Goal: Task Accomplishment & Management: Complete application form

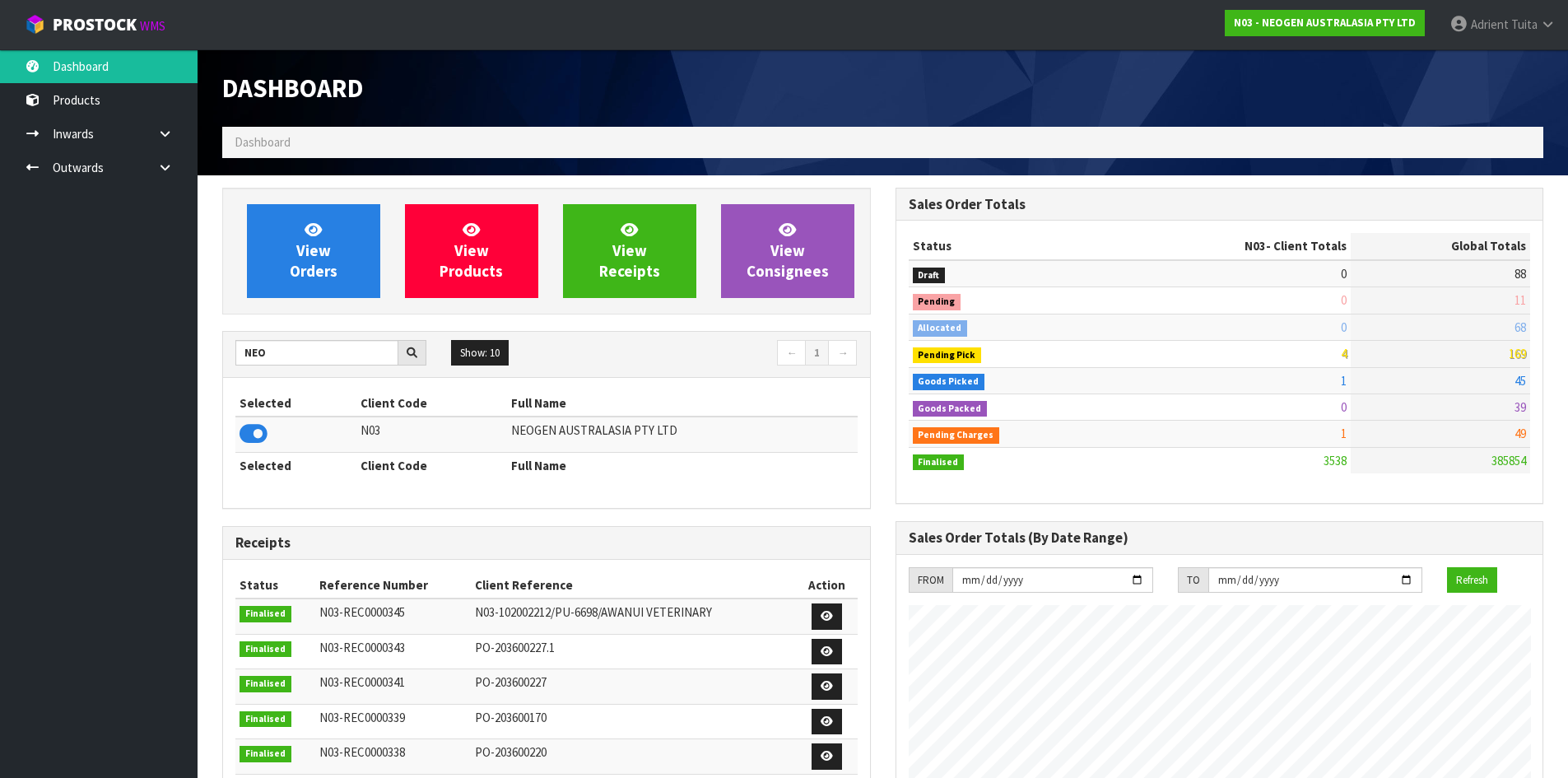
scroll to position [1282, 673]
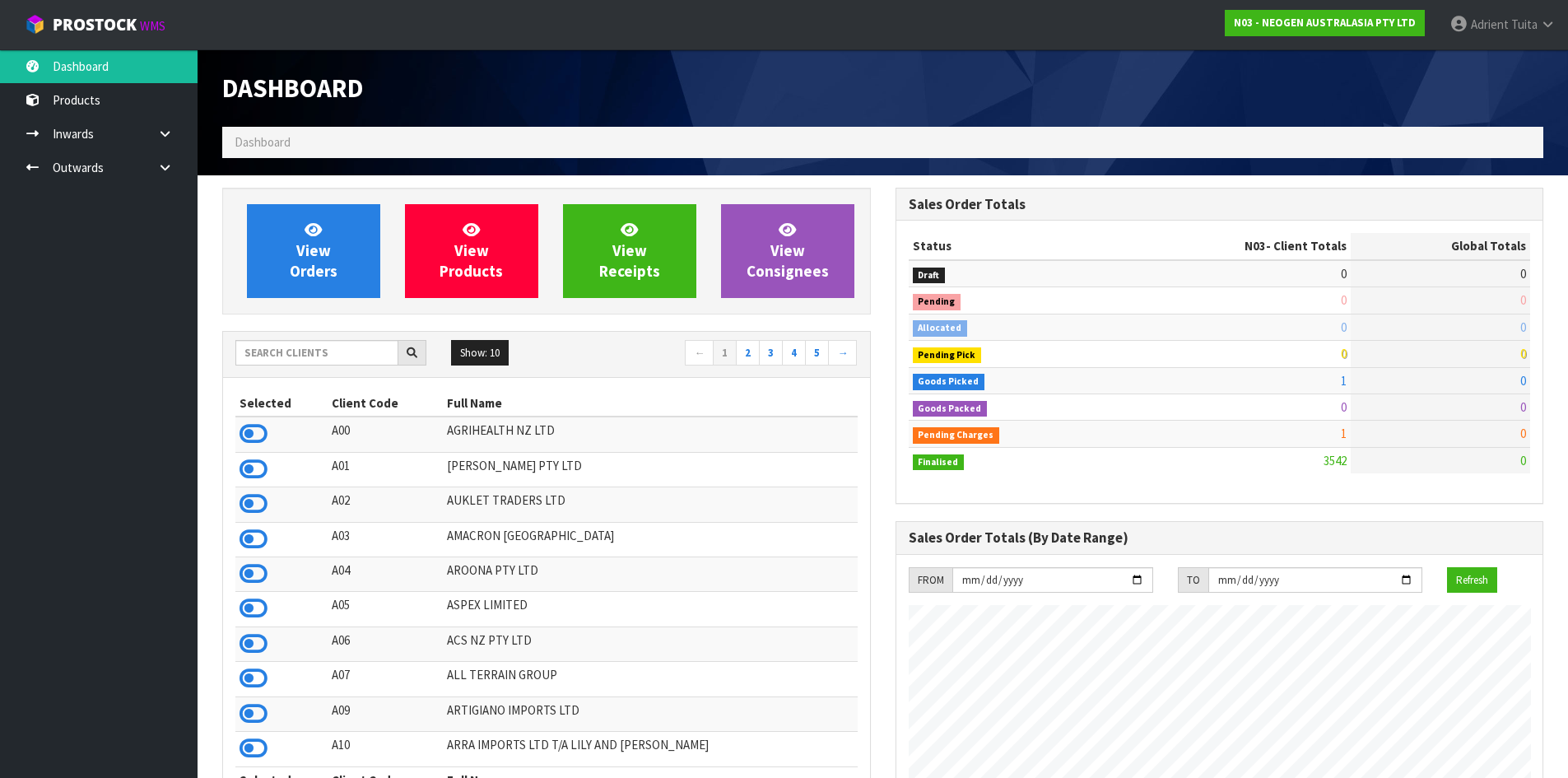
scroll to position [1247, 673]
click at [330, 364] on input "text" at bounding box center [316, 352] width 163 height 26
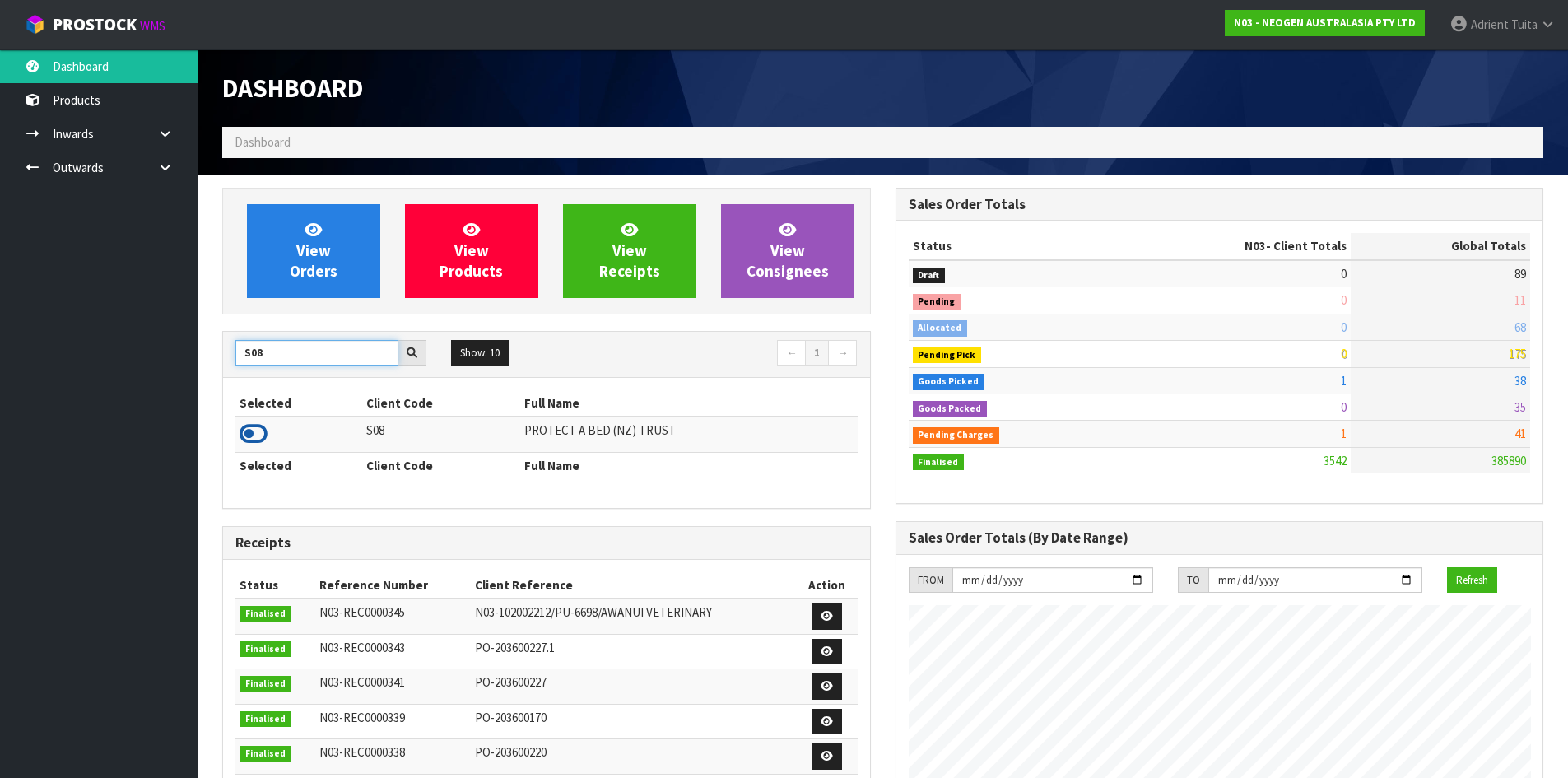
type input "S08"
click at [253, 445] on icon at bounding box center [254, 434] width 28 height 25
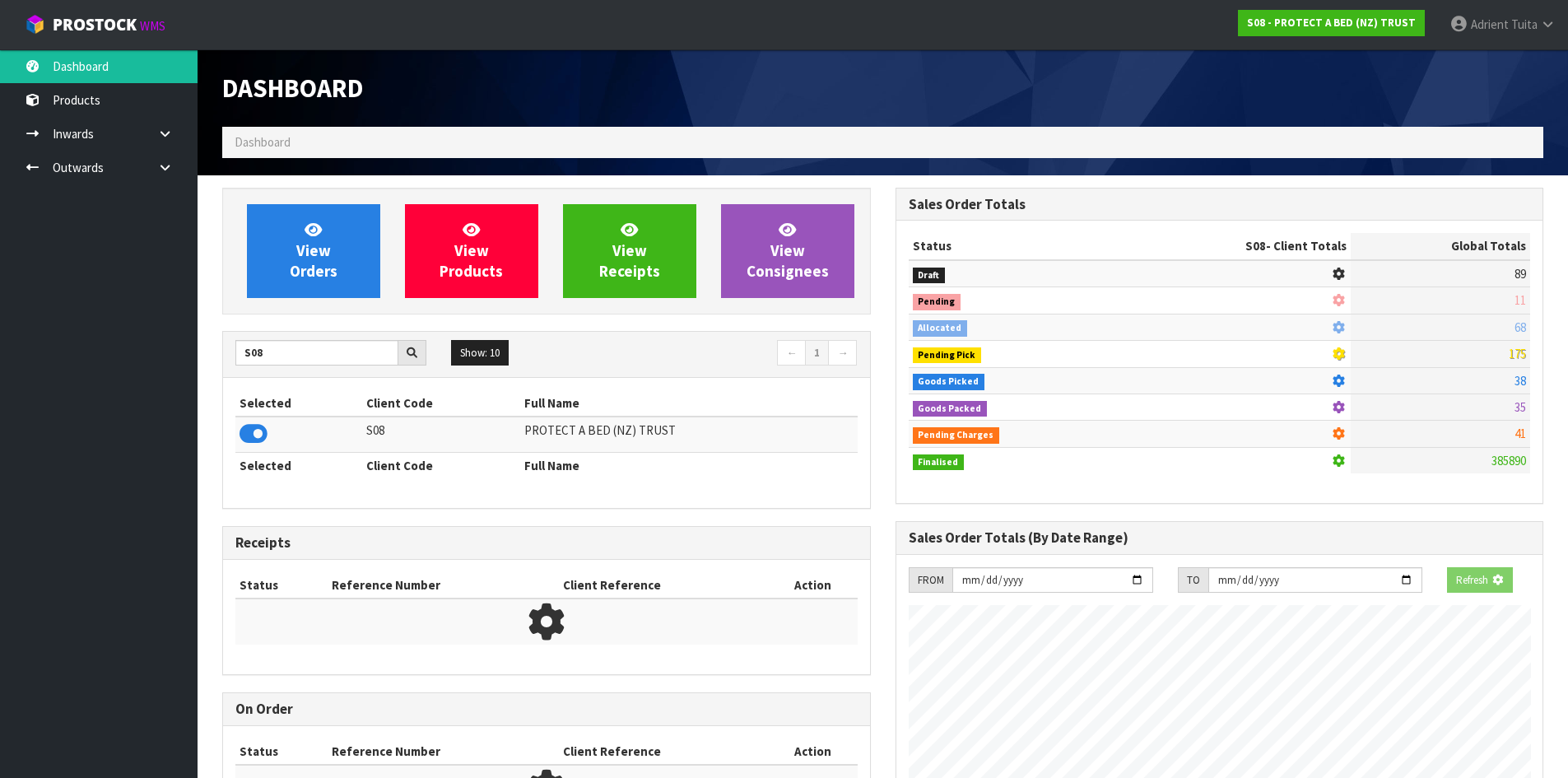
scroll to position [822173, 822253]
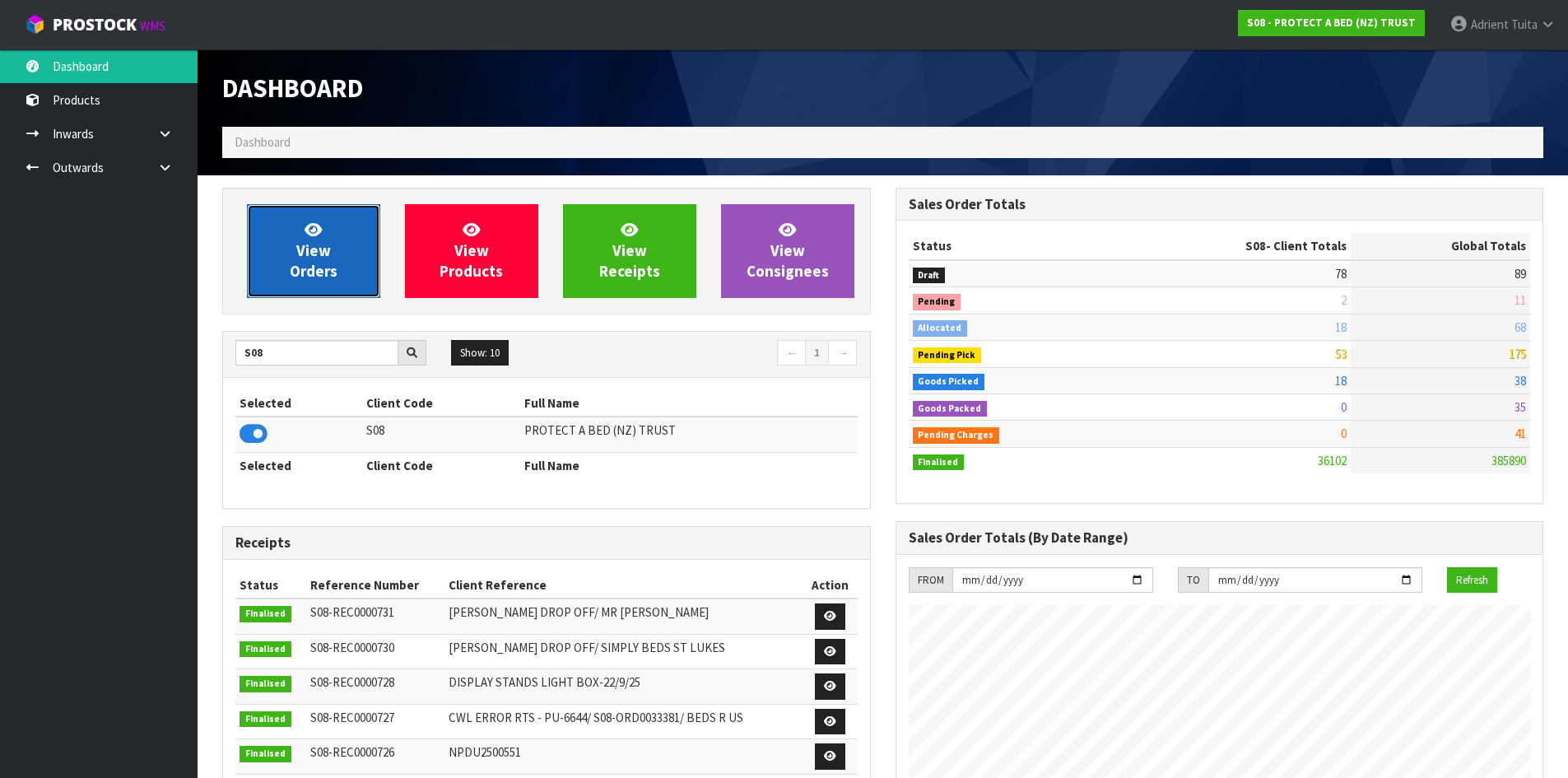
click at [302, 262] on span "View Orders" at bounding box center [313, 250] width 48 height 62
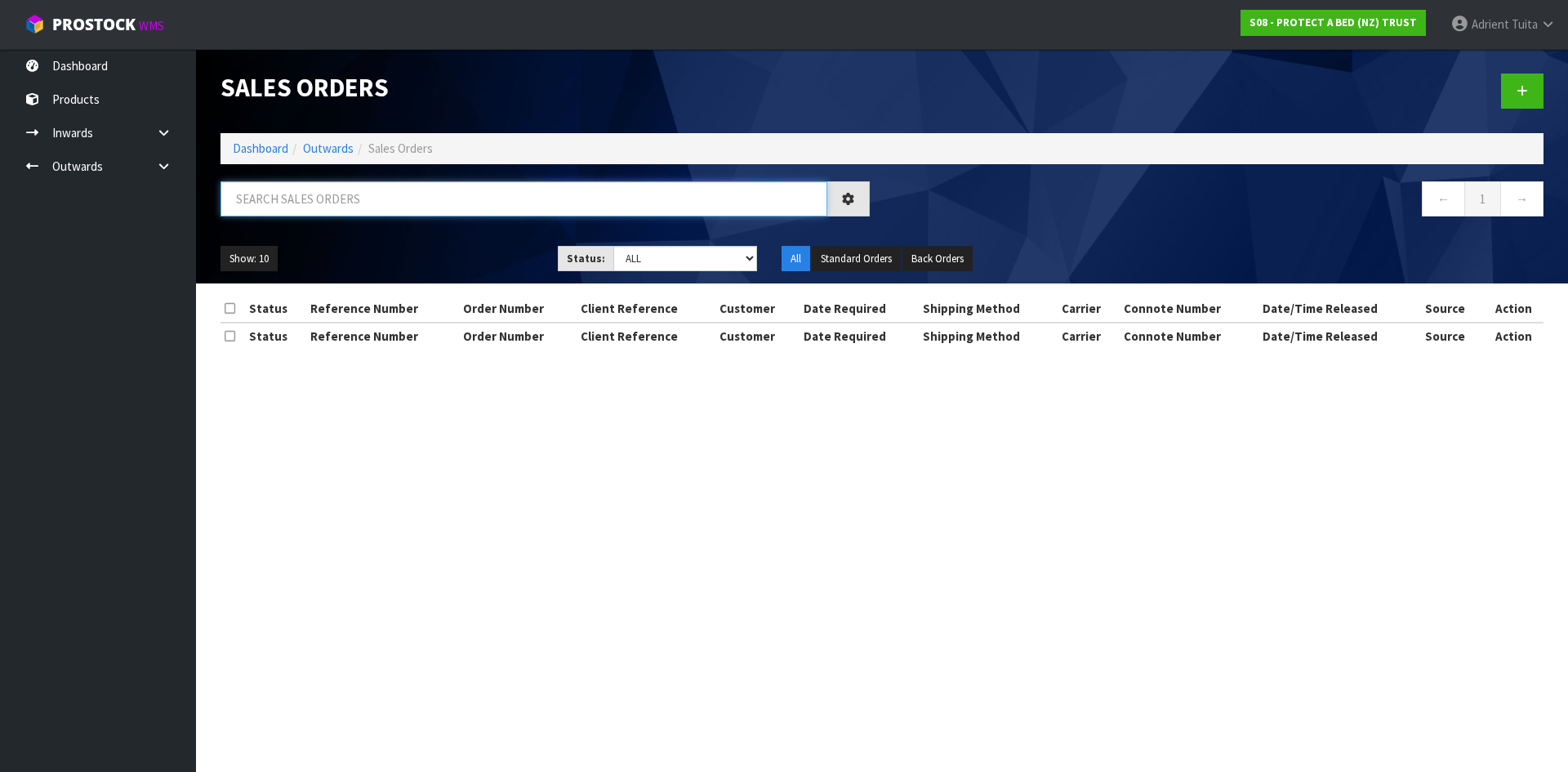
click at [298, 200] on input "text" at bounding box center [523, 199] width 607 height 35
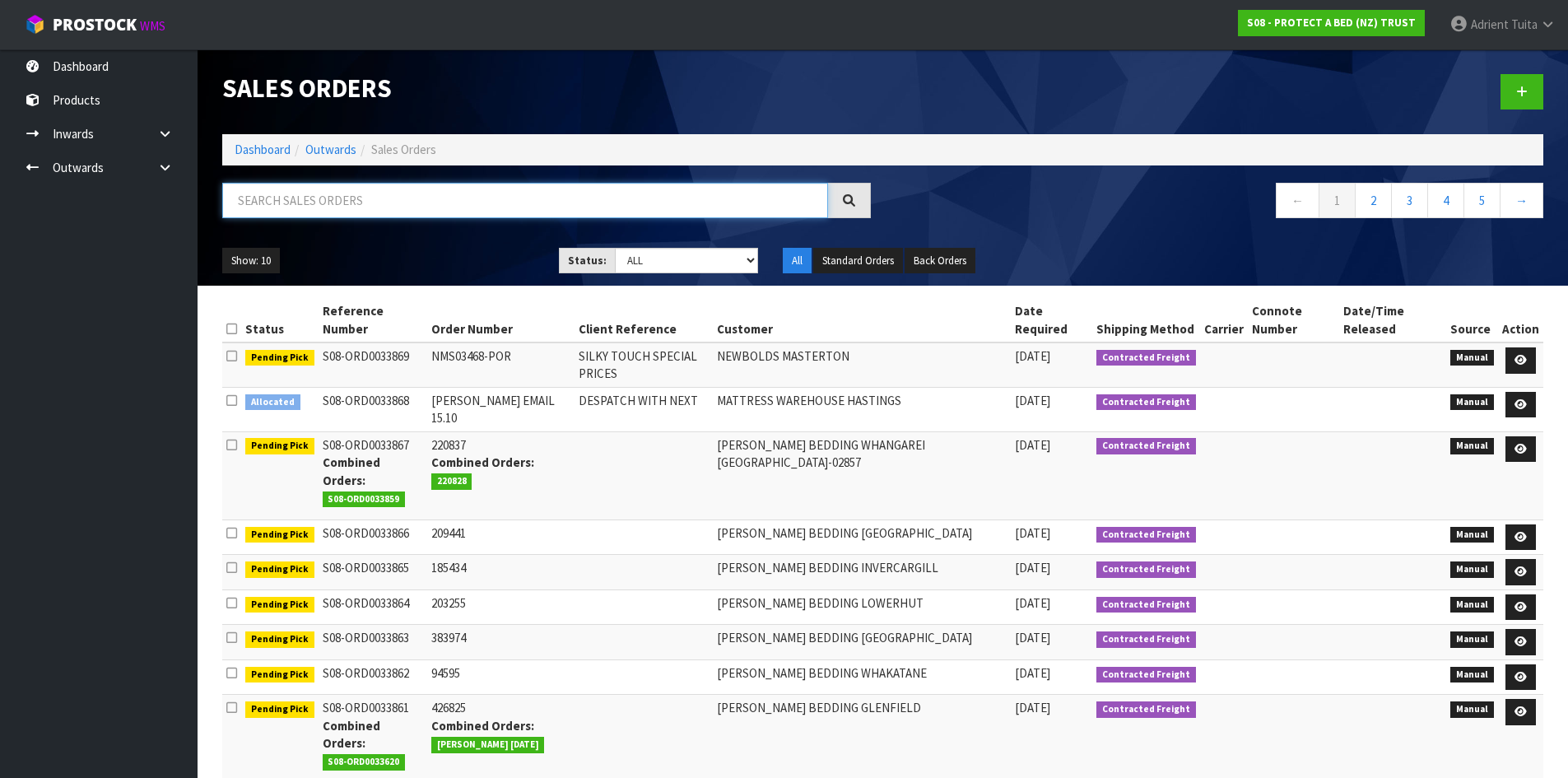
click at [335, 207] on input "text" at bounding box center [525, 200] width 606 height 35
type input "0251"
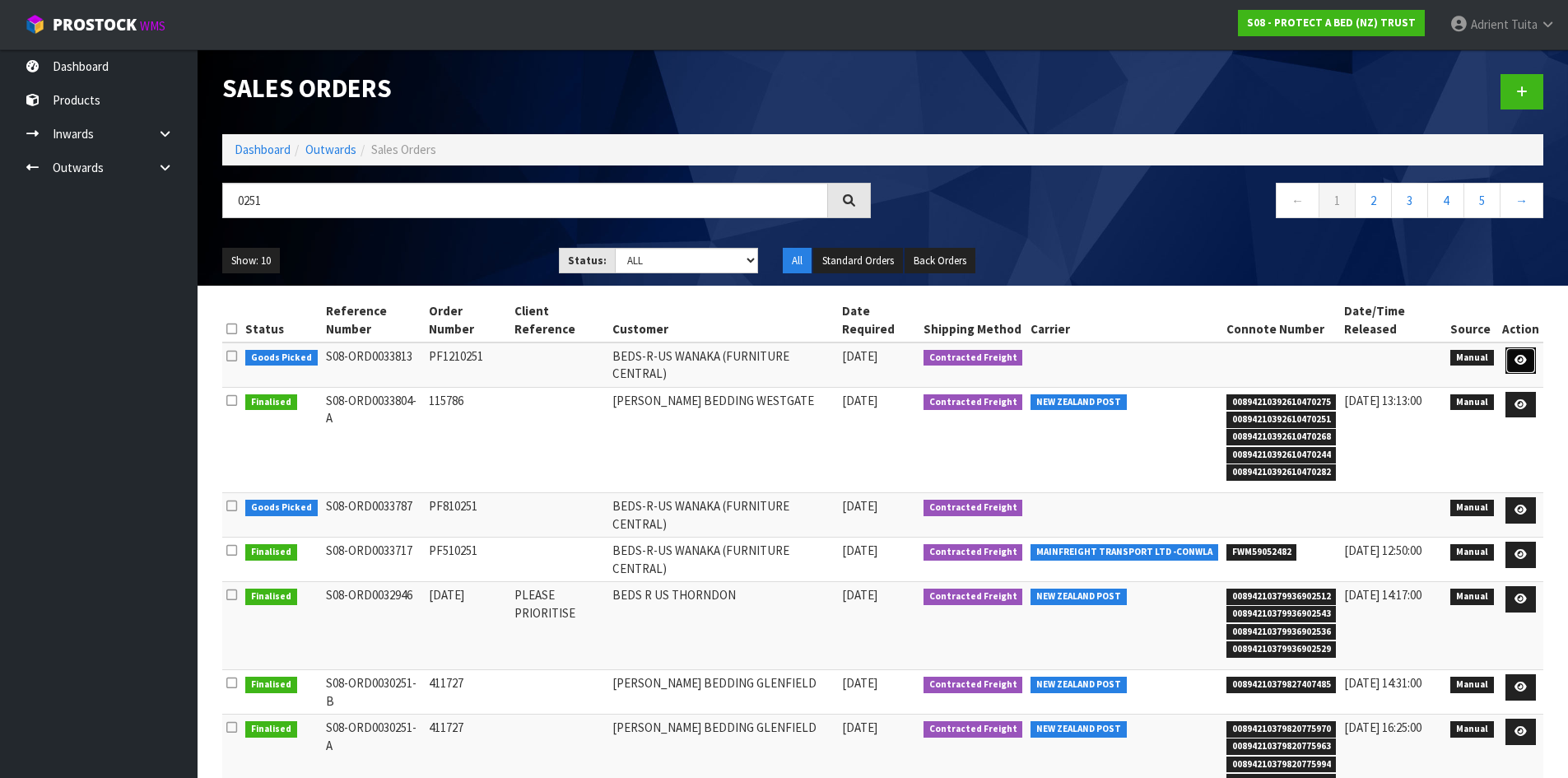
click at [1521, 356] on icon at bounding box center [1520, 360] width 13 height 11
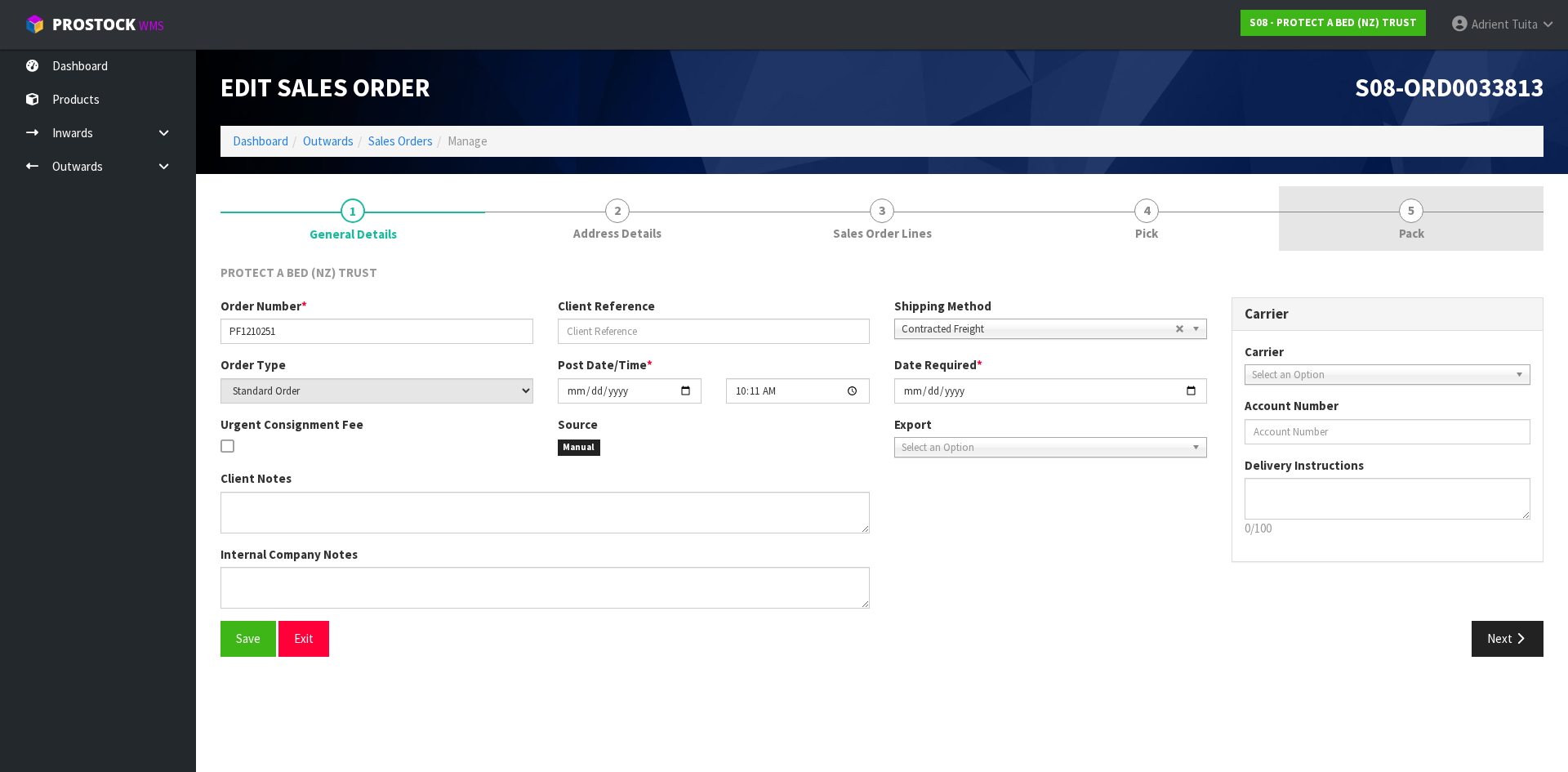
click at [1423, 202] on link "5 Pack" at bounding box center [1411, 219] width 265 height 65
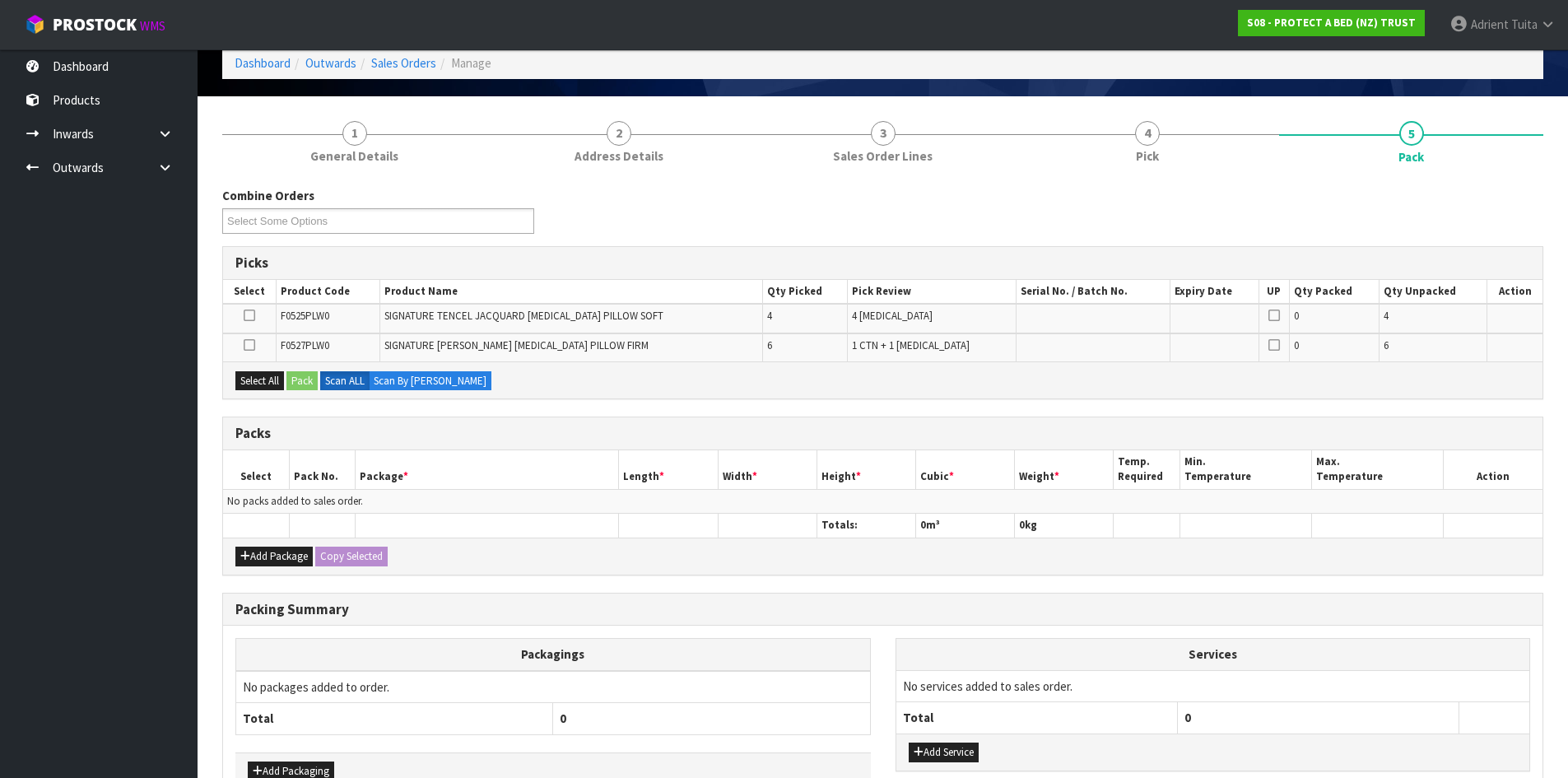
scroll to position [181, 0]
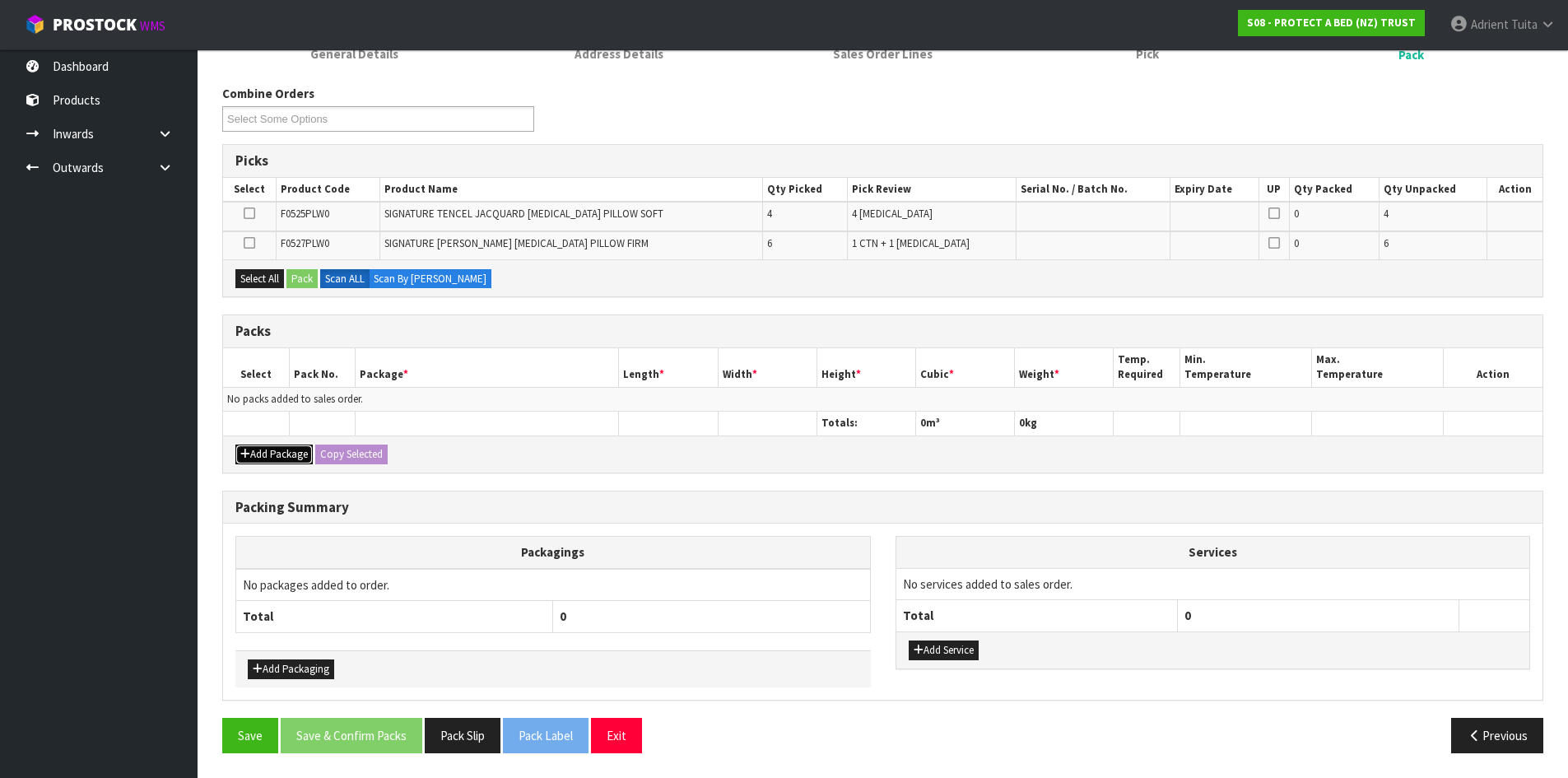
click at [255, 449] on button "Add Package" at bounding box center [274, 455] width 78 height 20
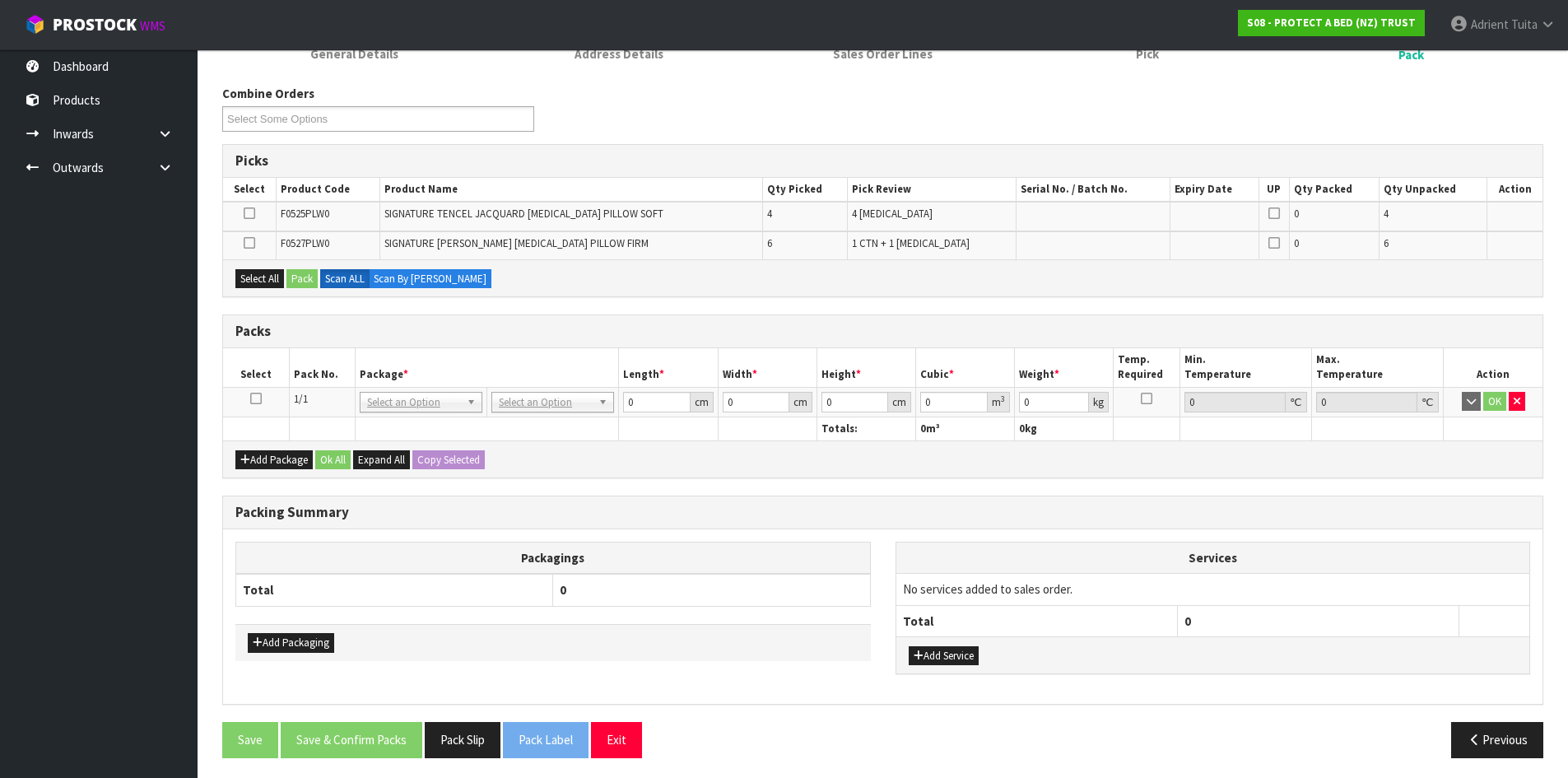
click at [257, 398] on icon at bounding box center [256, 398] width 12 height 1
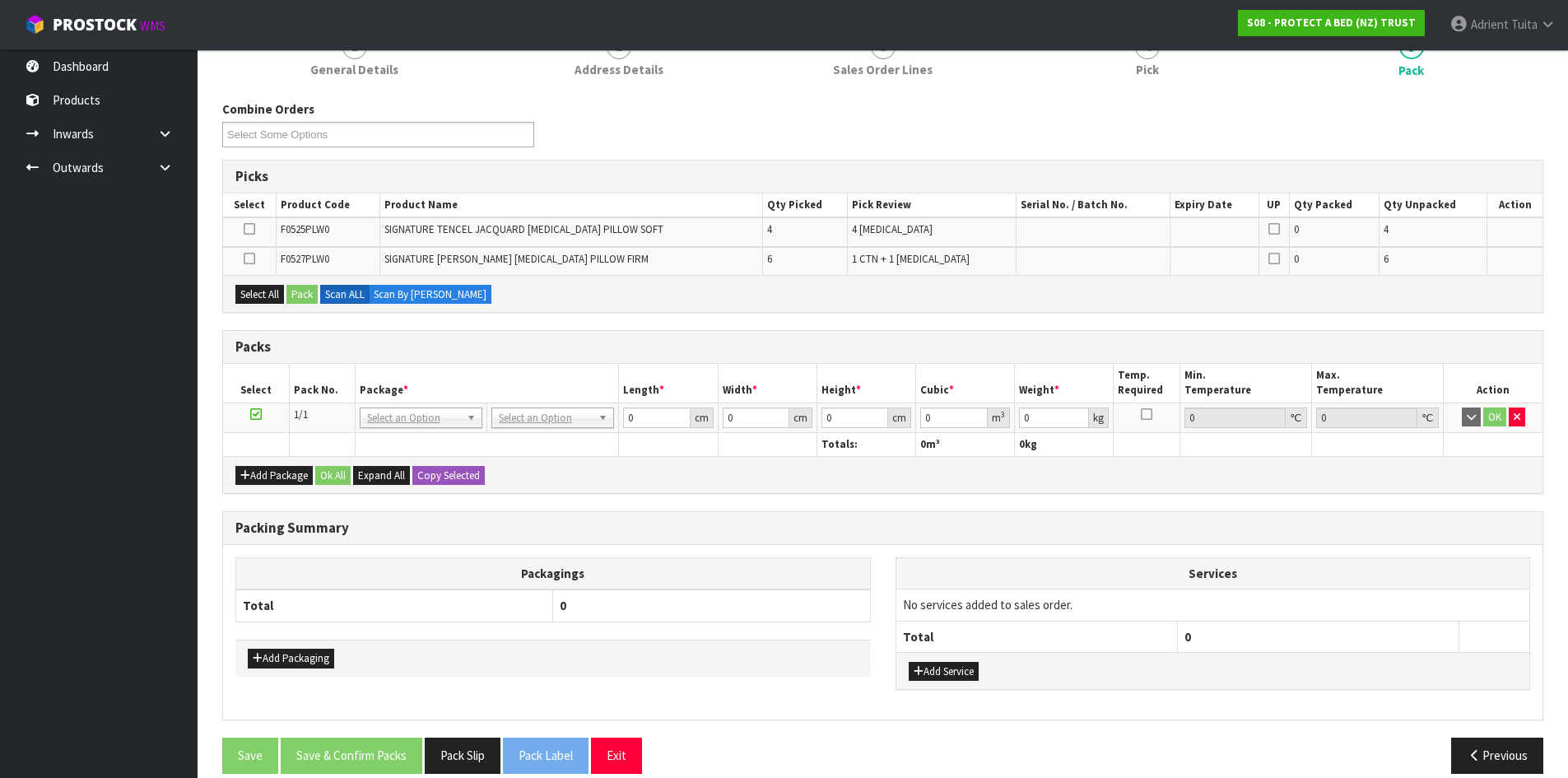
scroll to position [186, 0]
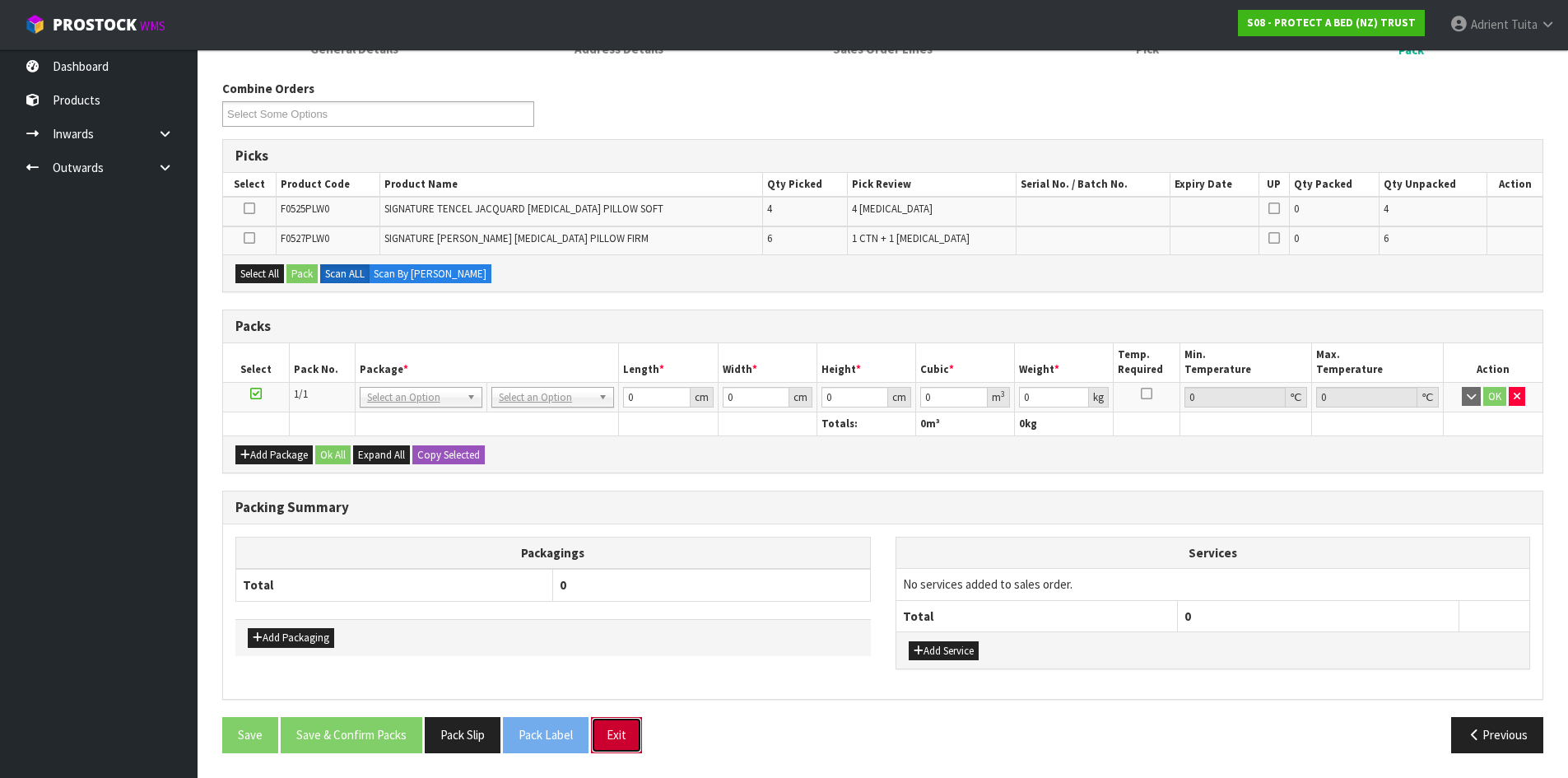
click at [618, 730] on button "Exit" at bounding box center [616, 735] width 51 height 35
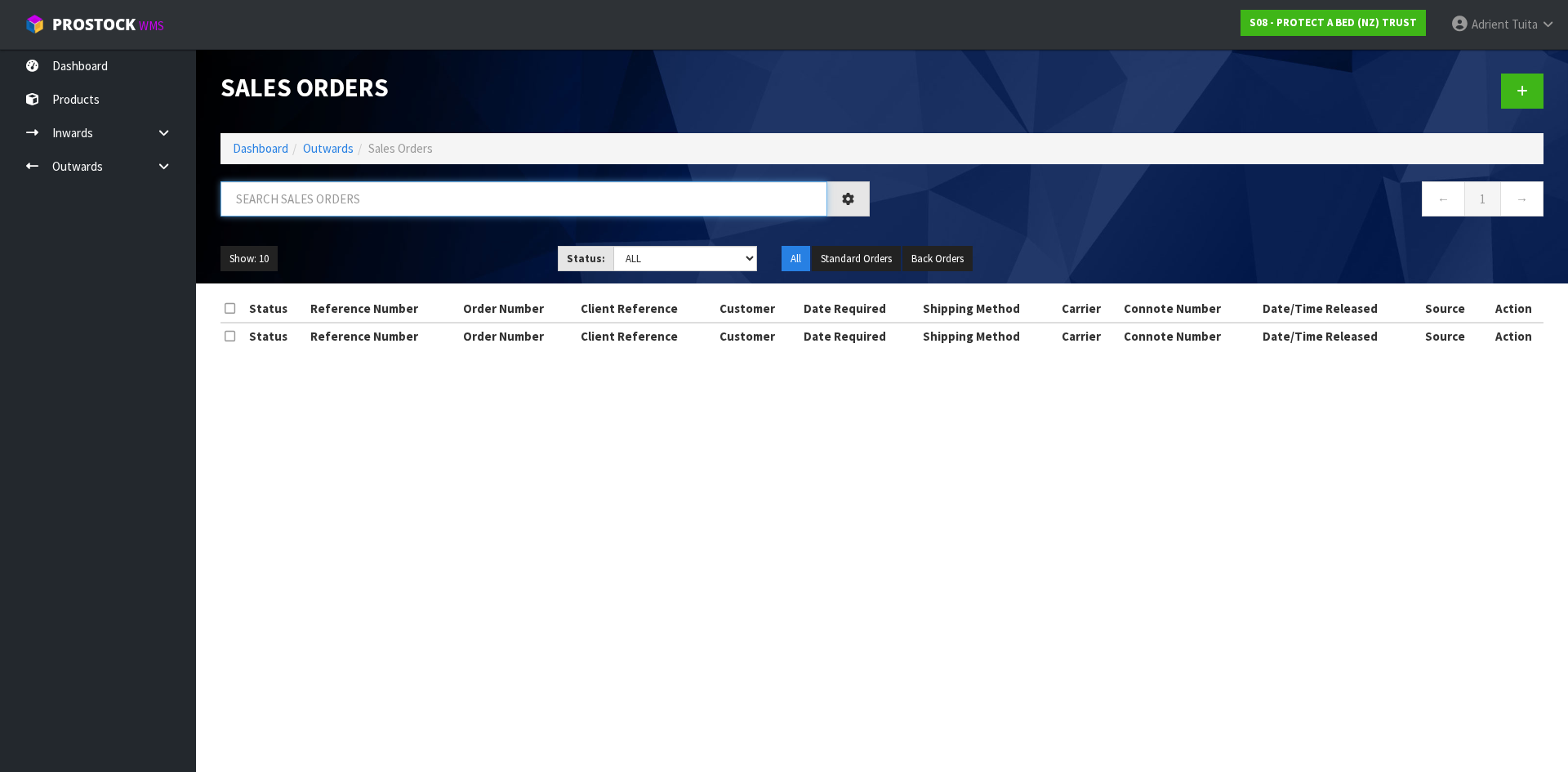
click at [519, 192] on input "text" at bounding box center [523, 199] width 607 height 35
type input "3787"
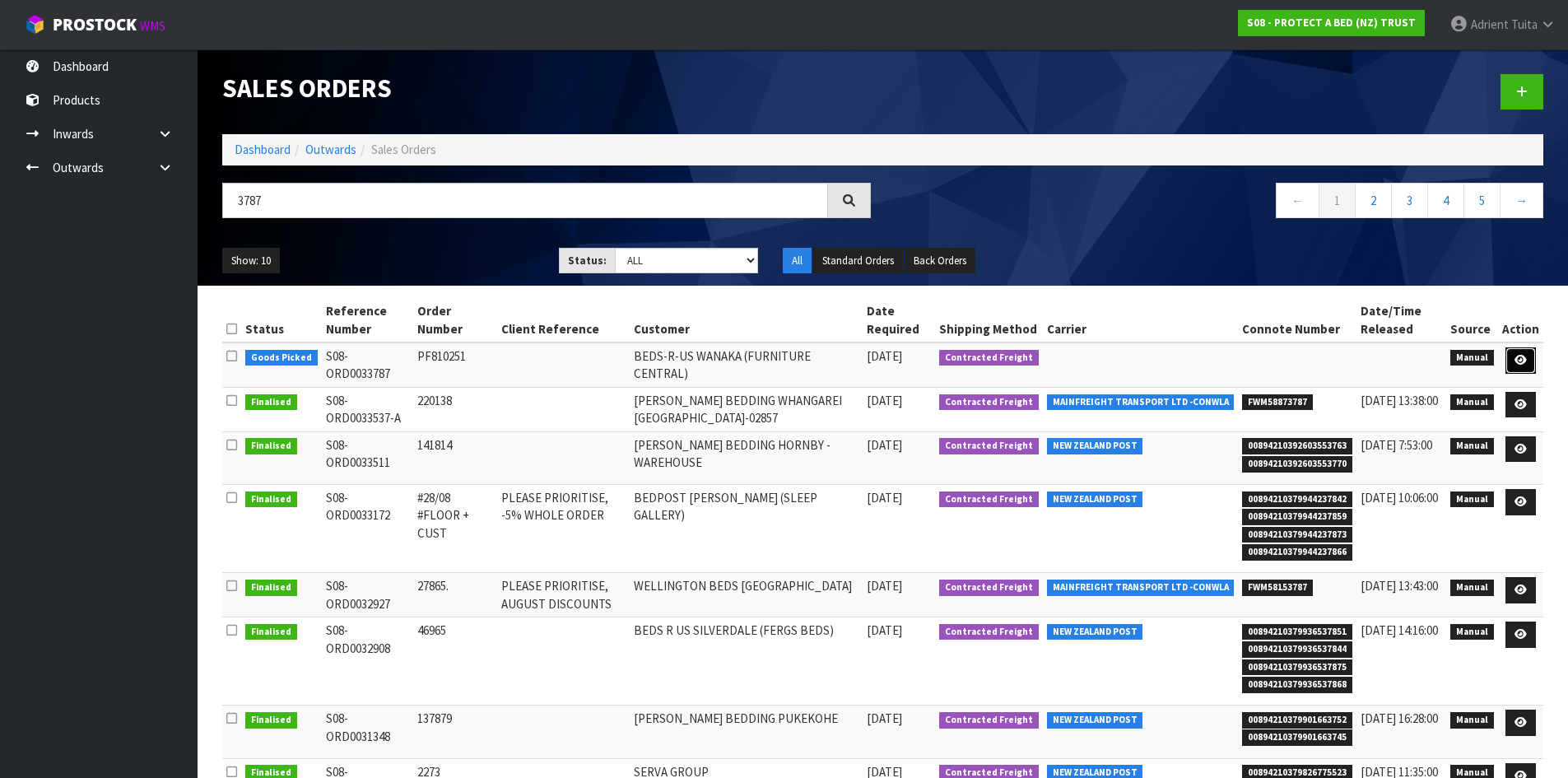
click at [1520, 357] on icon at bounding box center [1520, 360] width 13 height 11
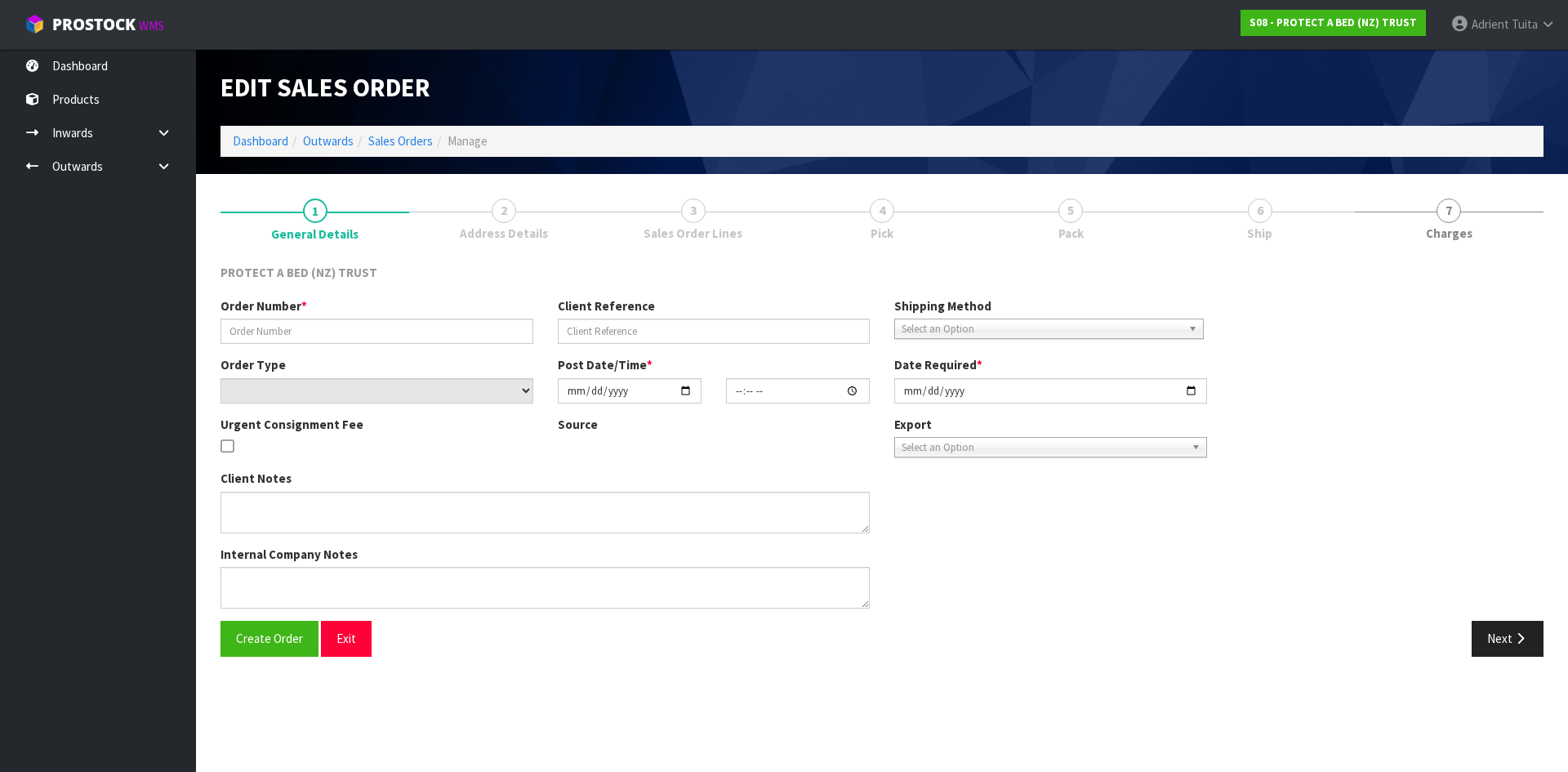
type input "PF810251"
select select "number:0"
type input "2025-10-08"
type input "12:46:00.000"
type input "2025-10-08"
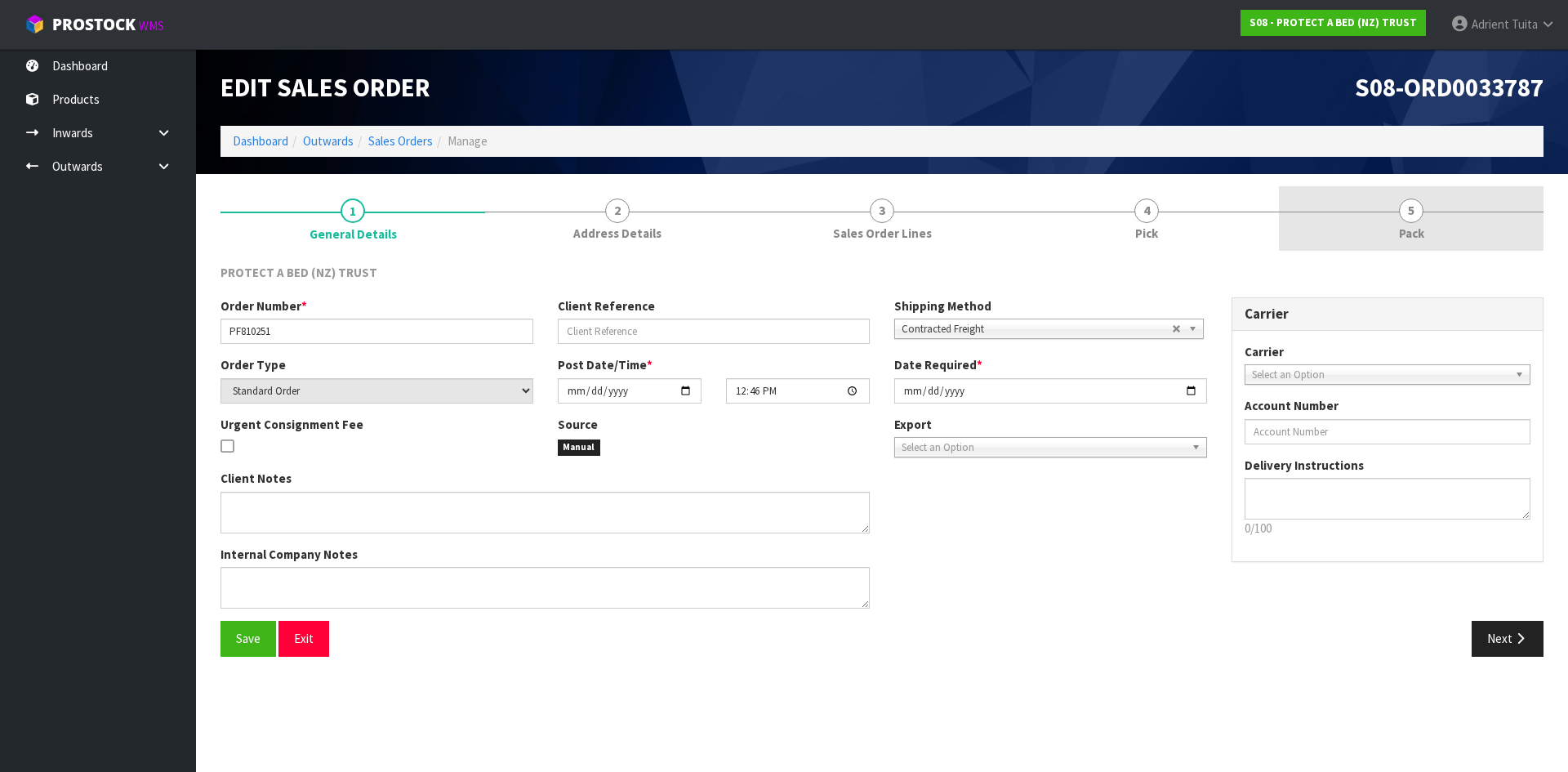
click at [1445, 209] on link "5 Pack" at bounding box center [1411, 219] width 265 height 65
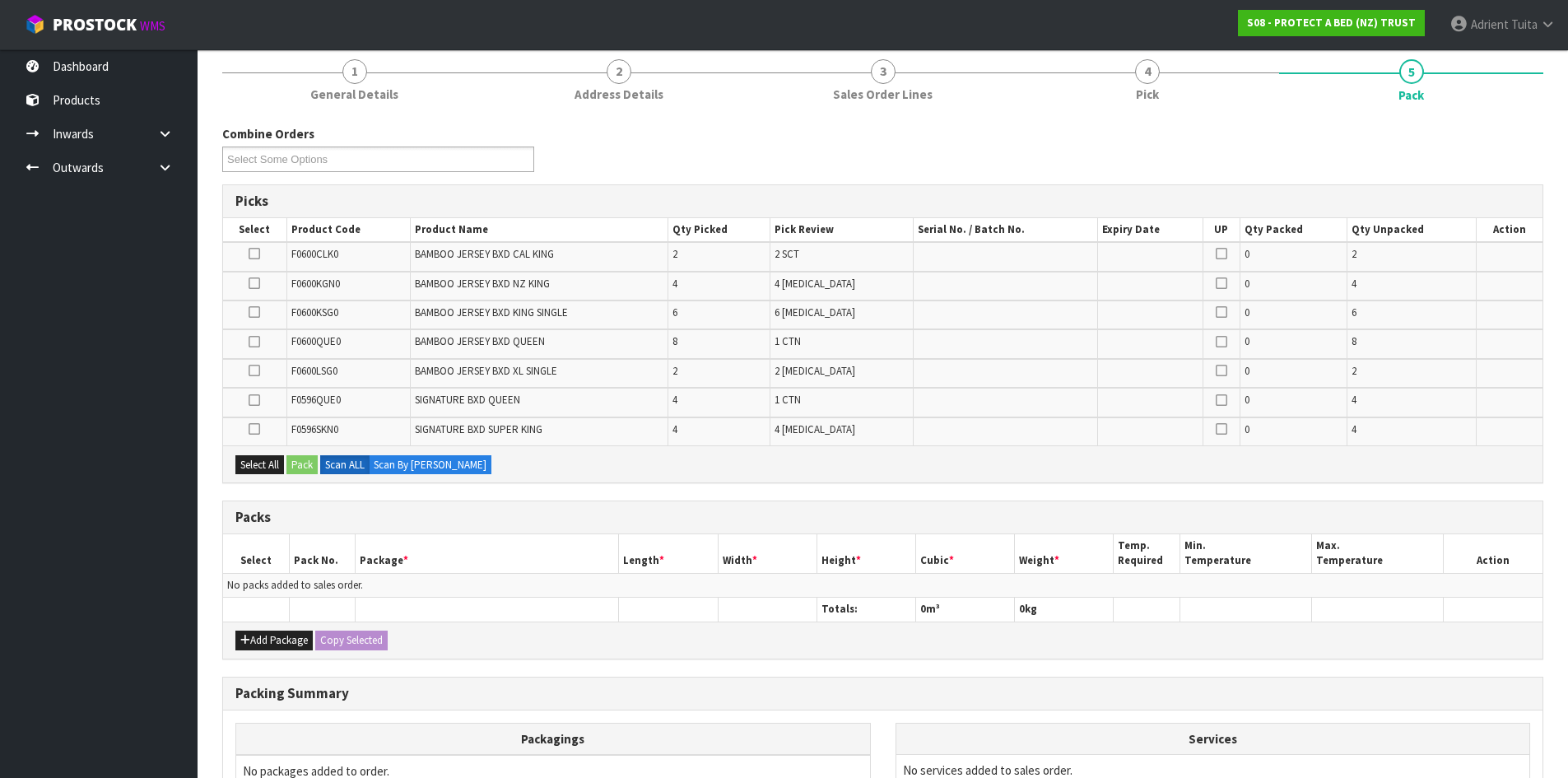
scroll to position [327, 0]
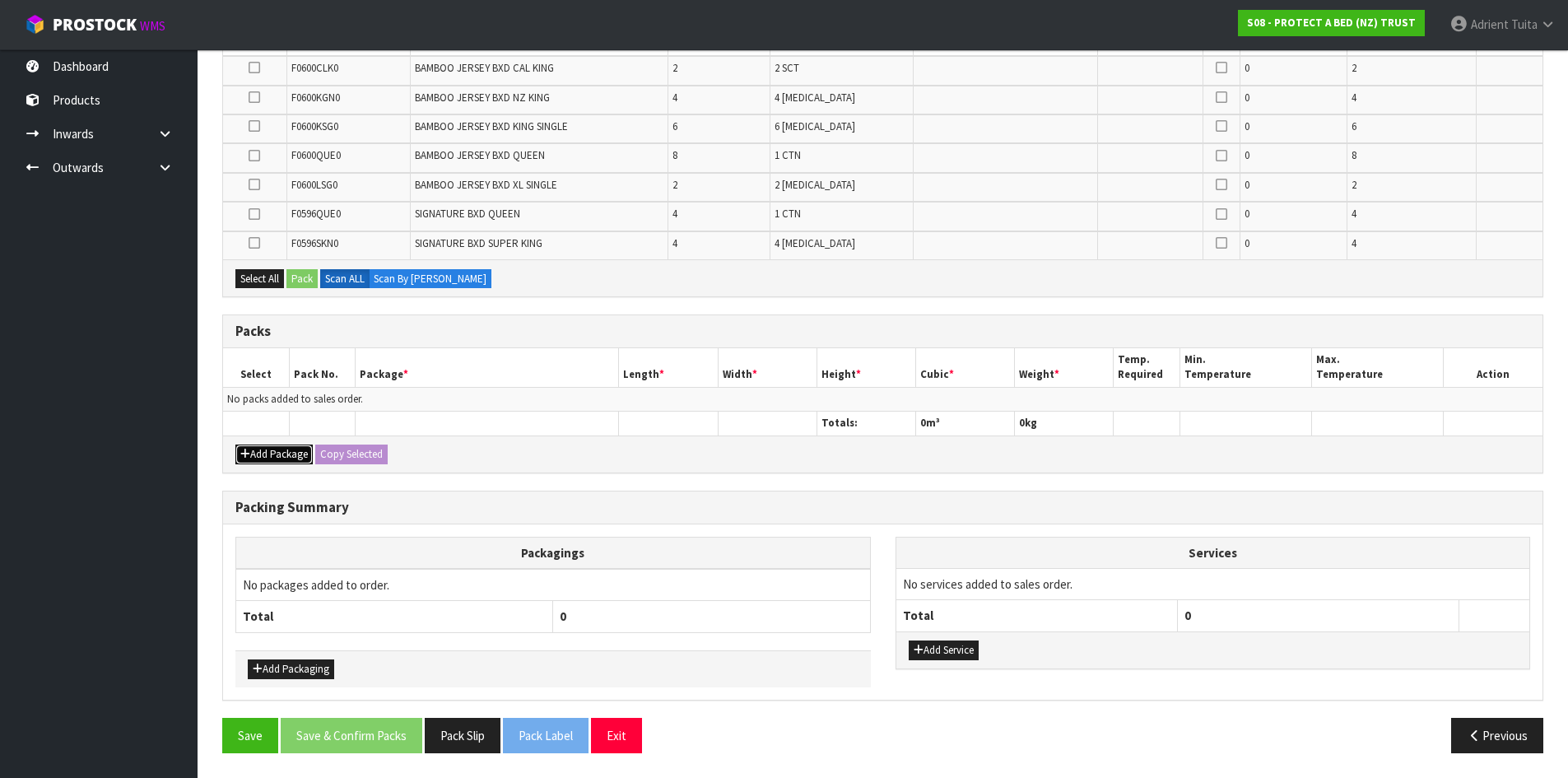
drag, startPoint x: 260, startPoint y: 449, endPoint x: 255, endPoint y: 428, distance: 21.6
click at [259, 449] on button "Add Package" at bounding box center [274, 455] width 78 height 20
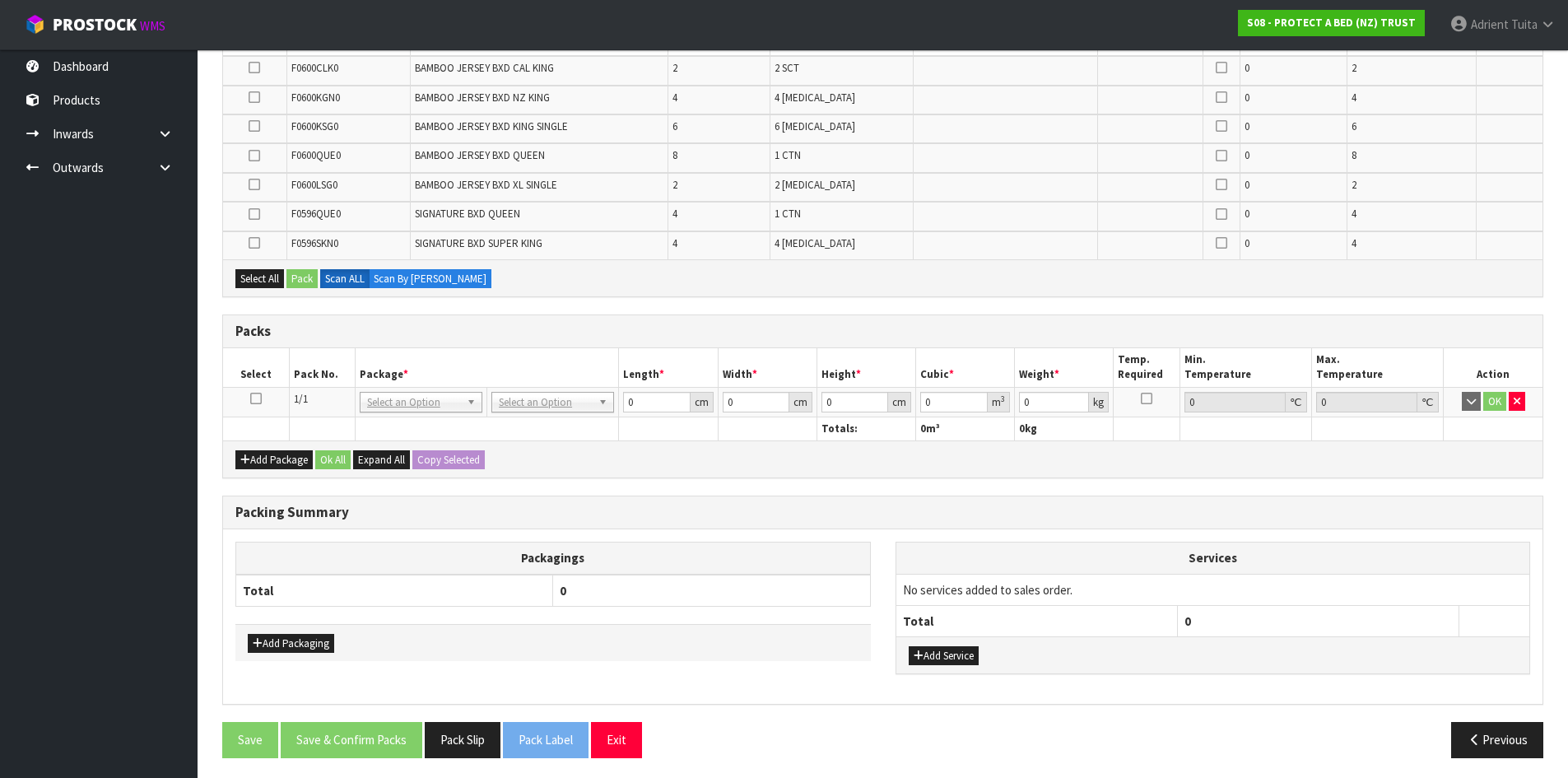
click at [258, 399] on icon at bounding box center [256, 398] width 12 height 1
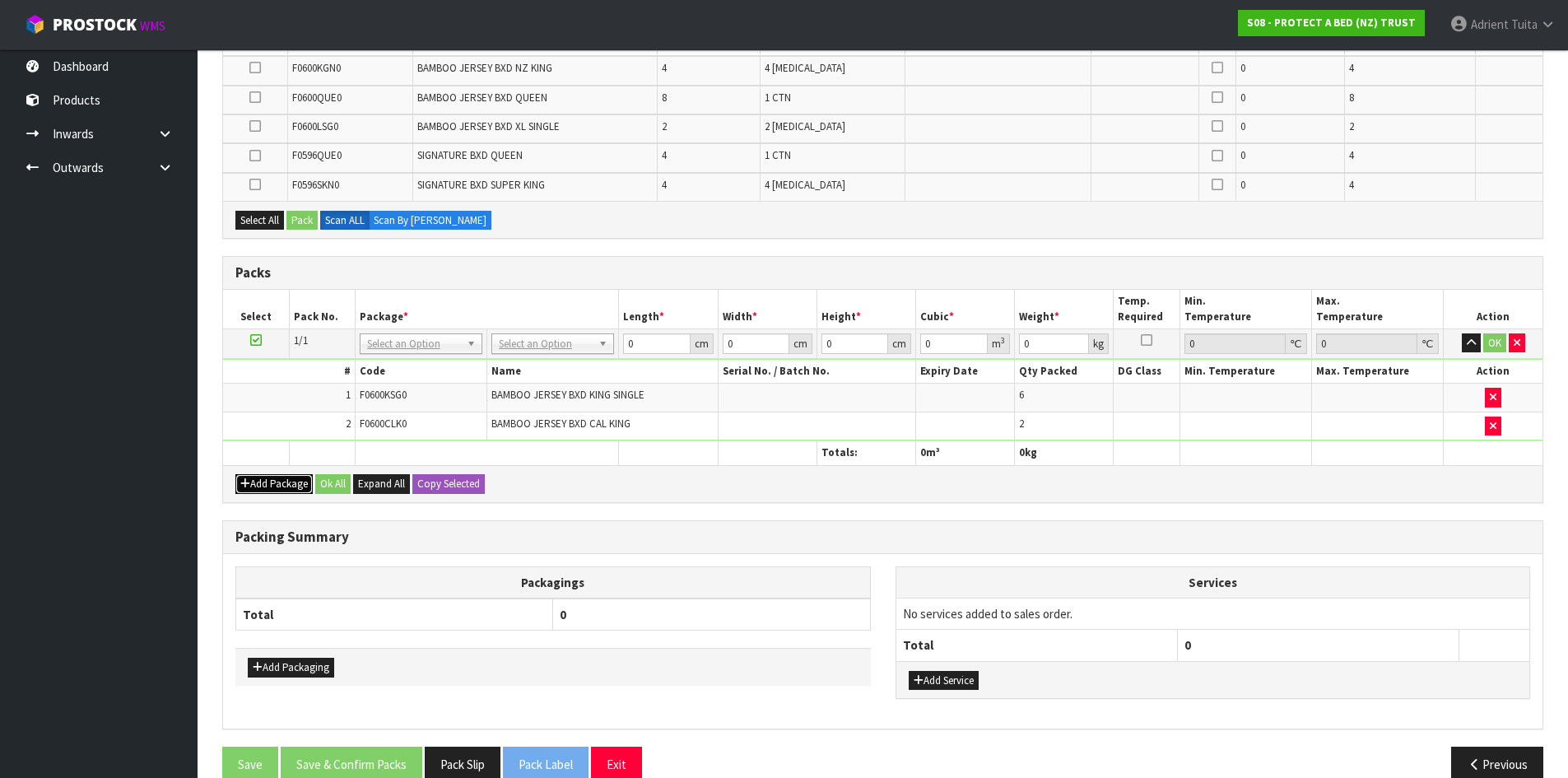
click at [280, 488] on button "Add Package" at bounding box center [274, 484] width 78 height 20
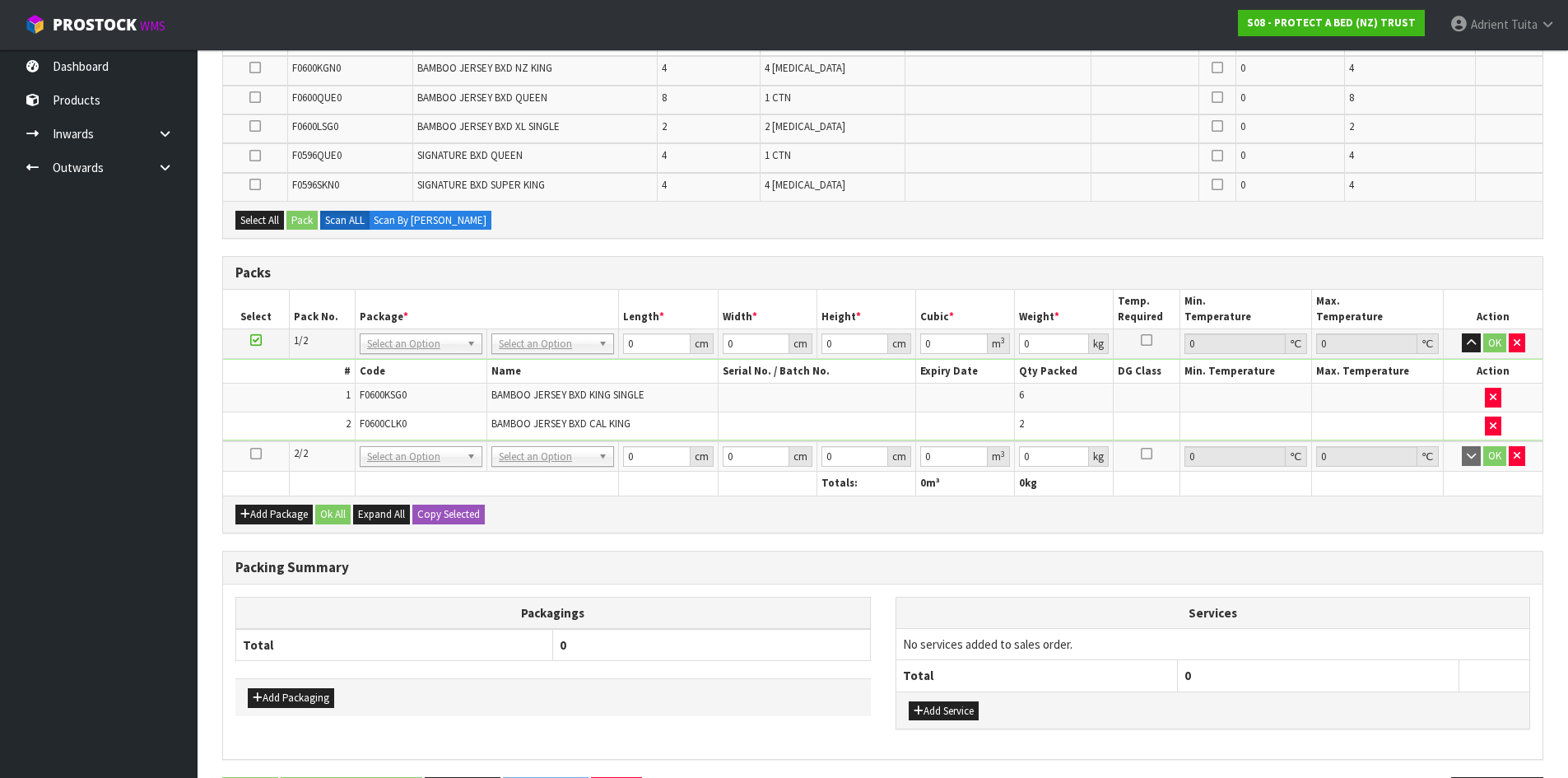
click at [264, 456] on td at bounding box center [255, 457] width 66 height 30
click at [265, 457] on td at bounding box center [255, 457] width 66 height 30
drag, startPoint x: 255, startPoint y: 456, endPoint x: 244, endPoint y: 451, distance: 12.1
click at [252, 454] on icon at bounding box center [256, 453] width 12 height 1
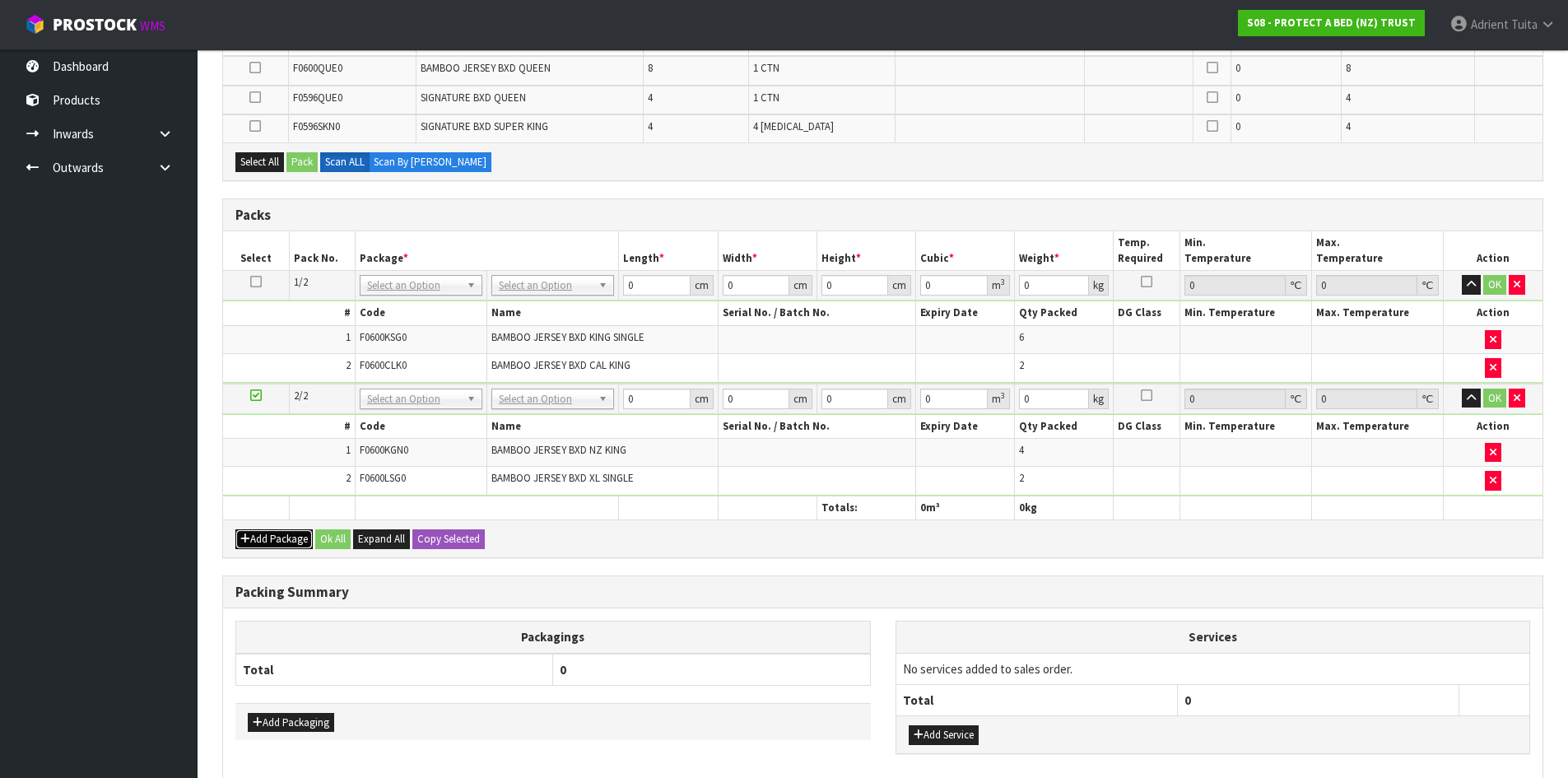
click at [273, 544] on button "Add Package" at bounding box center [274, 539] width 78 height 20
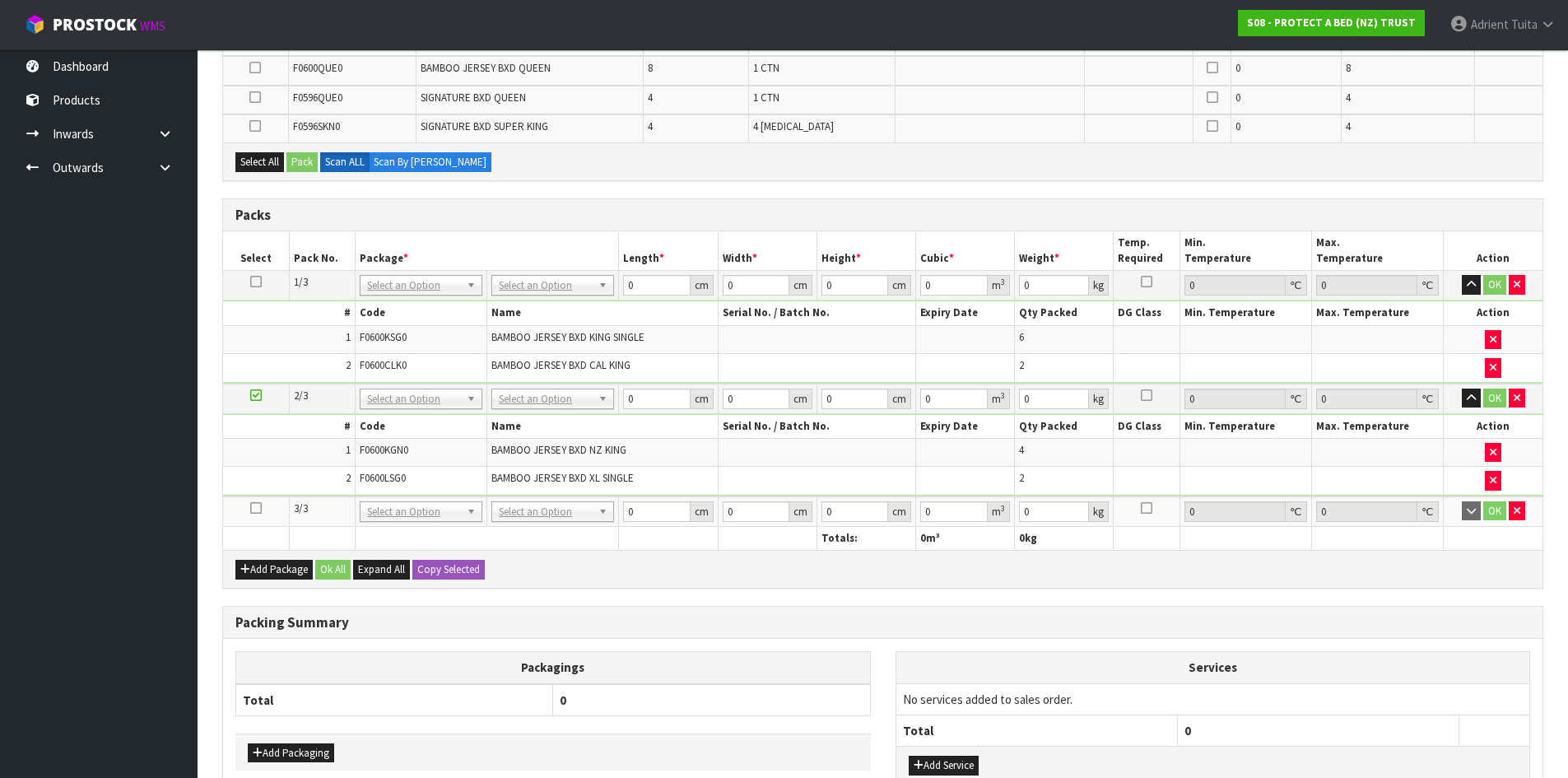
click at [252, 508] on icon at bounding box center [256, 508] width 12 height 1
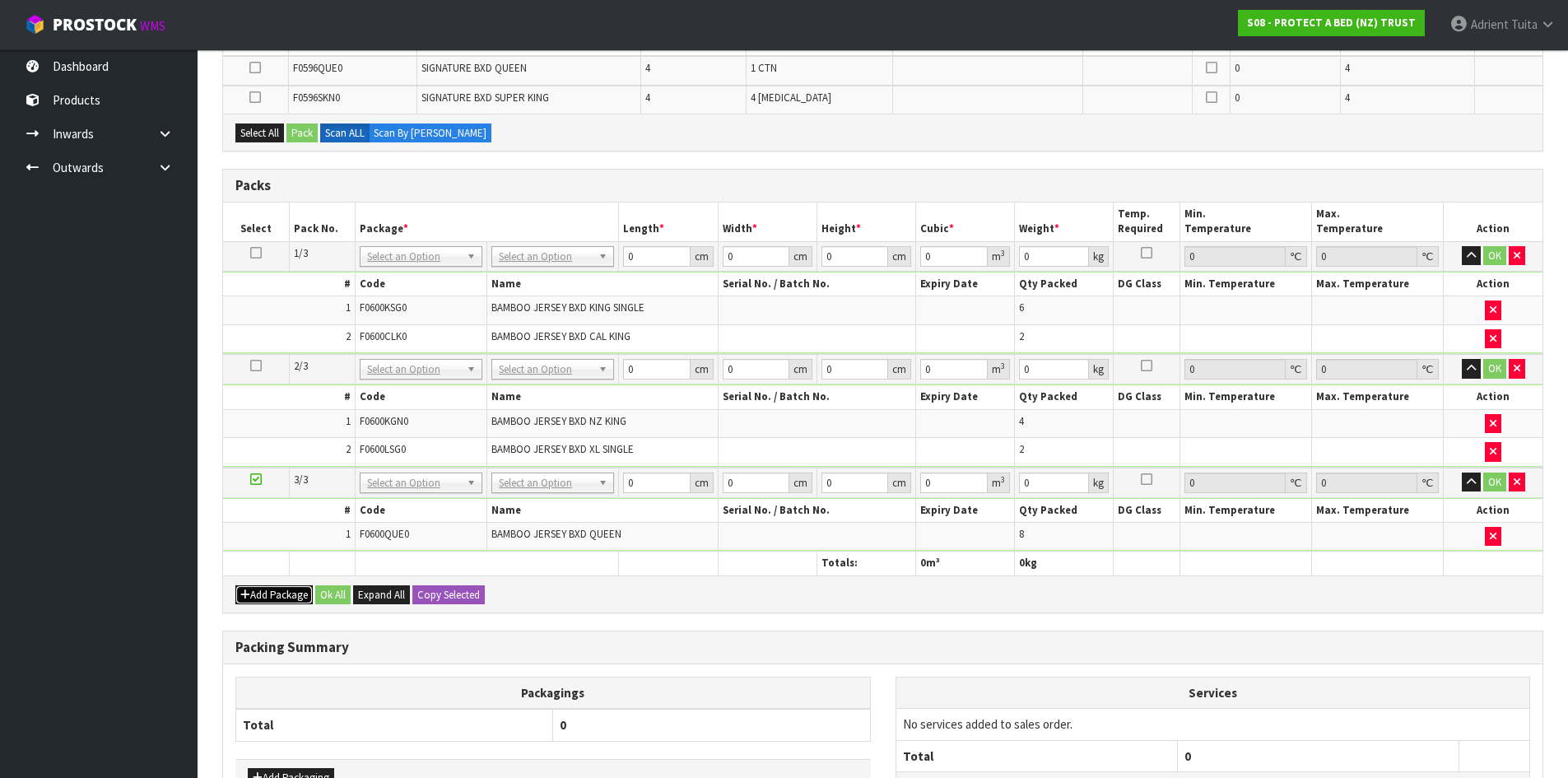
click at [267, 591] on button "Add Package" at bounding box center [274, 595] width 78 height 20
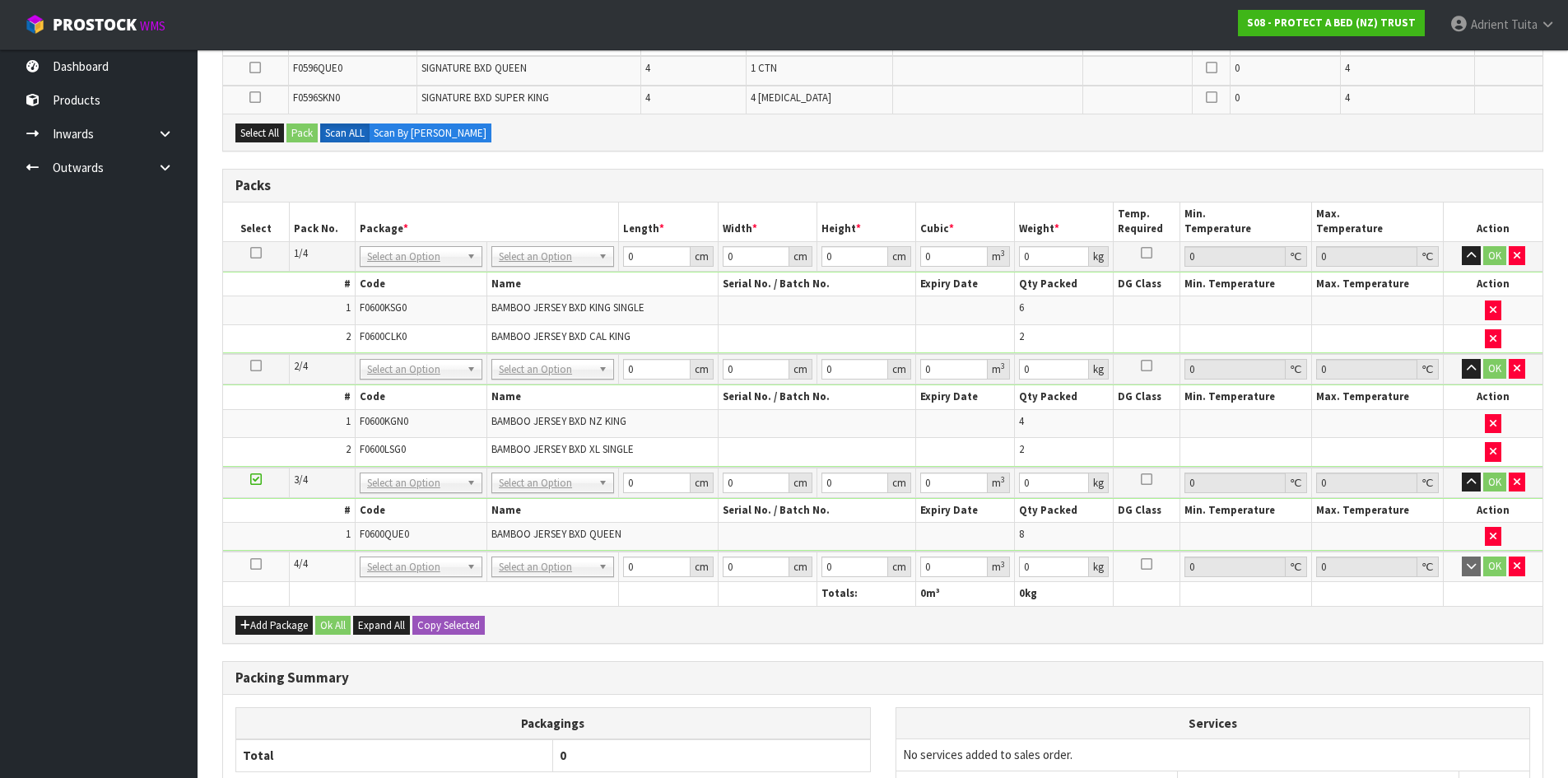
click at [254, 564] on icon at bounding box center [256, 564] width 12 height 1
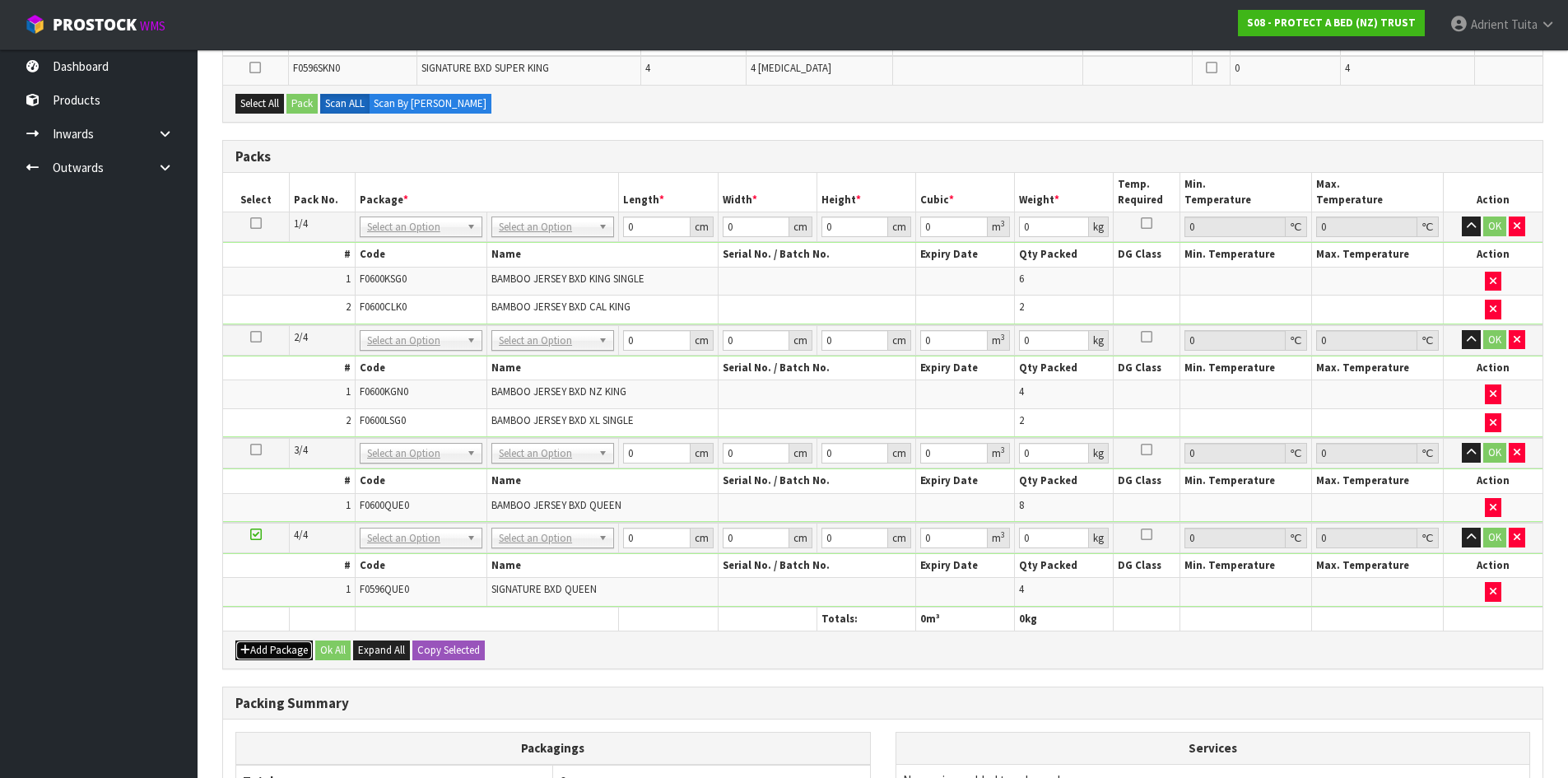
click at [245, 649] on icon "button" at bounding box center [245, 649] width 10 height 11
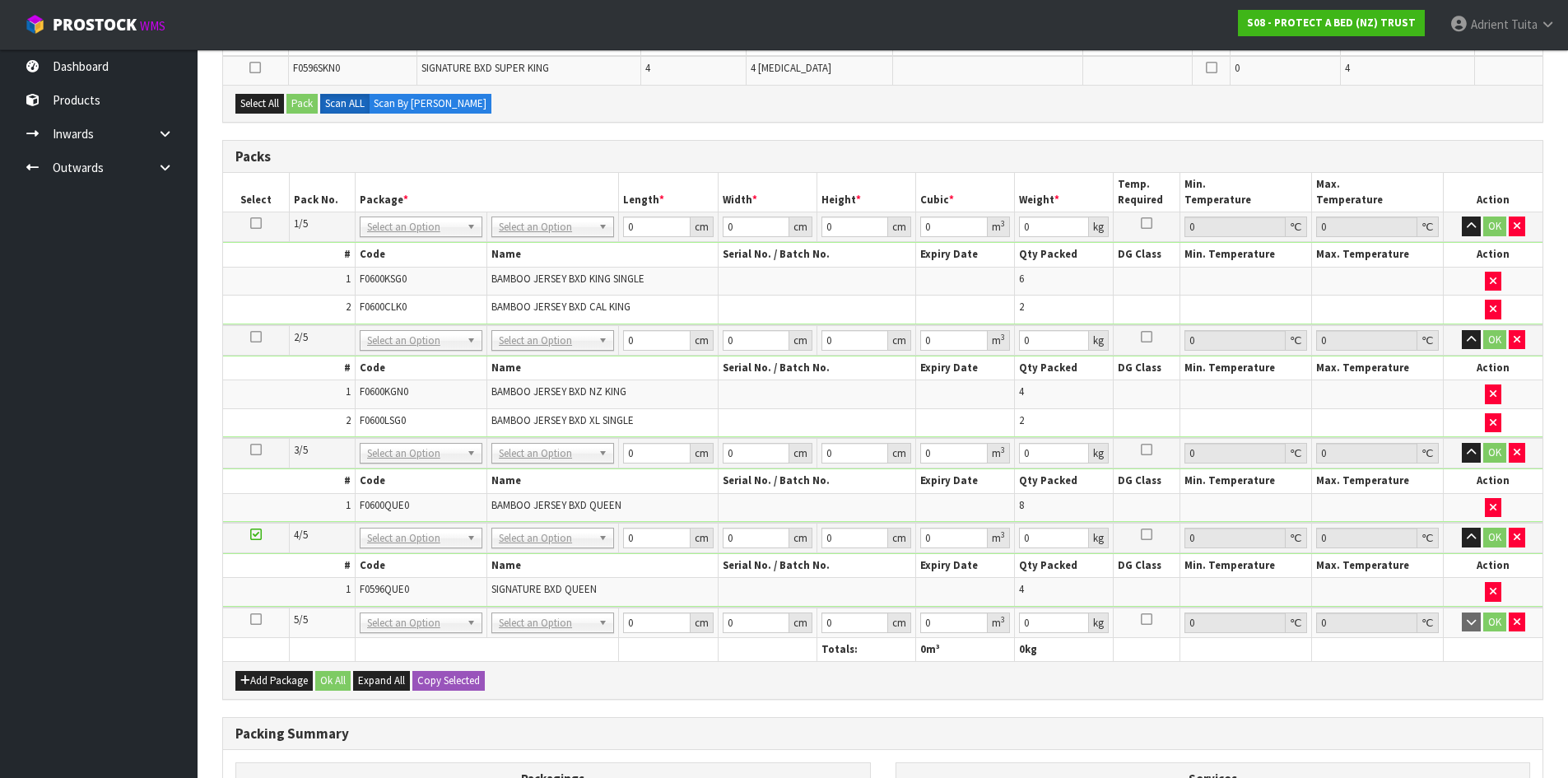
click at [255, 620] on icon at bounding box center [256, 619] width 12 height 1
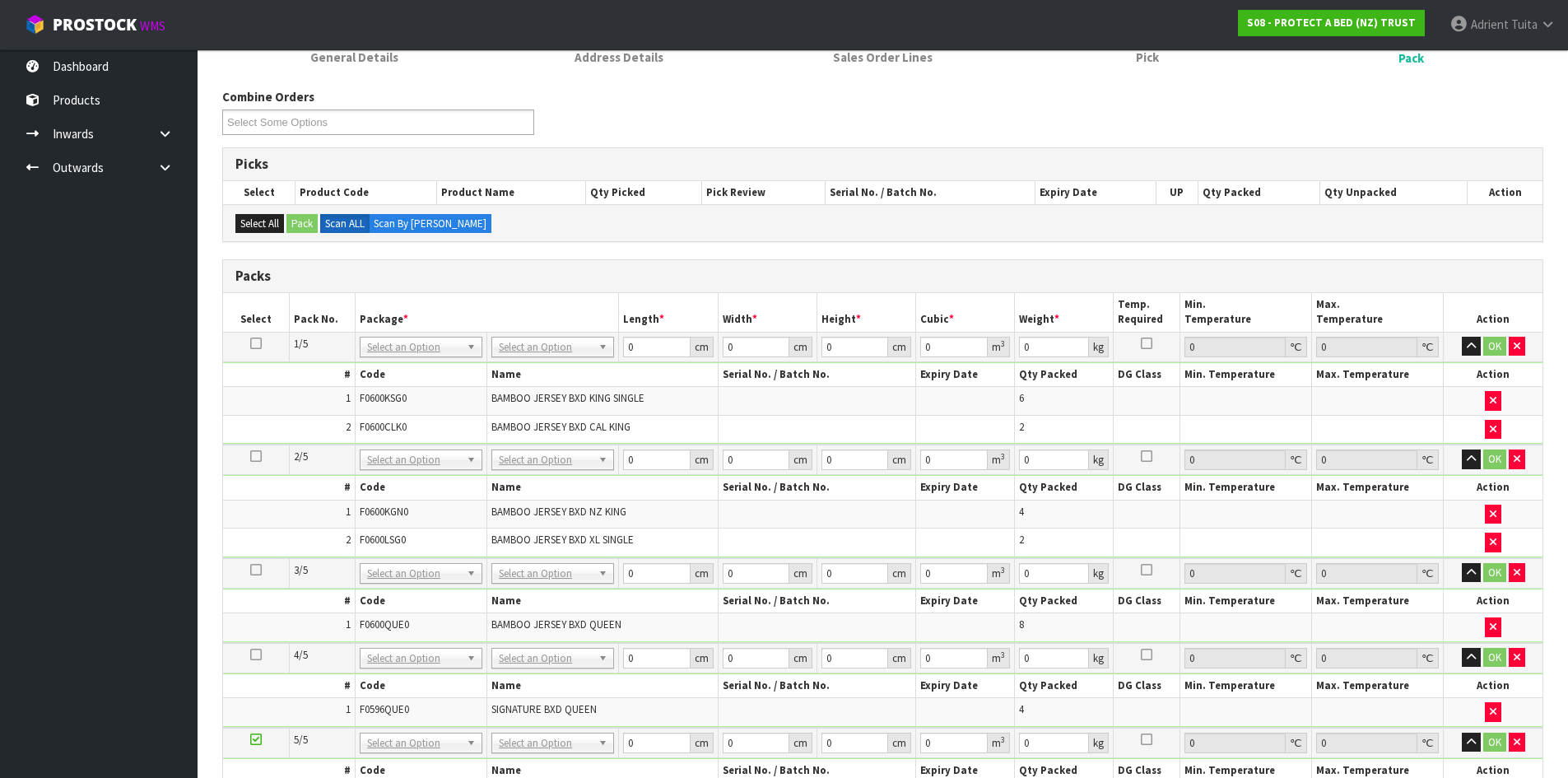
scroll to position [409, 0]
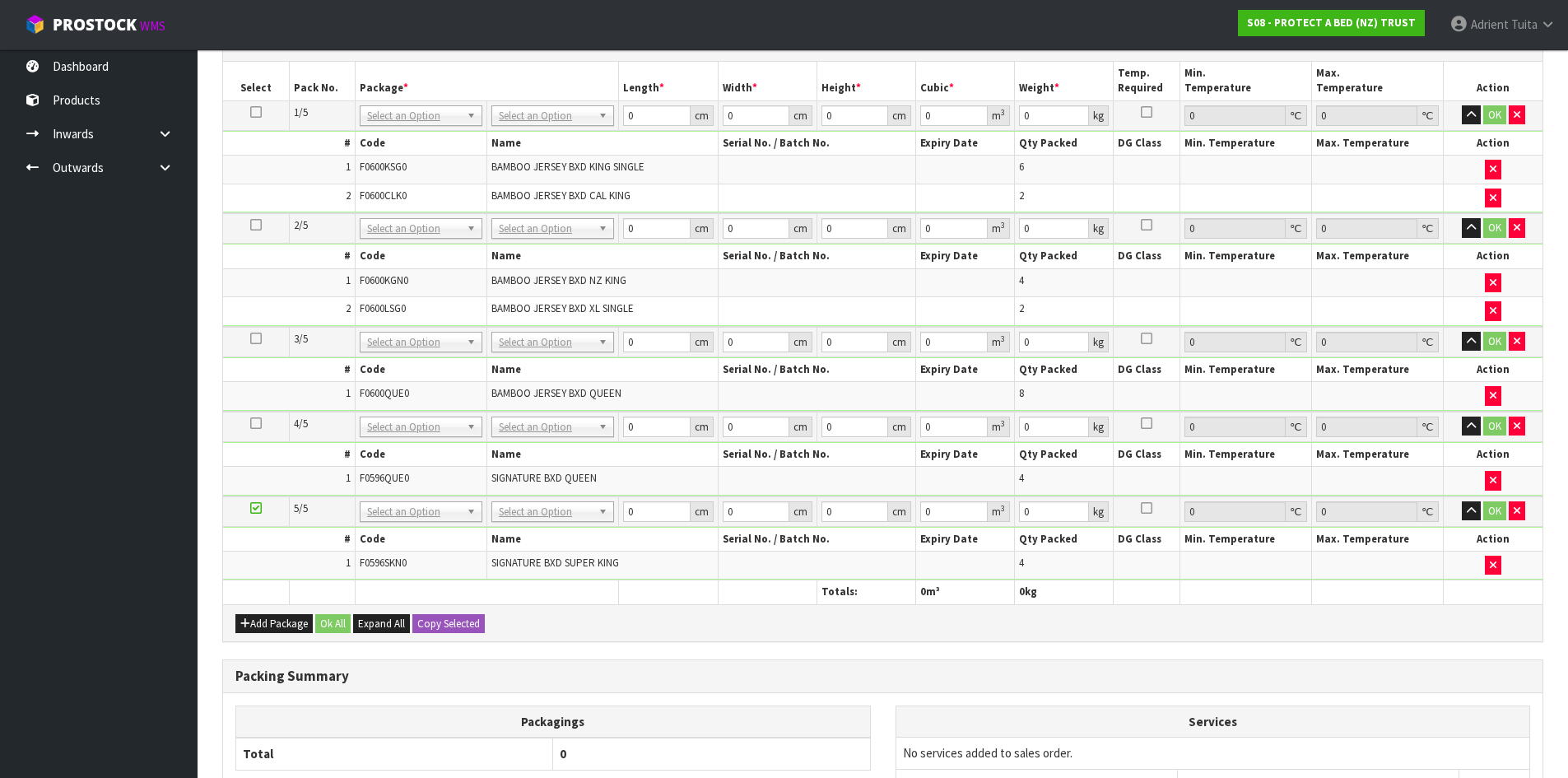
drag, startPoint x: 549, startPoint y: 114, endPoint x: 547, endPoint y: 142, distance: 28.1
click at [547, 143] on input "text" at bounding box center [552, 139] width 114 height 21
type input "OC"
type input "6.6"
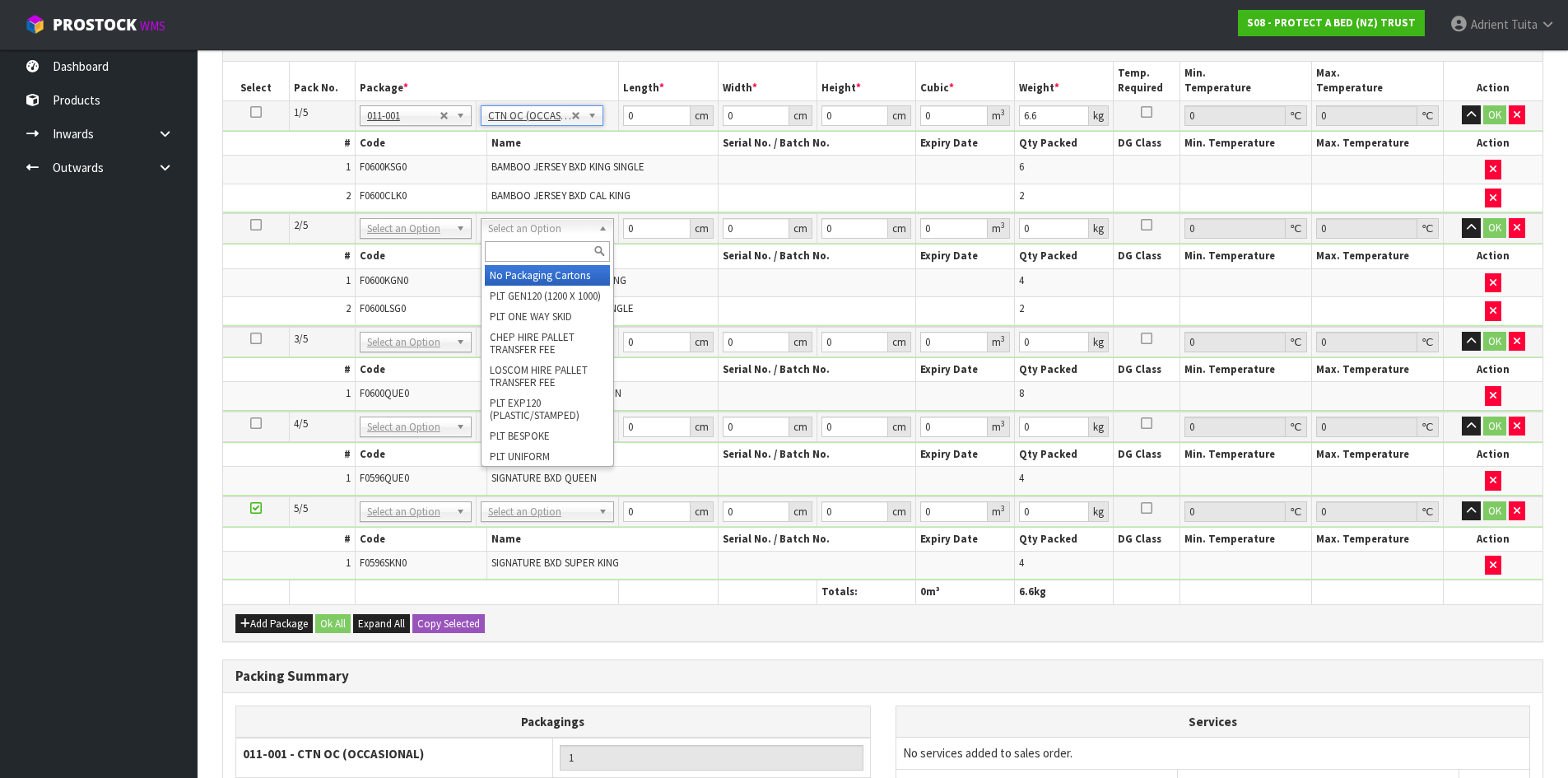
drag, startPoint x: 516, startPoint y: 223, endPoint x: 516, endPoint y: 263, distance: 40.0
click at [515, 258] on input "text" at bounding box center [547, 251] width 125 height 21
type input "OC"
type input "2"
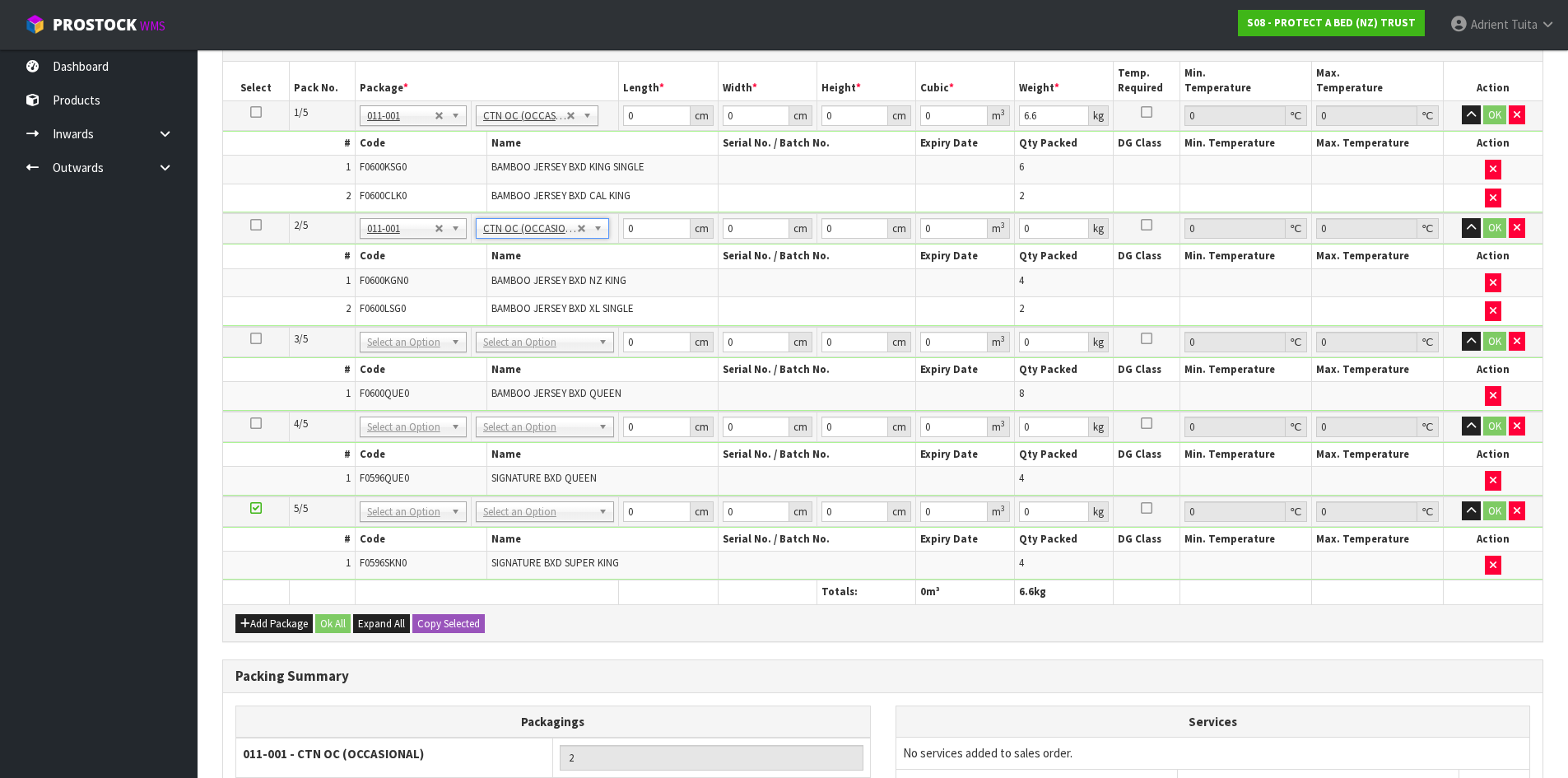
type input "5.2"
drag, startPoint x: 530, startPoint y: 416, endPoint x: 515, endPoint y: 461, distance: 47.4
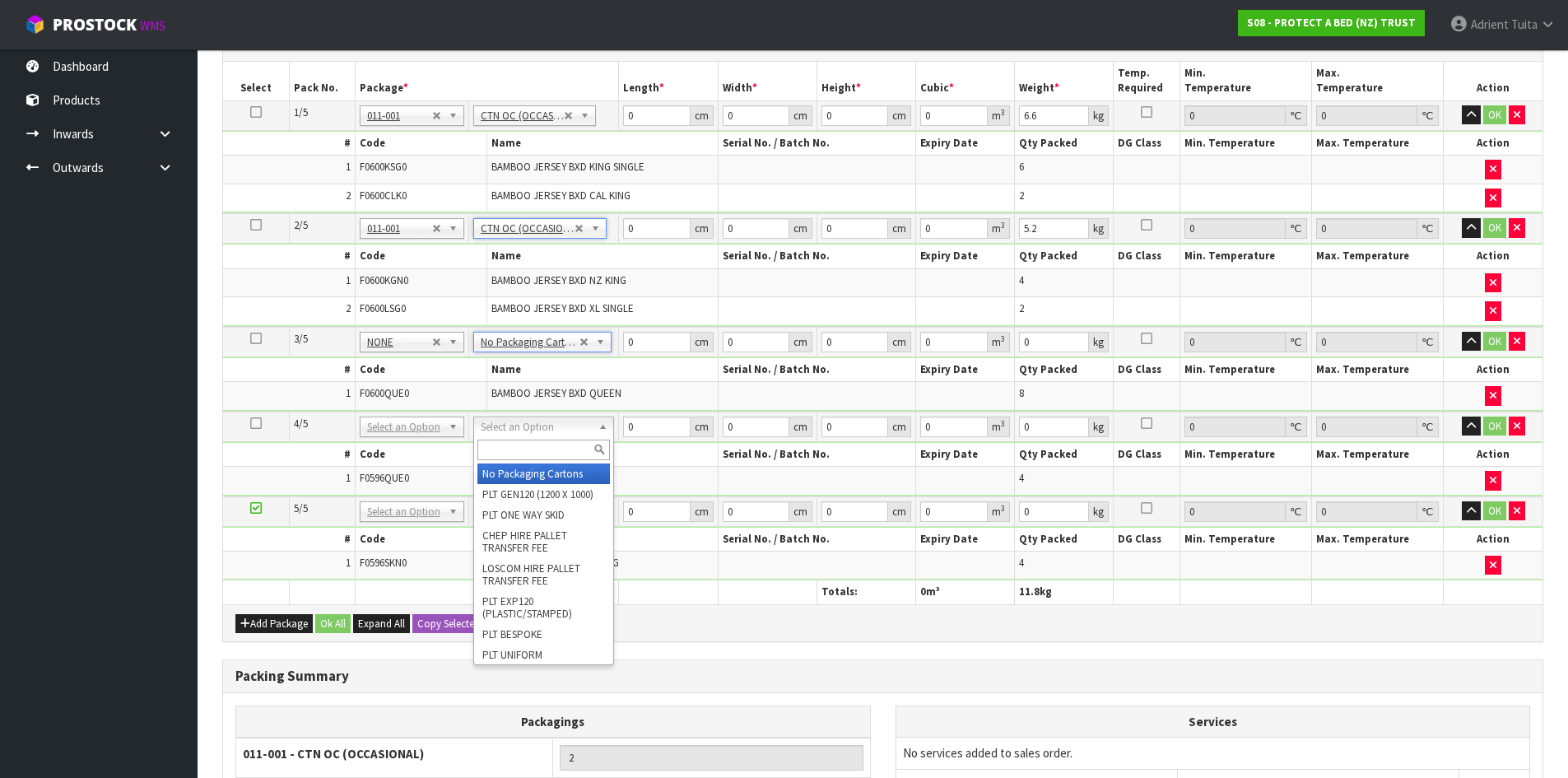
drag, startPoint x: 508, startPoint y: 477, endPoint x: 505, endPoint y: 507, distance: 30.1
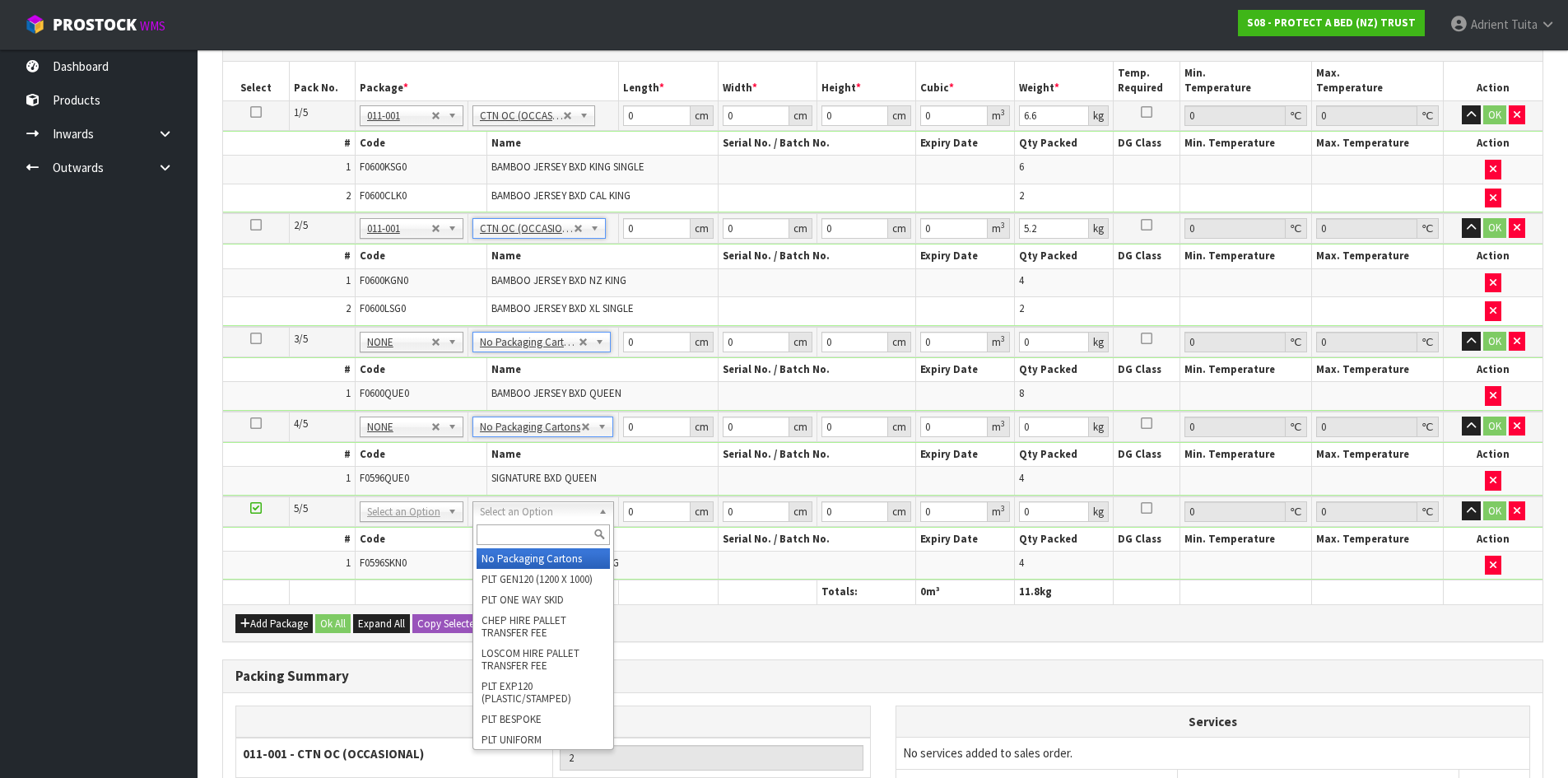
type input "3"
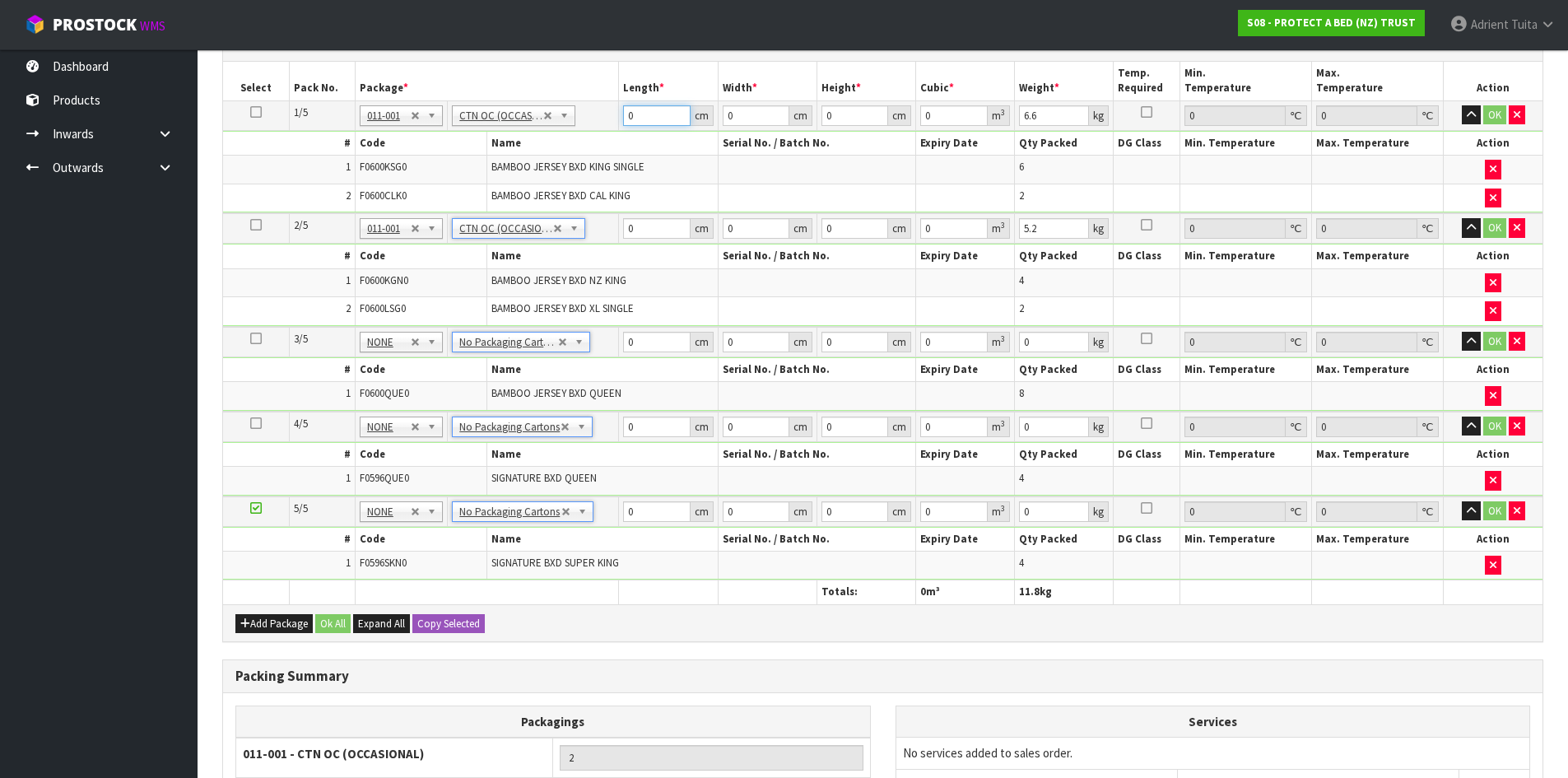
click at [642, 120] on input "0" at bounding box center [657, 115] width 67 height 21
type input "58"
type input "41"
type input "3"
type input "0.007134"
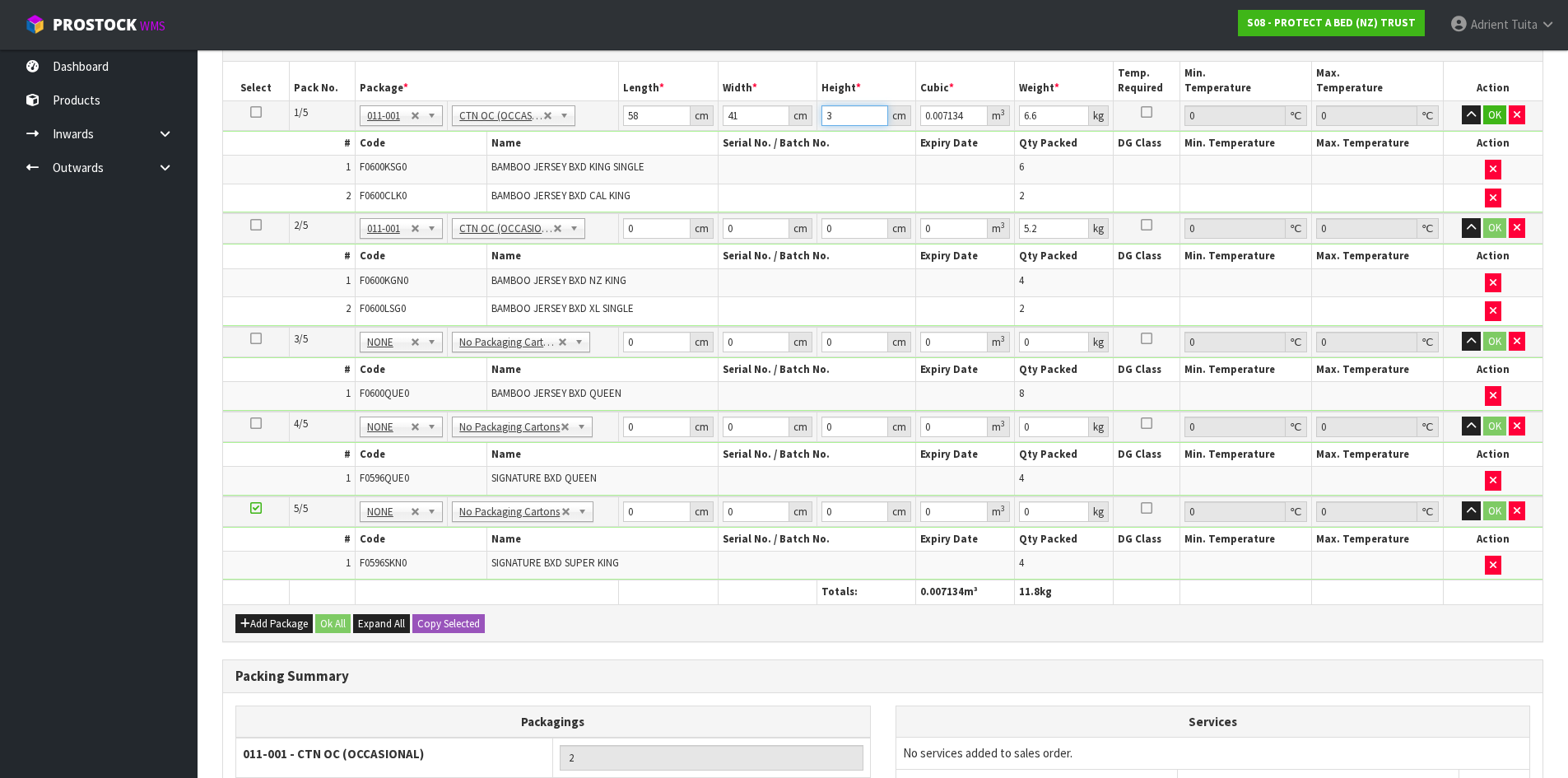
type input "31"
type input "0.073718"
type input "31"
type input "8"
click at [634, 229] on input "0" at bounding box center [657, 228] width 67 height 21
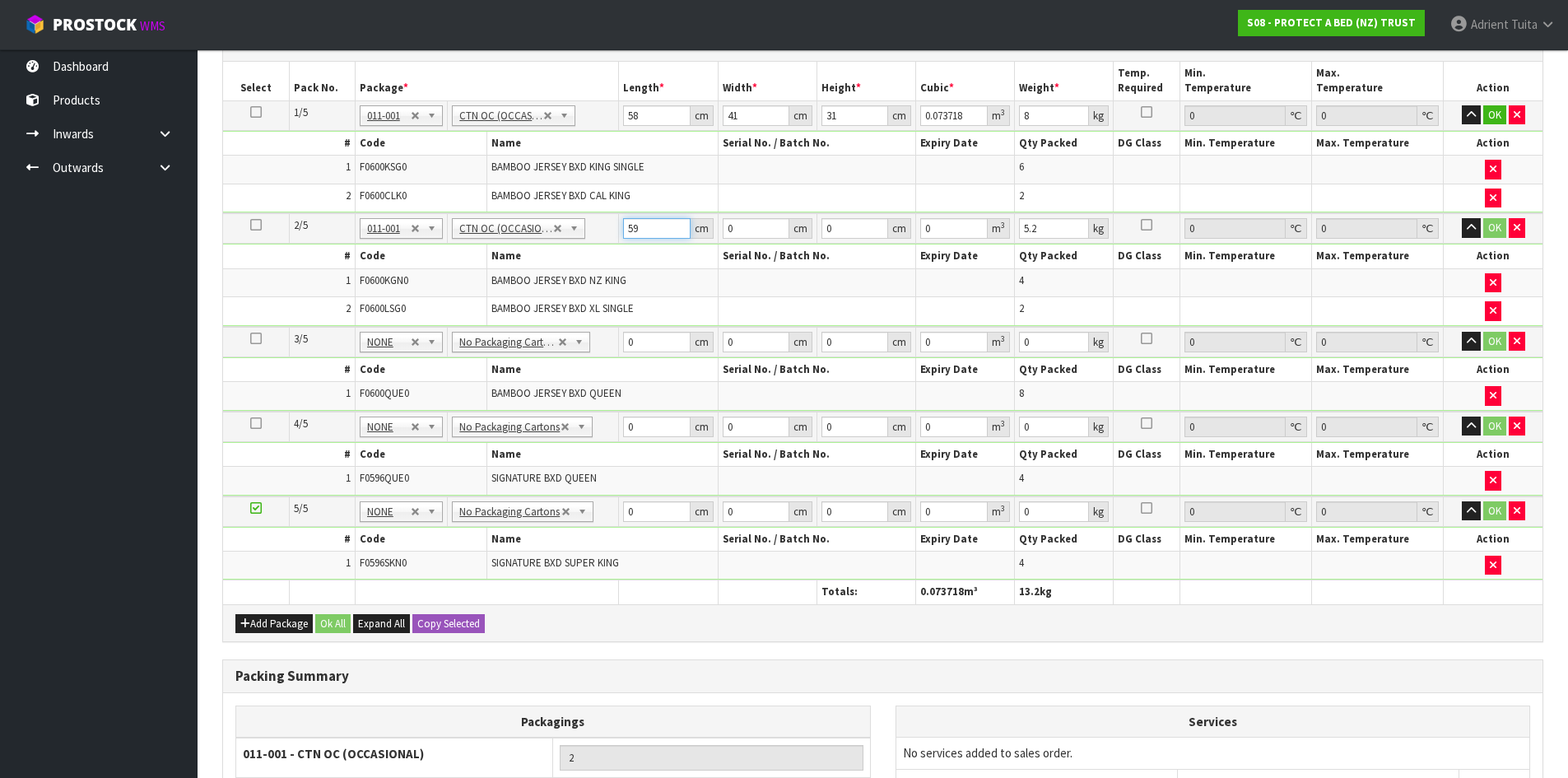
type input "59"
type input "41"
type input "3"
type input "0.007257"
type input "32"
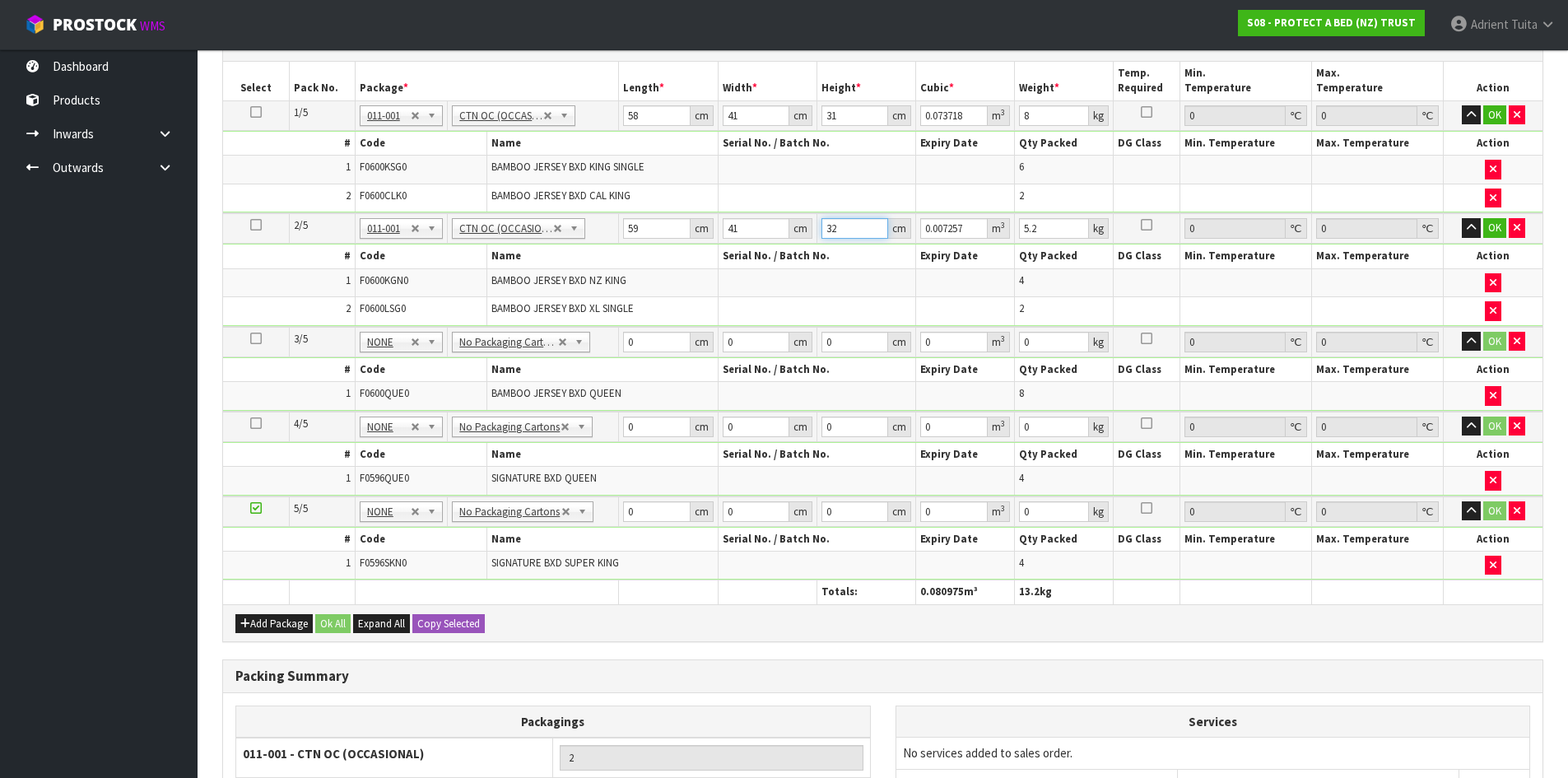
type input "0.077408"
type input "32"
type input "7"
click at [647, 339] on input "0" at bounding box center [657, 341] width 67 height 21
type input "59"
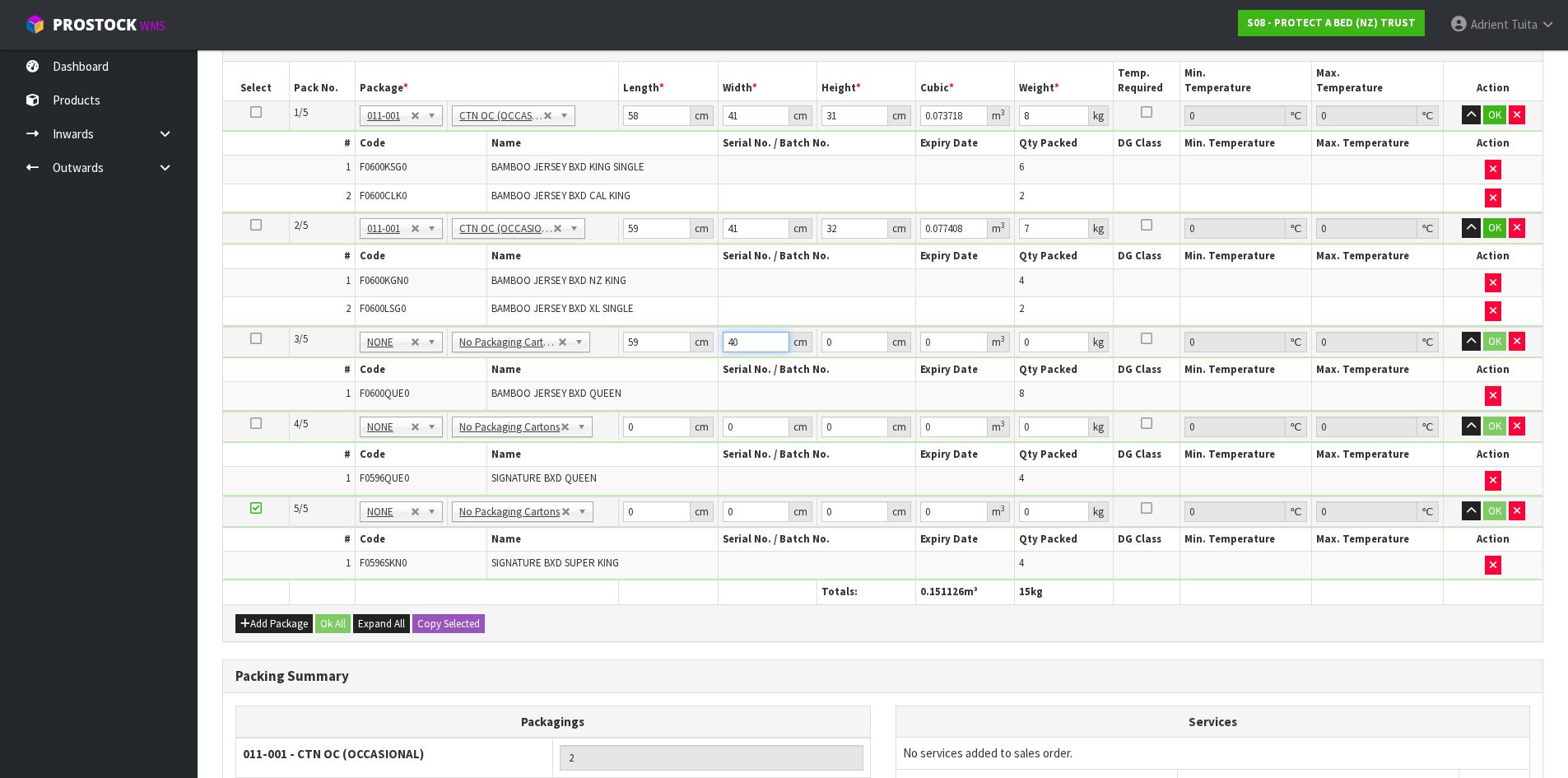
type input "40"
type input "3"
type input "0.00708"
type input "32"
type input "0.07552"
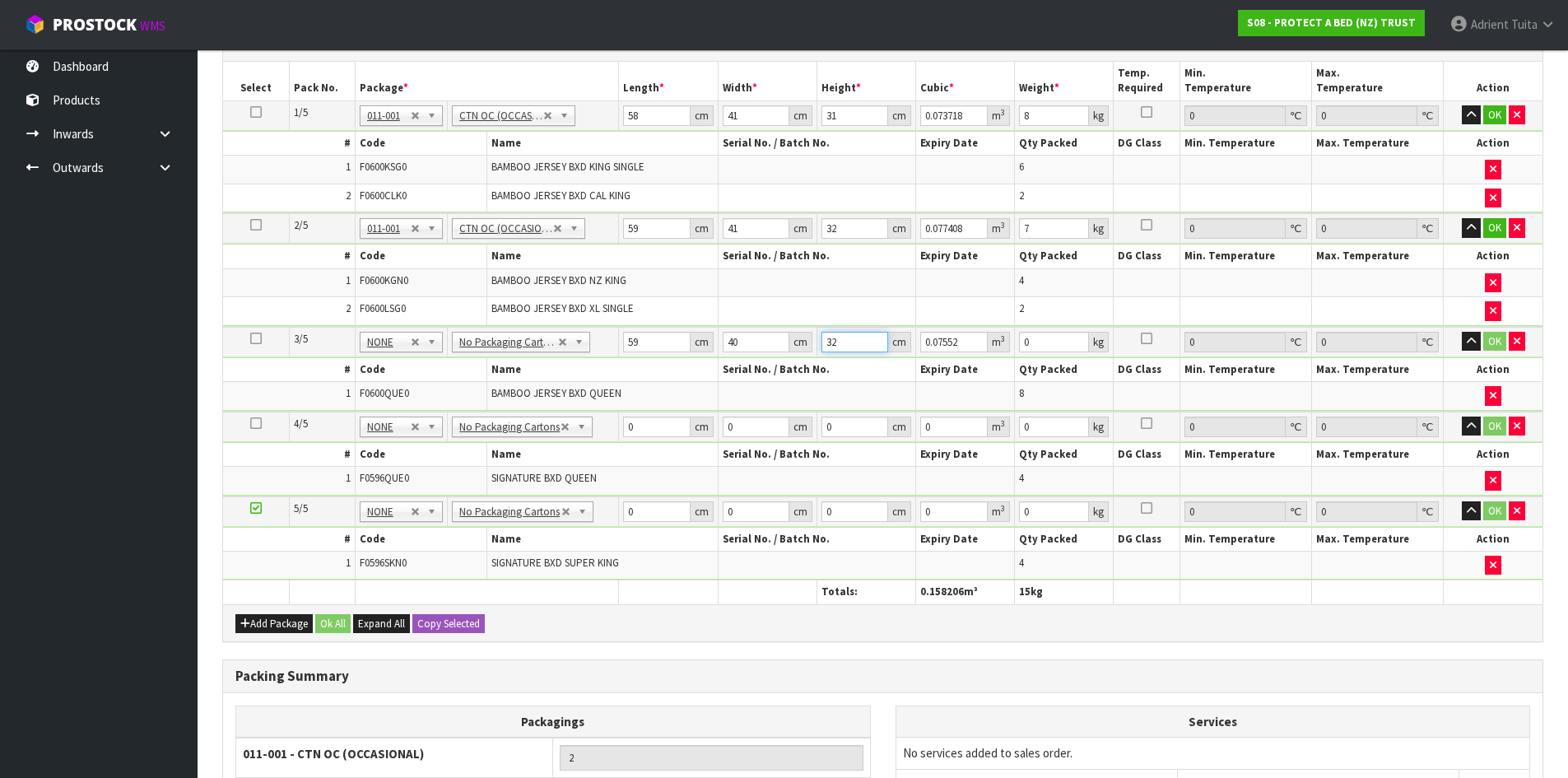
type input "32"
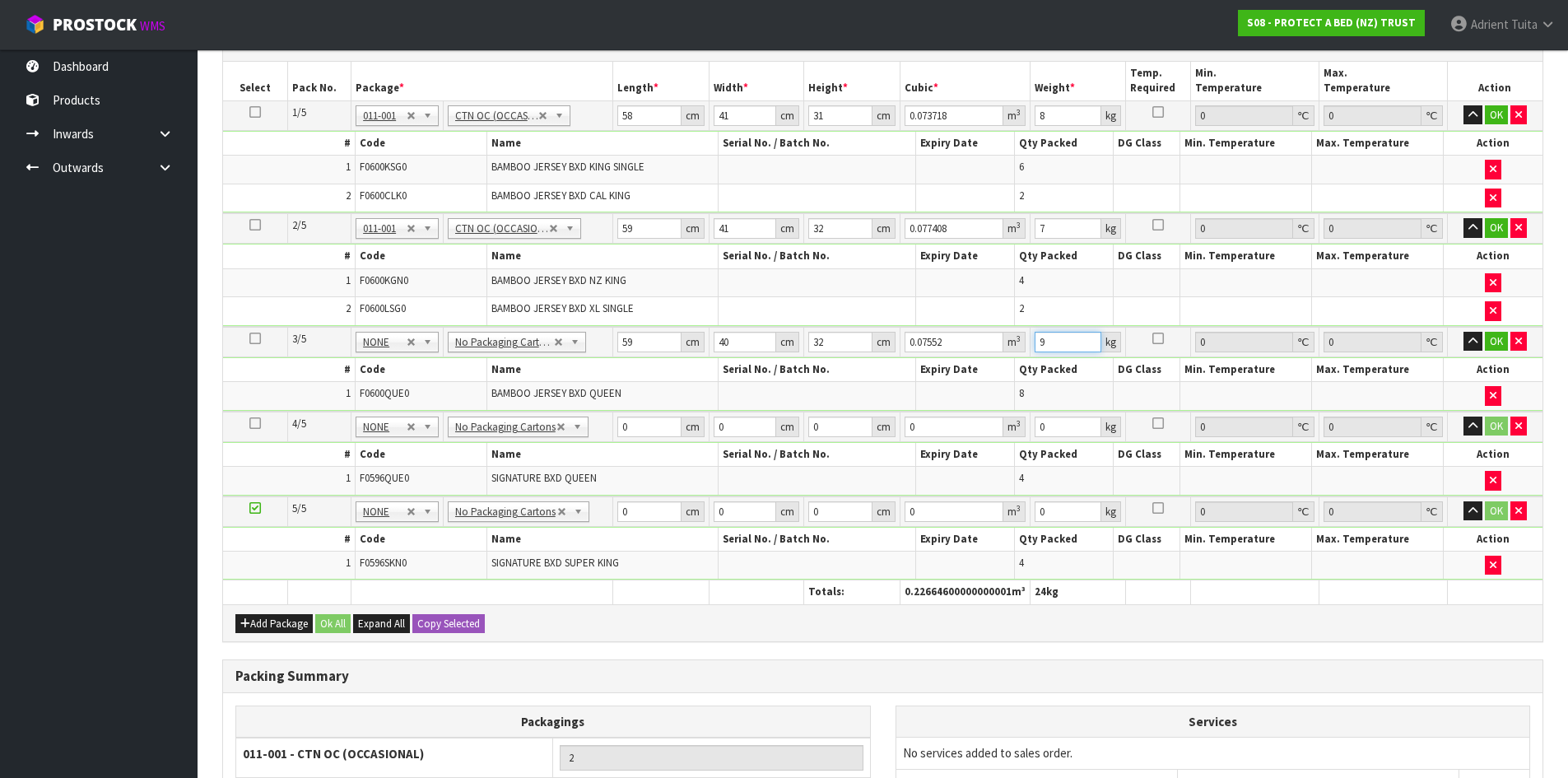
type input "9"
click at [643, 429] on input "0" at bounding box center [649, 427] width 63 height 21
type input "59"
type input "33"
type input "3"
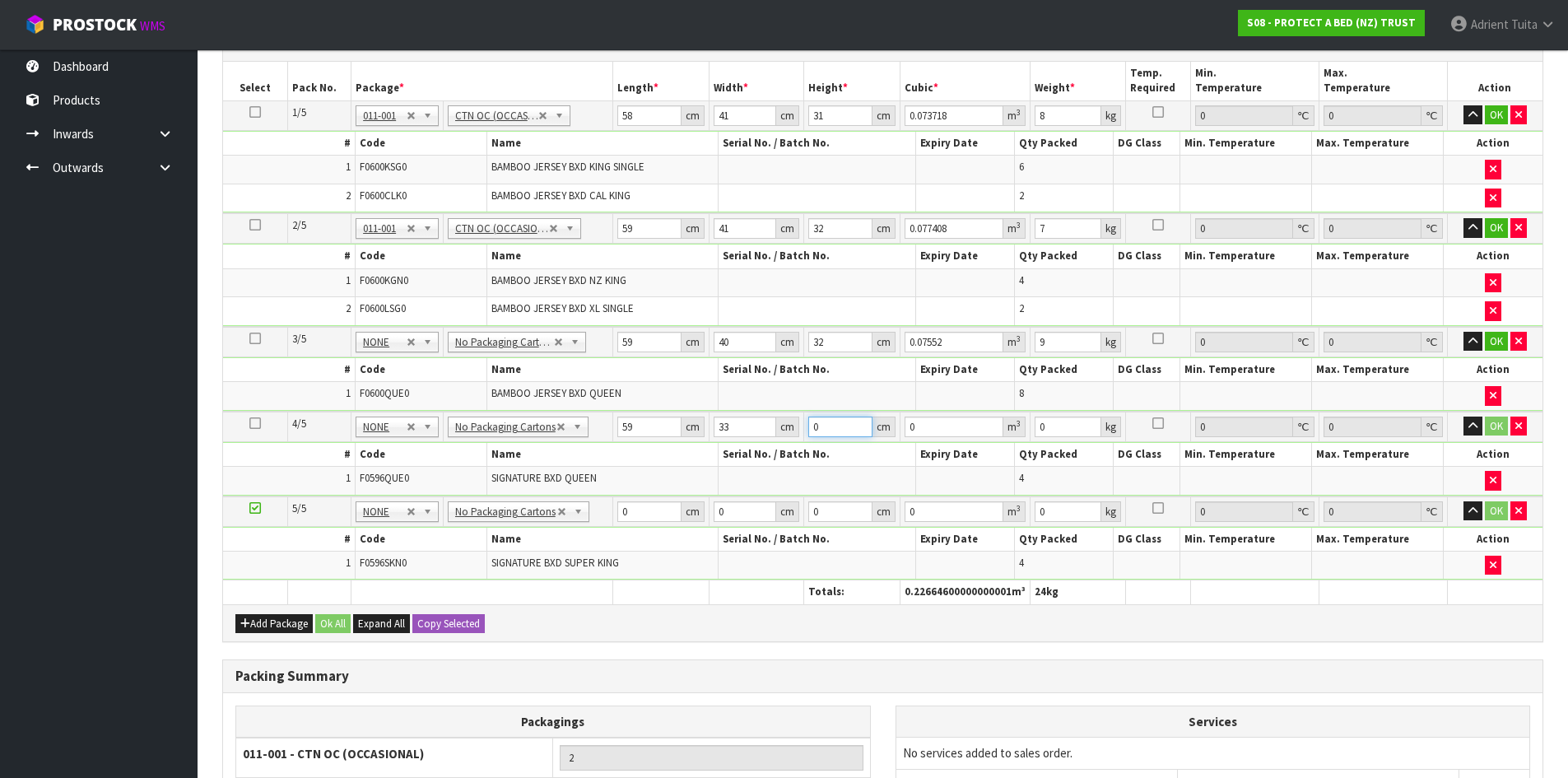
type input "0.005841"
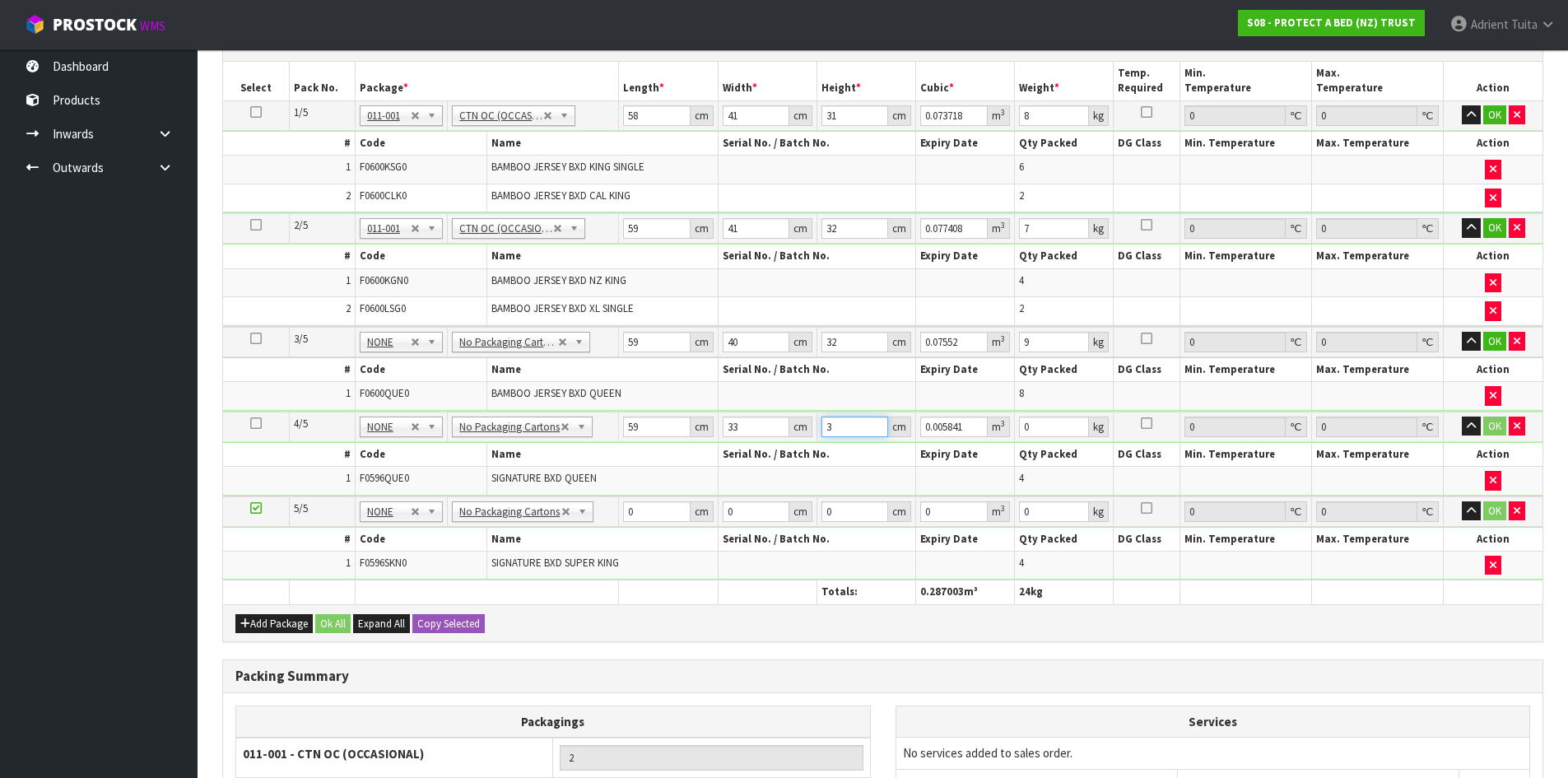
type input "31"
type input "0.060357"
type input "31"
type input "7"
click at [641, 515] on input "0" at bounding box center [657, 512] width 67 height 21
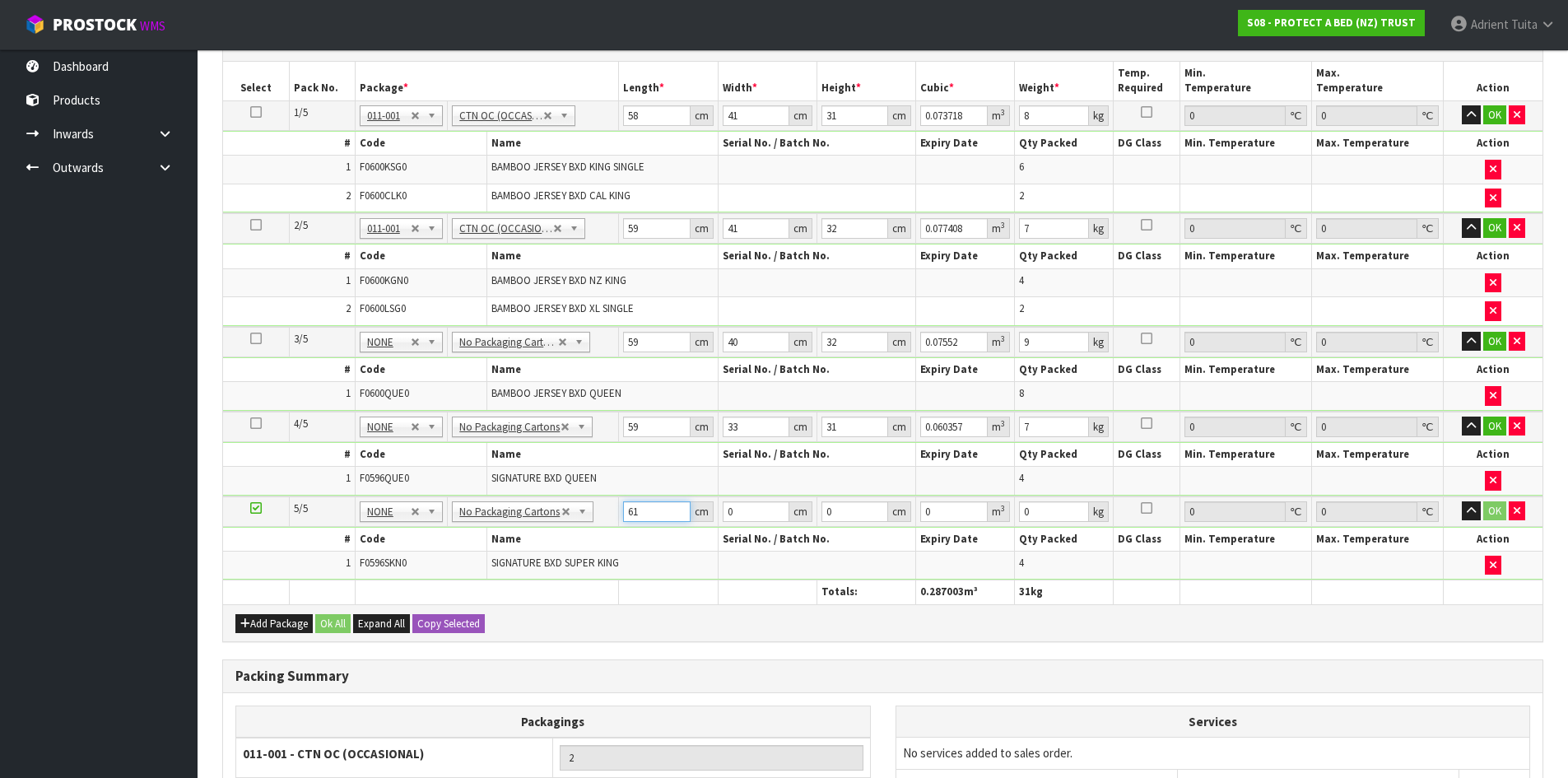
type input "61"
type input "42"
type input "3"
type input "0.007686"
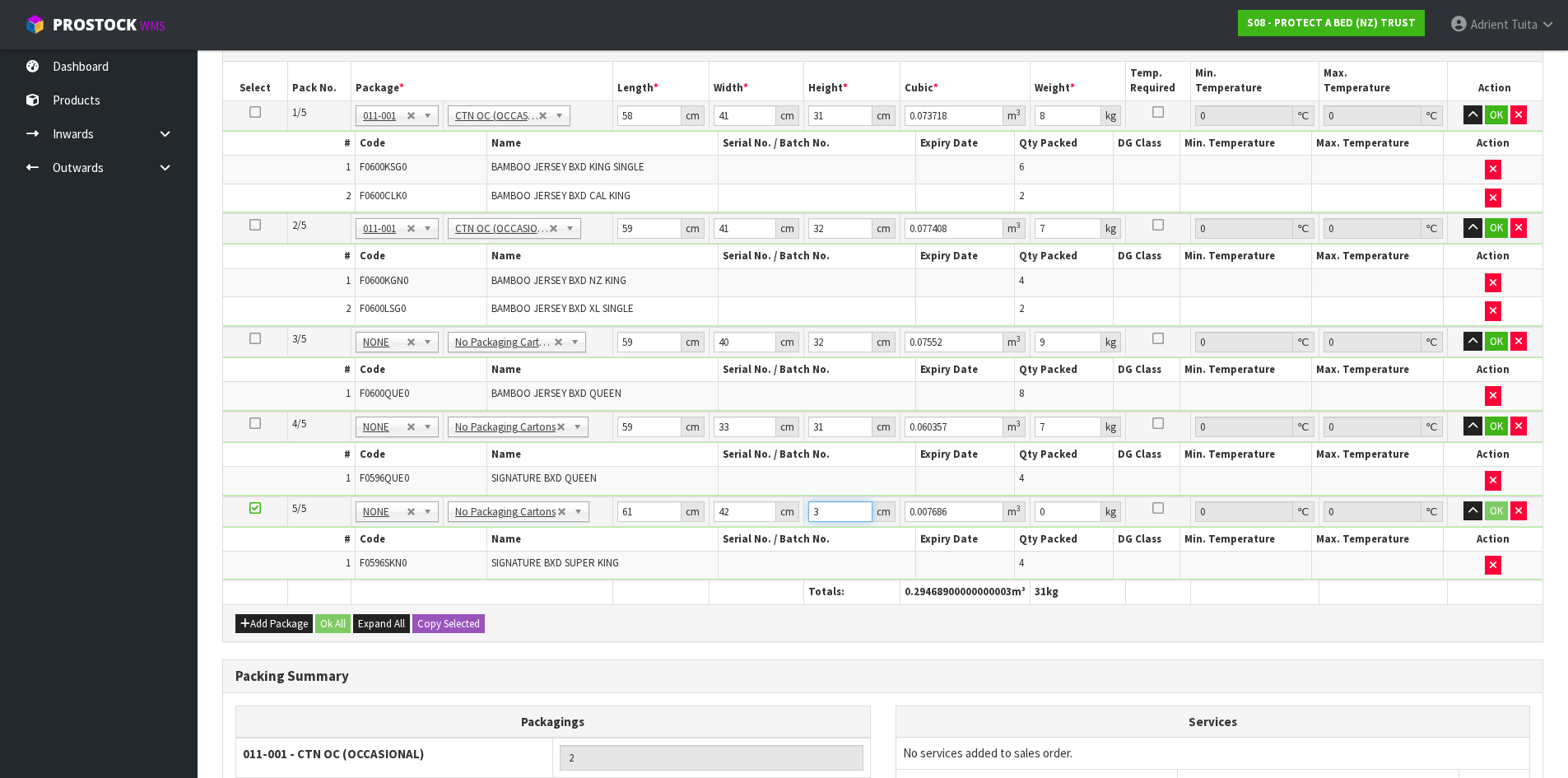
type input "34"
type input "0.087108"
type input "34"
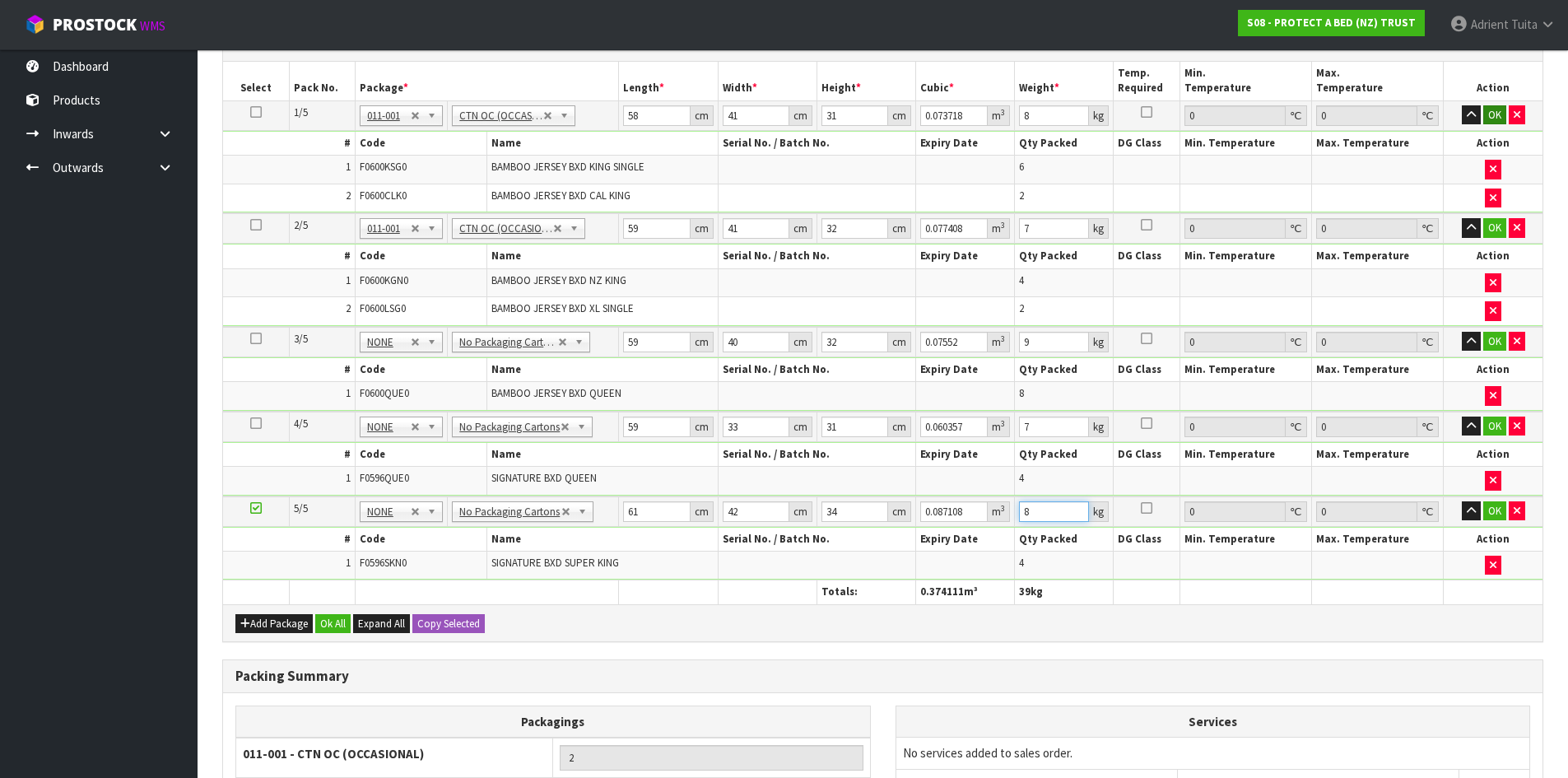
type input "8"
click at [1485, 110] on button "OK" at bounding box center [1495, 115] width 23 height 20
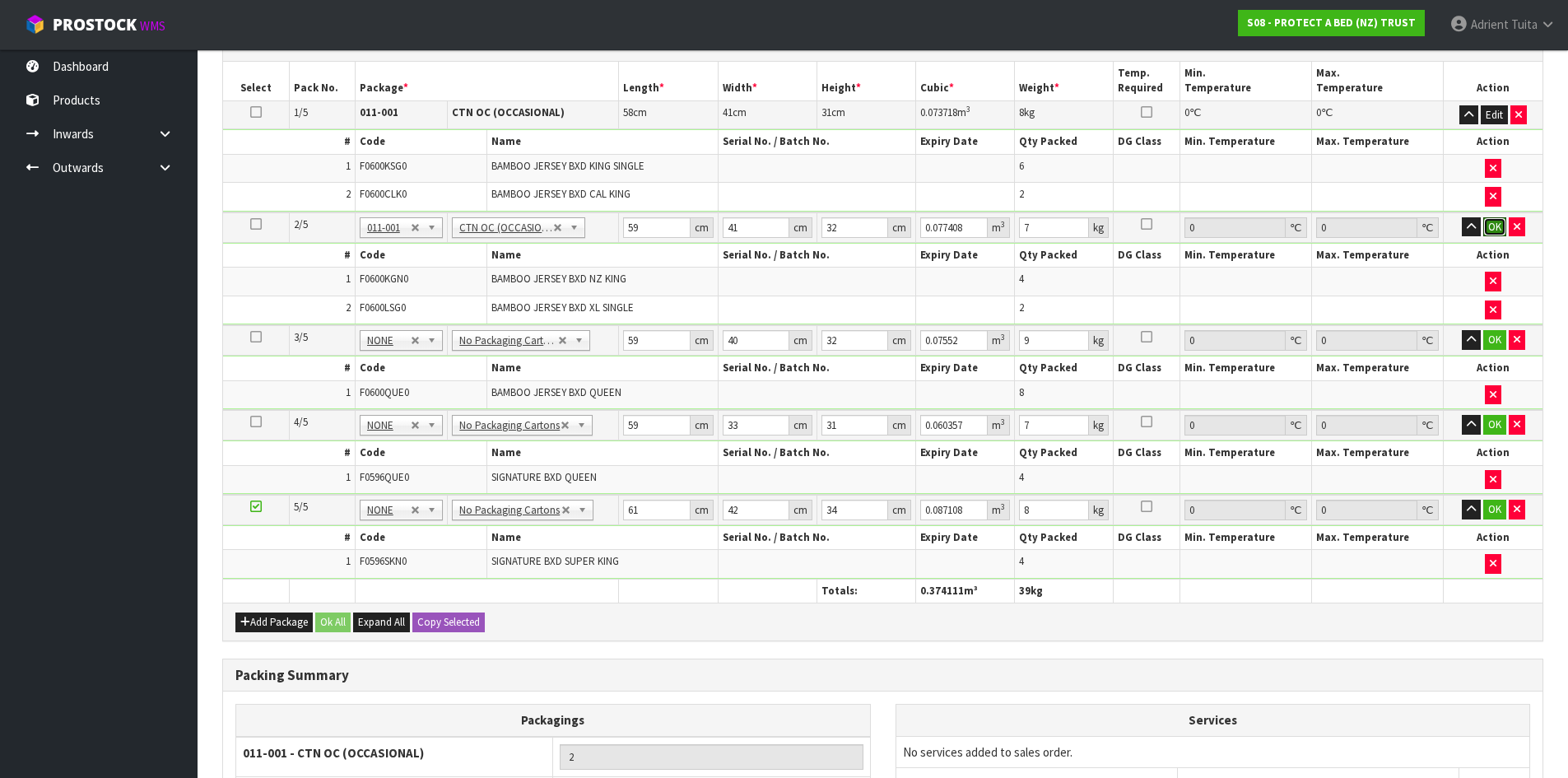
drag, startPoint x: 1496, startPoint y: 233, endPoint x: 1495, endPoint y: 243, distance: 10.0
click at [1496, 234] on button "OK" at bounding box center [1495, 227] width 23 height 20
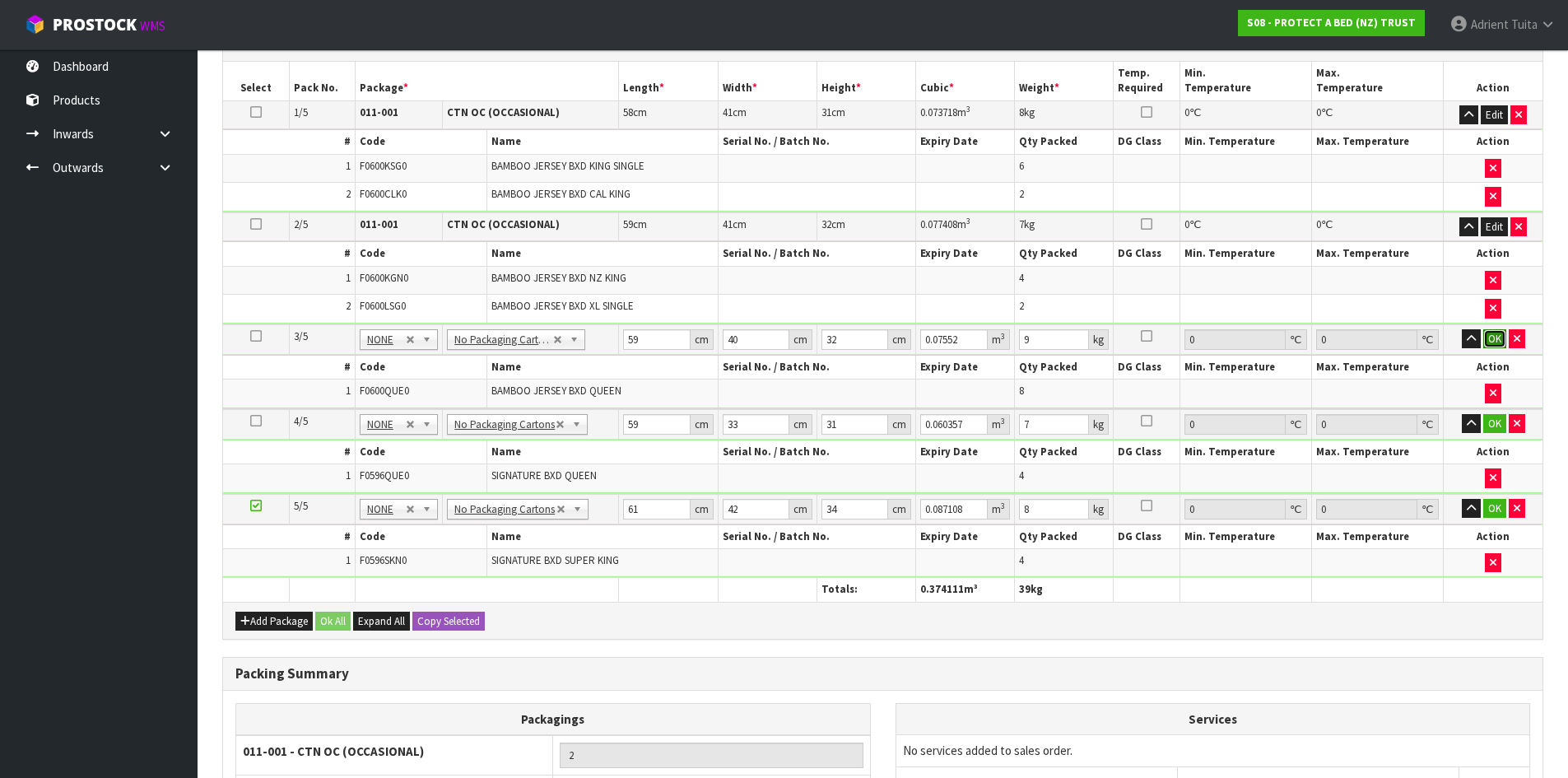
click at [1490, 341] on button "OK" at bounding box center [1495, 339] width 23 height 20
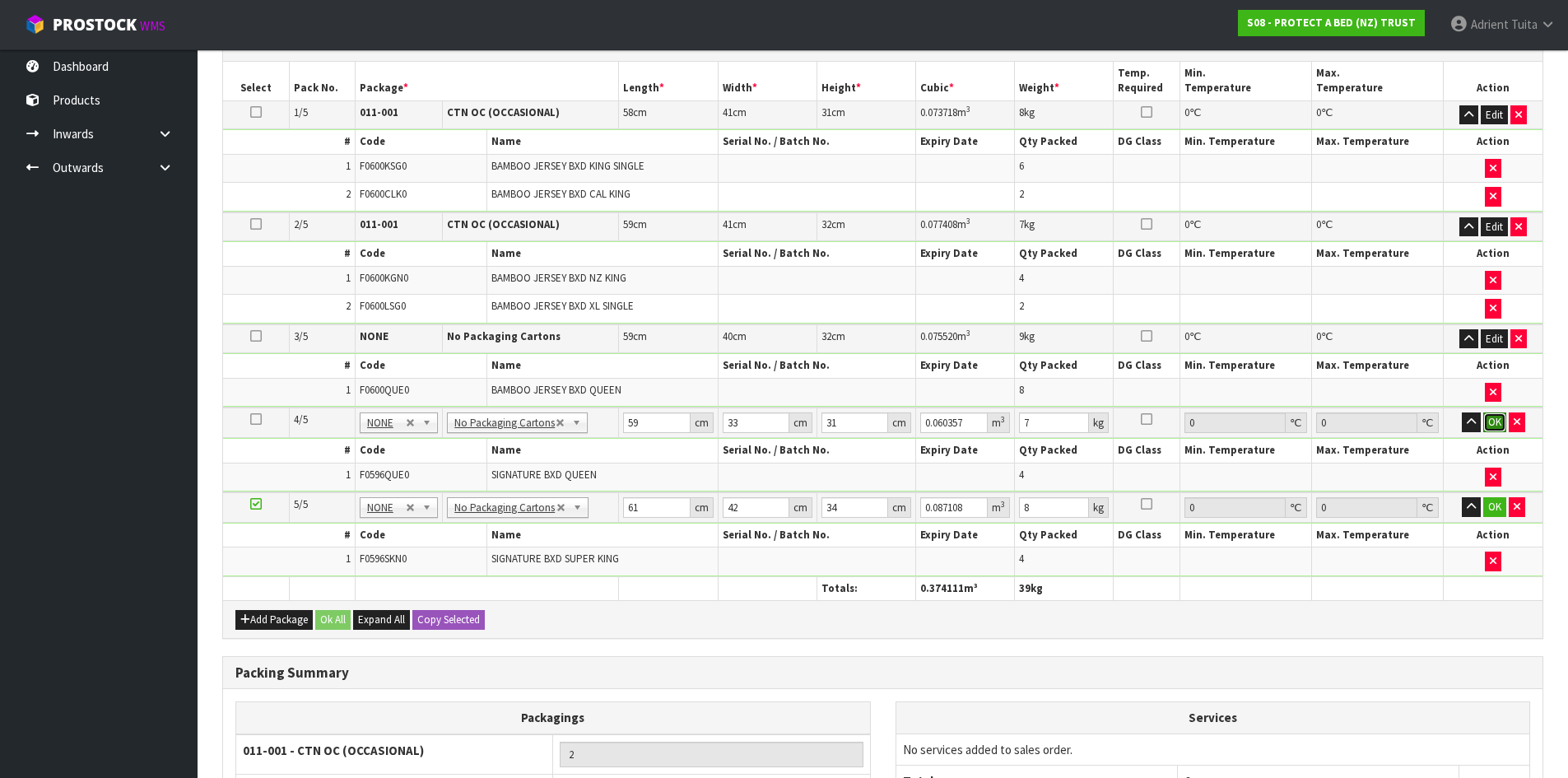
drag, startPoint x: 1487, startPoint y: 418, endPoint x: 1493, endPoint y: 470, distance: 52.3
click at [1487, 419] on button "OK" at bounding box center [1495, 422] width 23 height 20
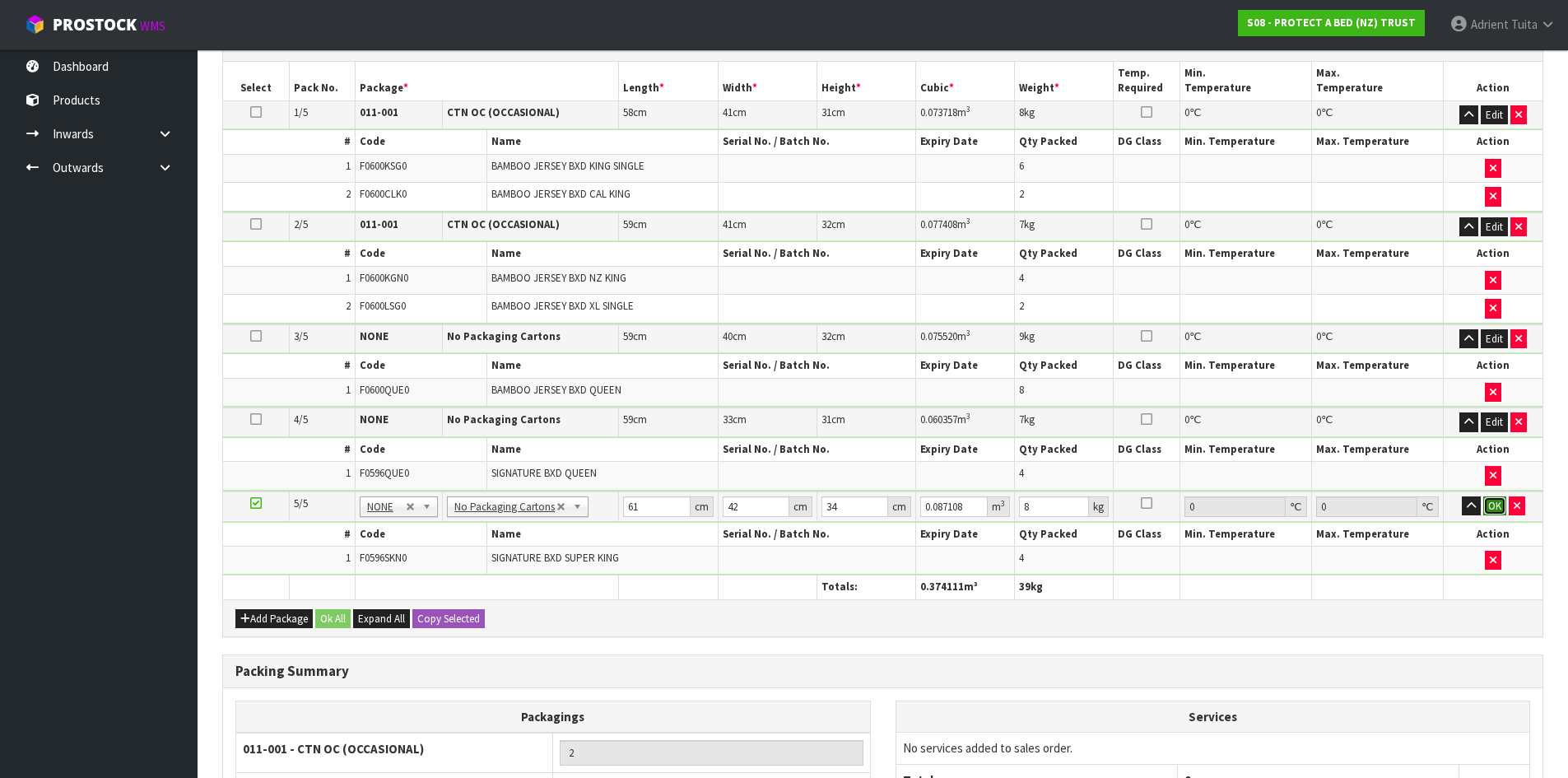
click at [1487, 505] on button "OK" at bounding box center [1495, 507] width 23 height 20
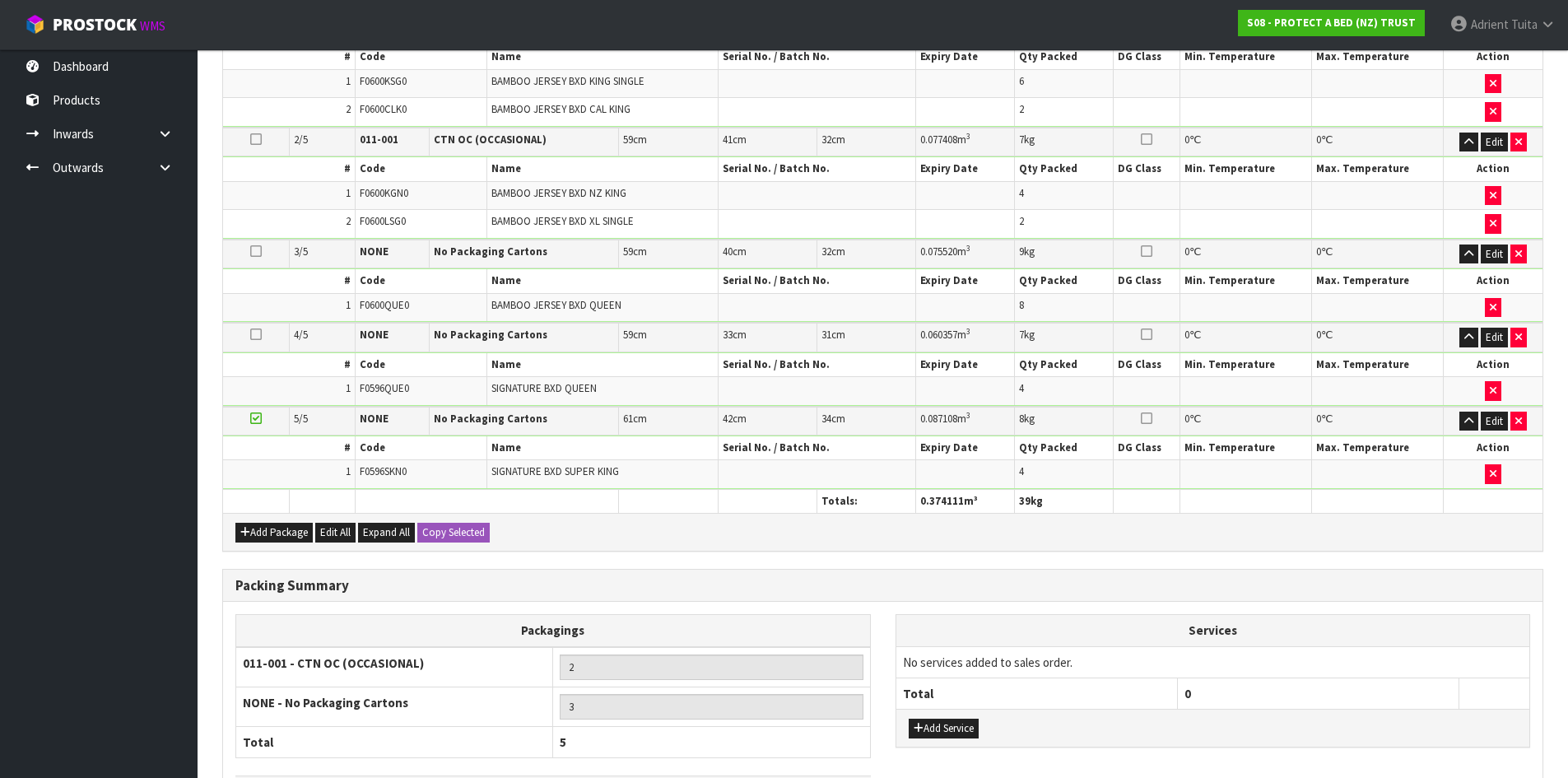
scroll to position [620, 0]
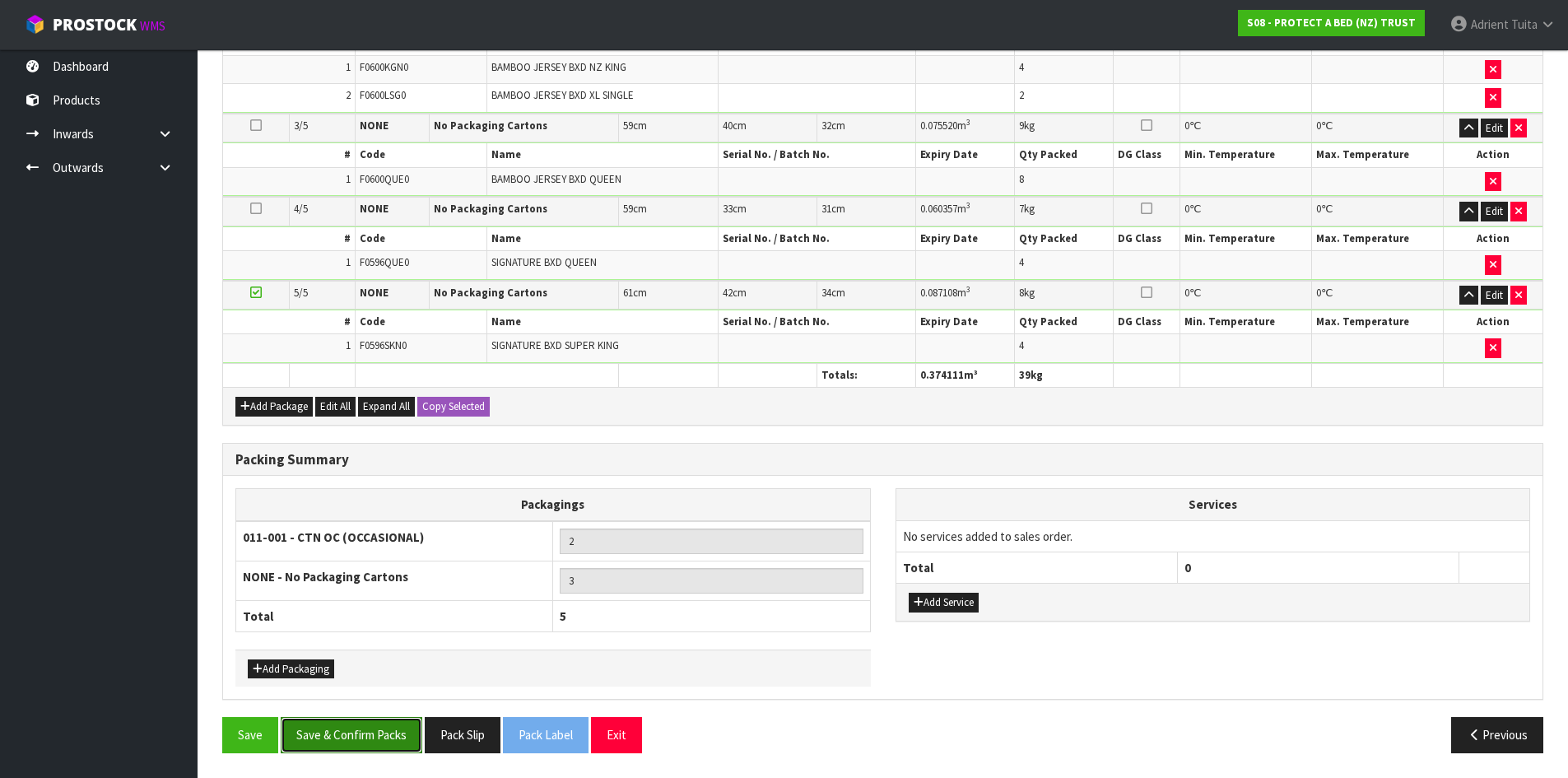
click at [345, 740] on button "Save & Confirm Packs" at bounding box center [351, 735] width 142 height 35
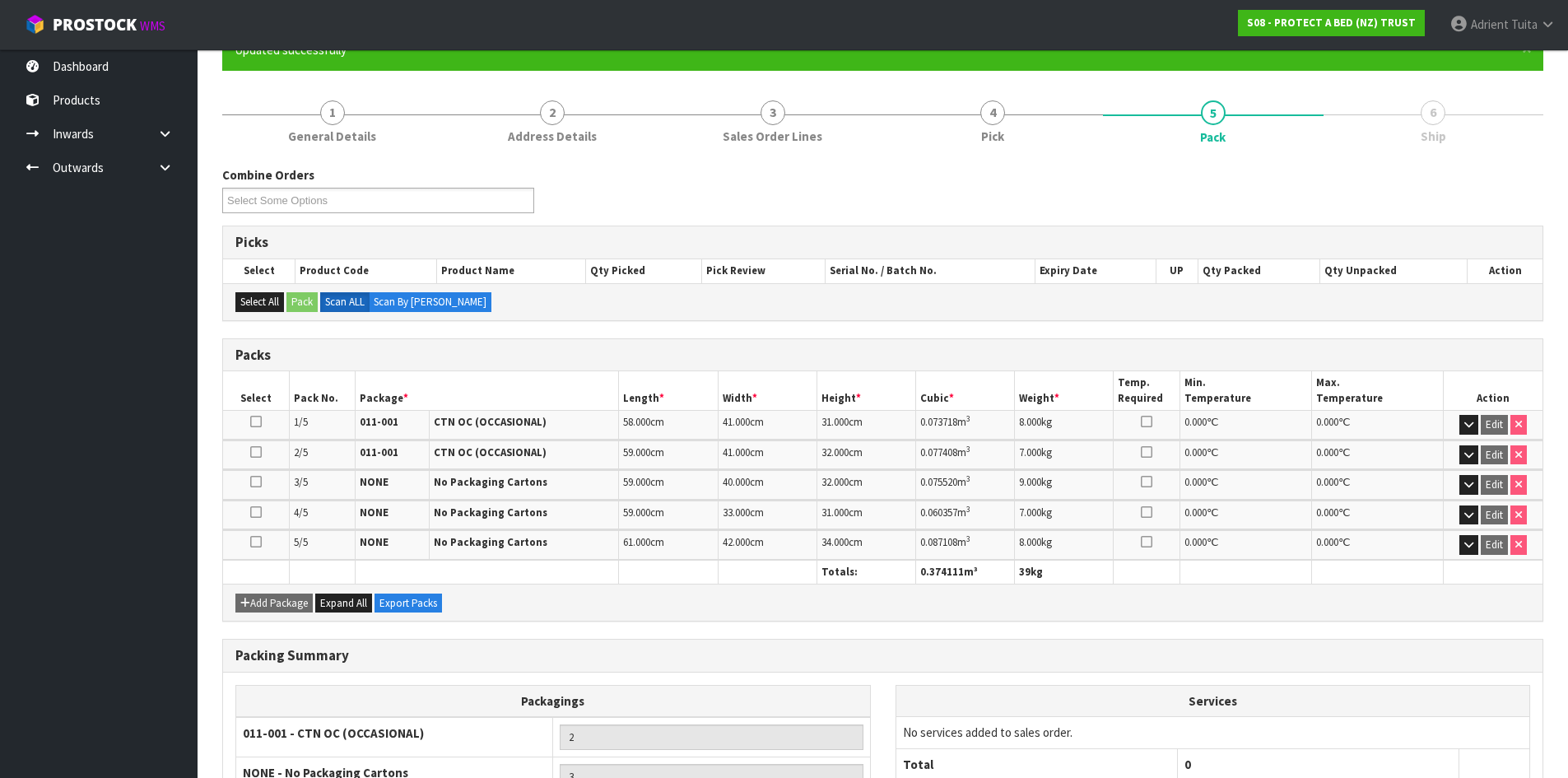
scroll to position [318, 0]
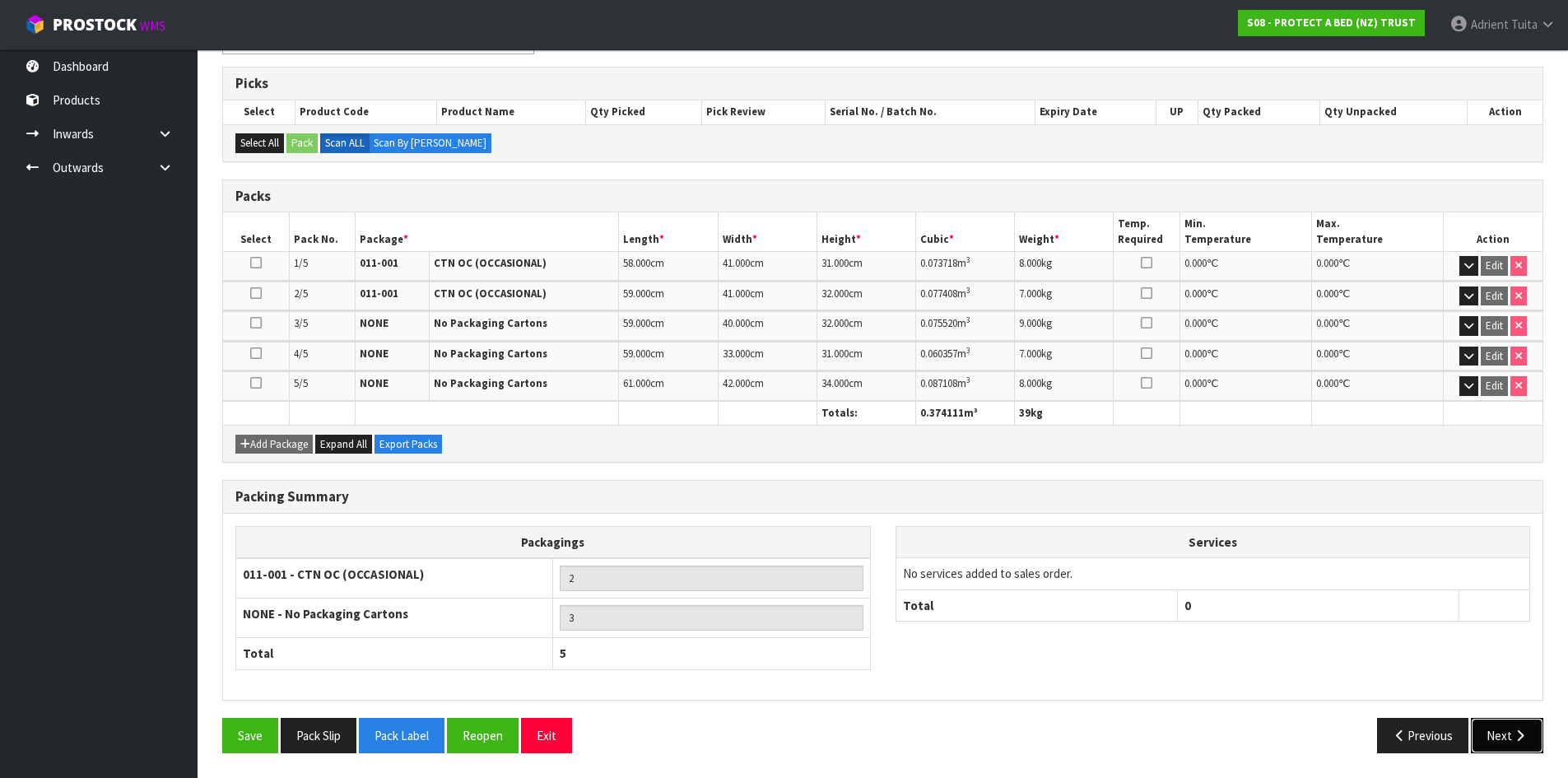
click at [1495, 730] on button "Next" at bounding box center [1506, 735] width 73 height 35
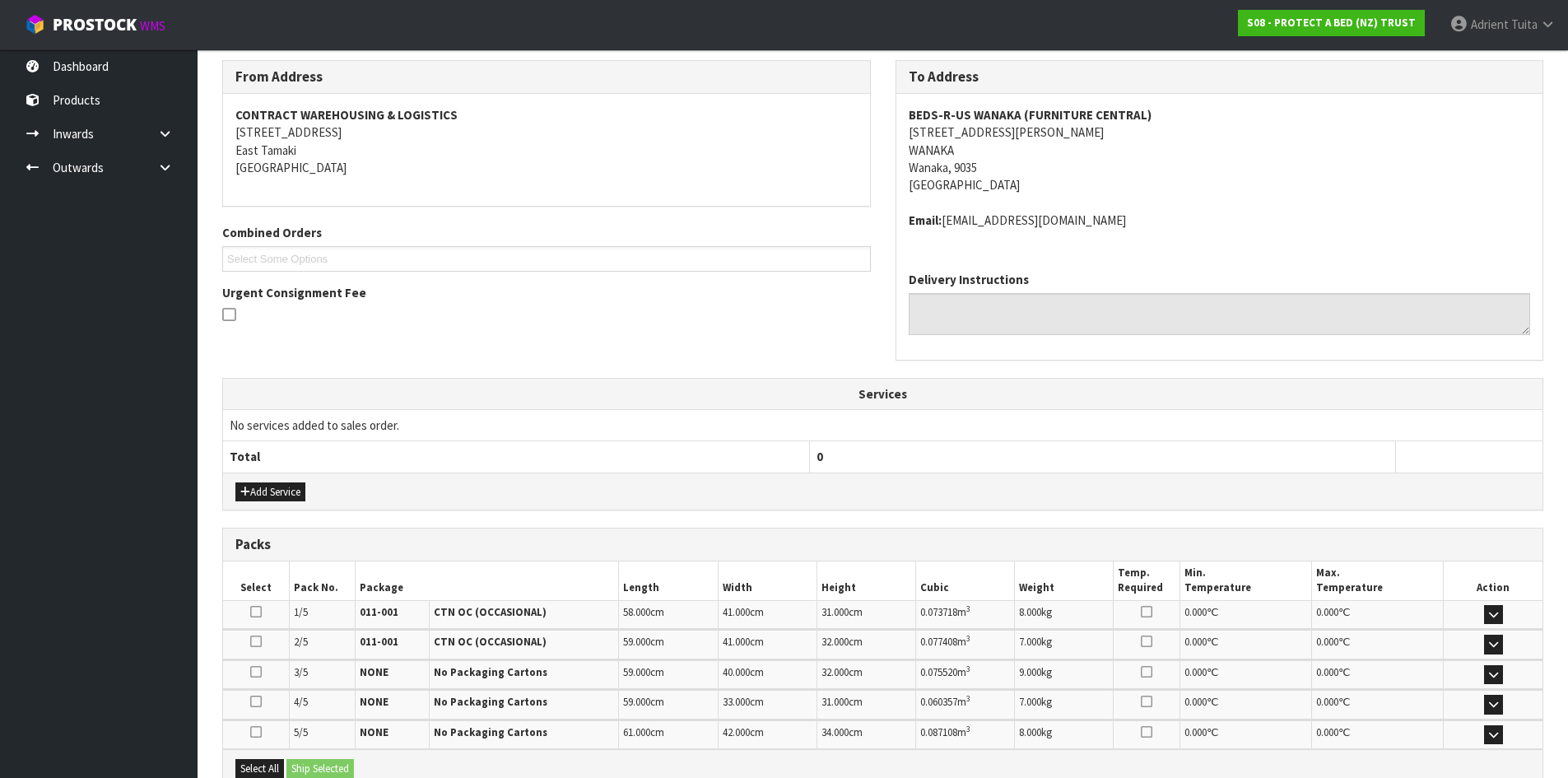
scroll to position [412, 0]
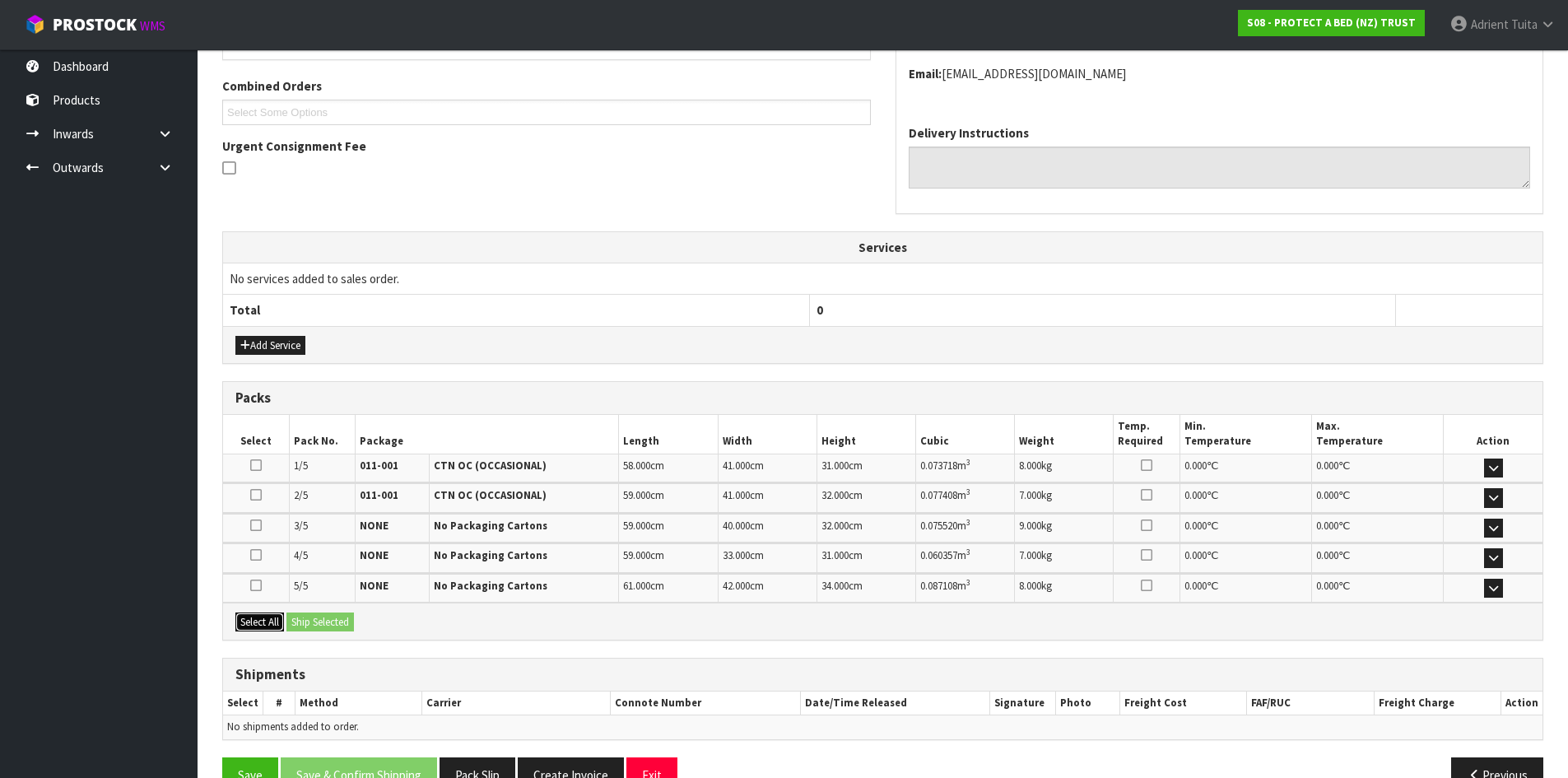
click at [273, 621] on button "Select All" at bounding box center [260, 623] width 48 height 20
click at [374, 619] on div "Select All Ship Selected" at bounding box center [882, 621] width 1319 height 37
click at [325, 631] on button "Ship Selected" at bounding box center [320, 623] width 68 height 20
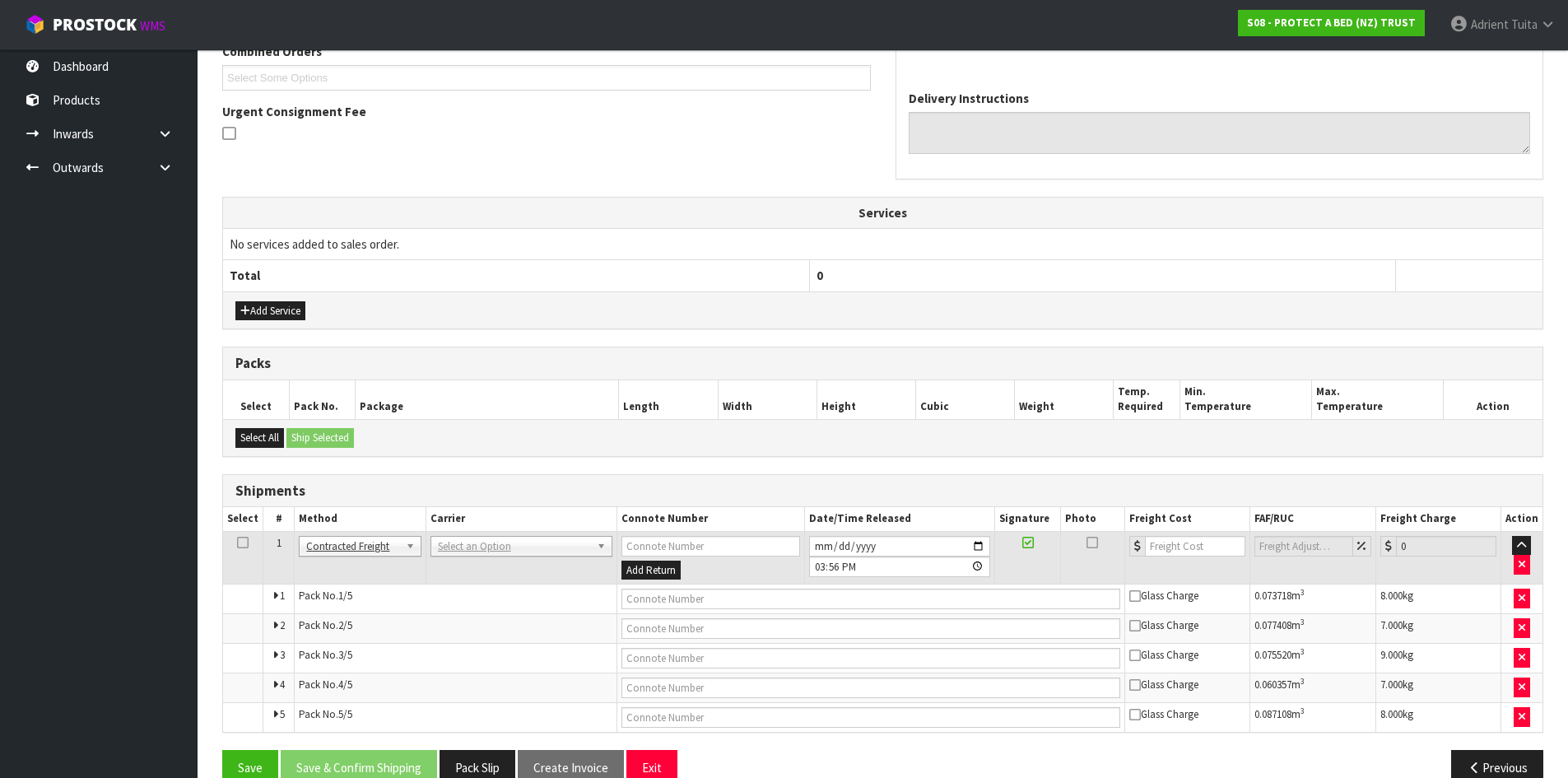
scroll to position [479, 0]
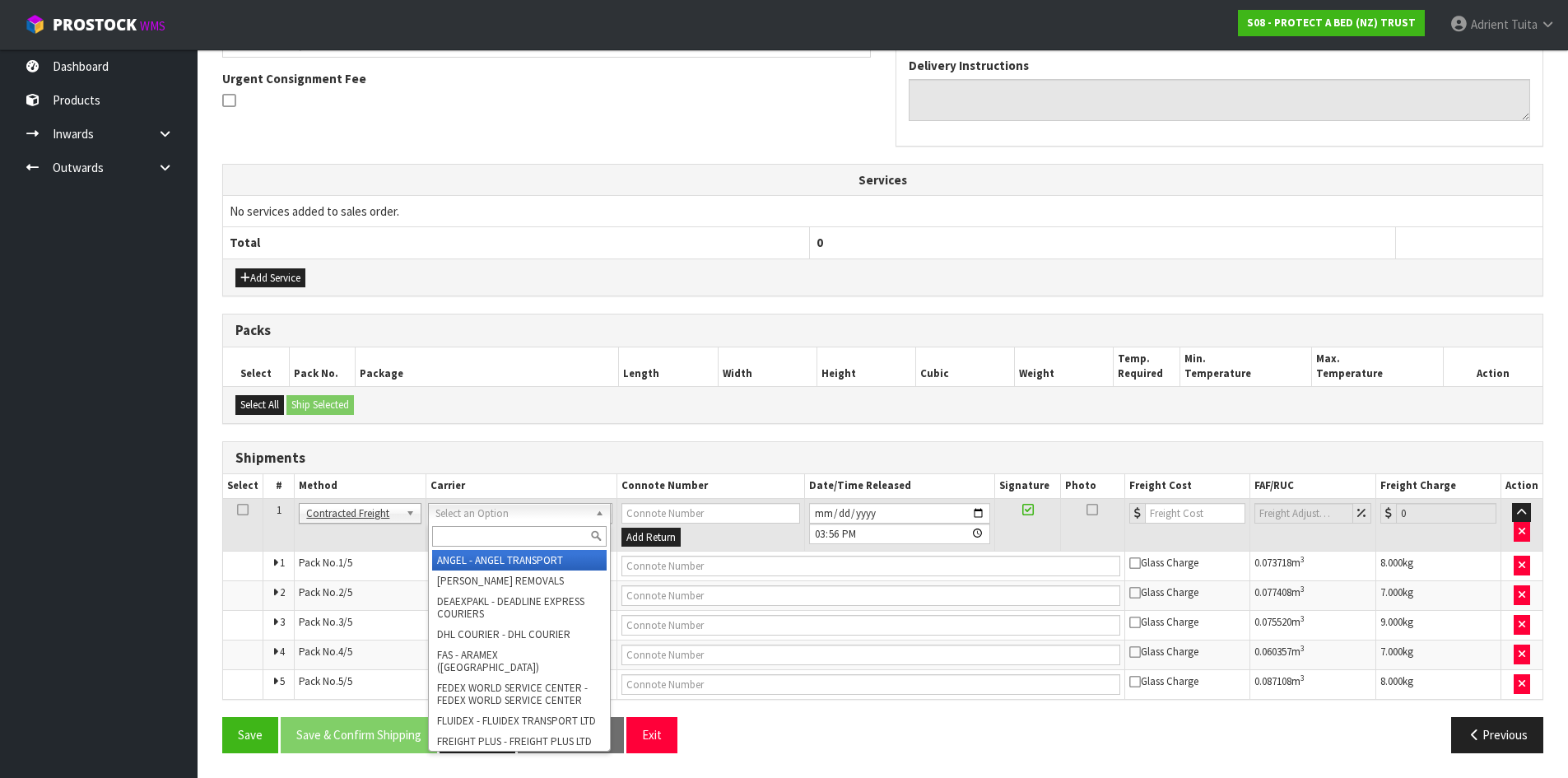
click at [538, 538] on input "text" at bounding box center [519, 536] width 174 height 21
type input "NZP"
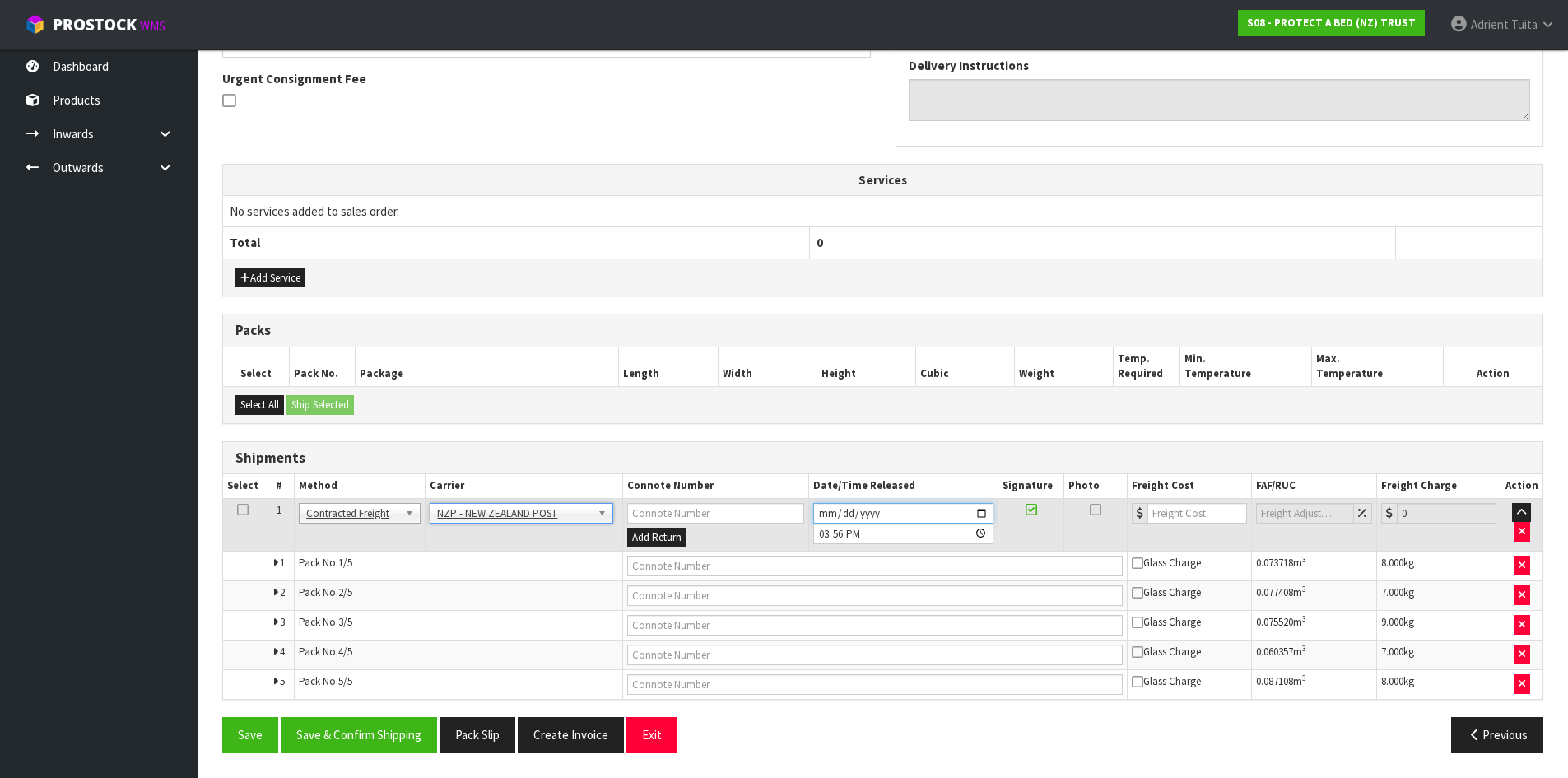
click at [983, 508] on input "2025-10-15" at bounding box center [903, 513] width 180 height 21
type input "2025-10-16"
click at [384, 748] on button "Save & Confirm Shipping" at bounding box center [358, 735] width 156 height 35
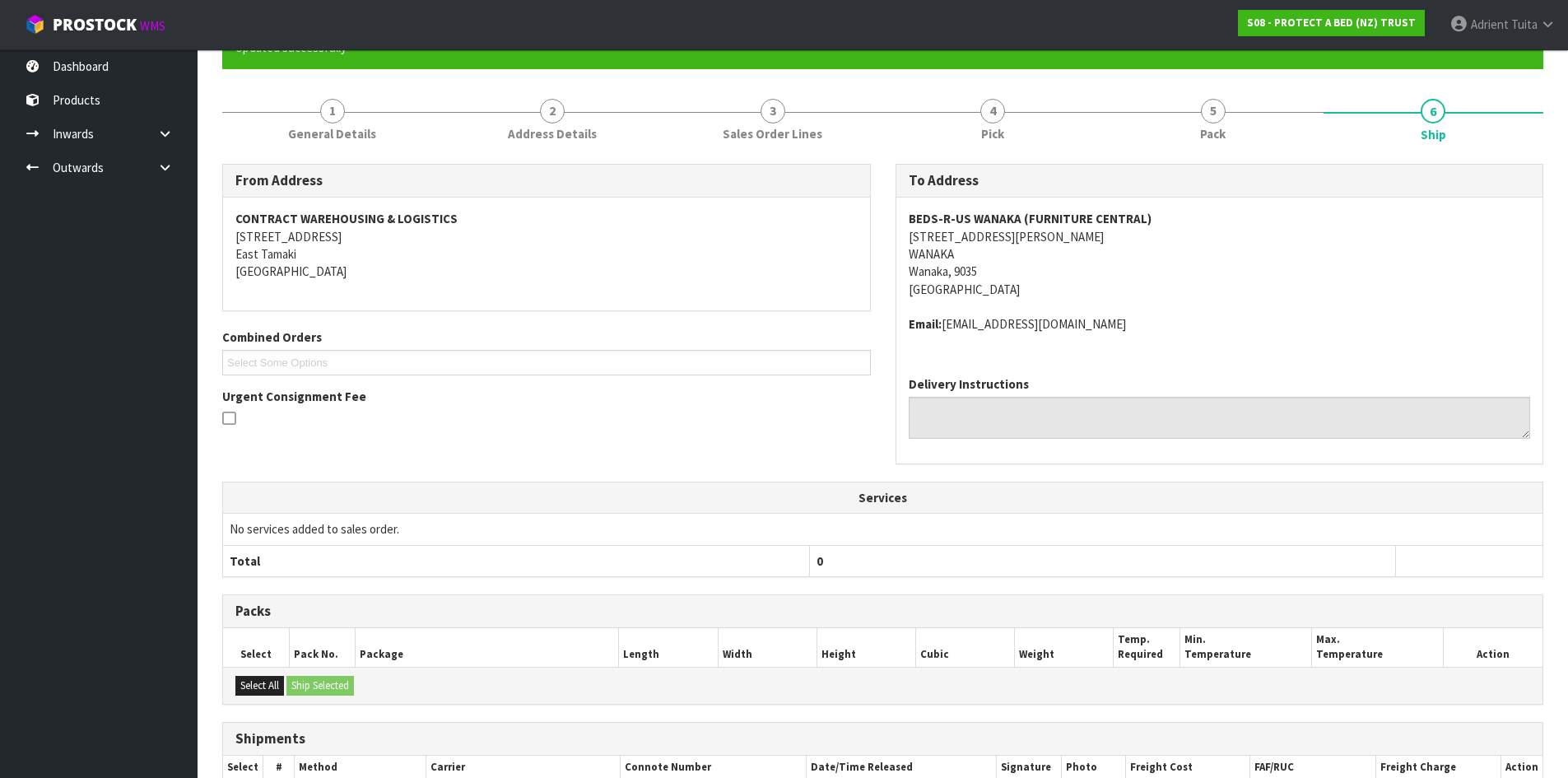
scroll to position [450, 0]
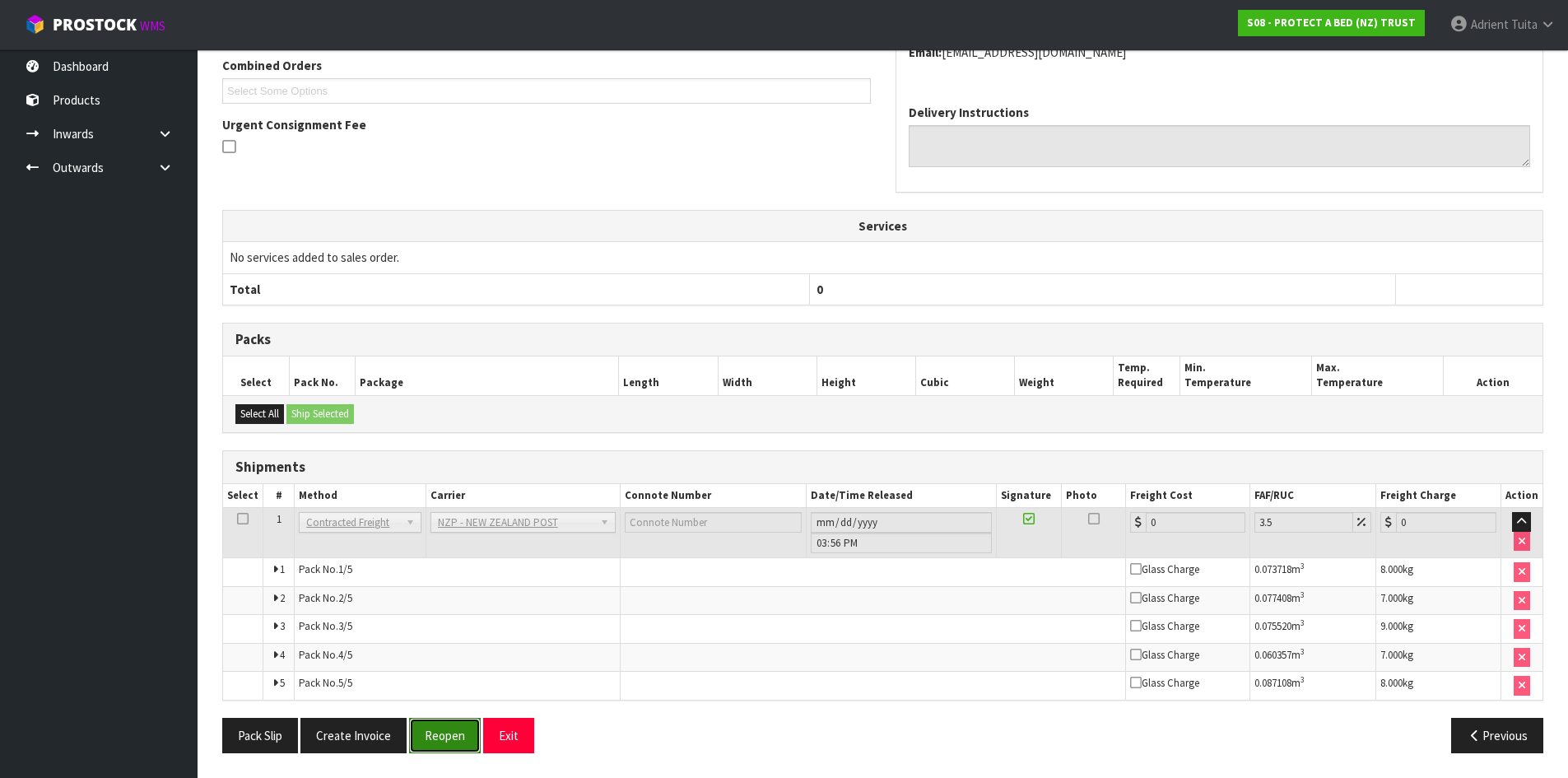
click at [421, 726] on button "Reopen" at bounding box center [445, 735] width 72 height 35
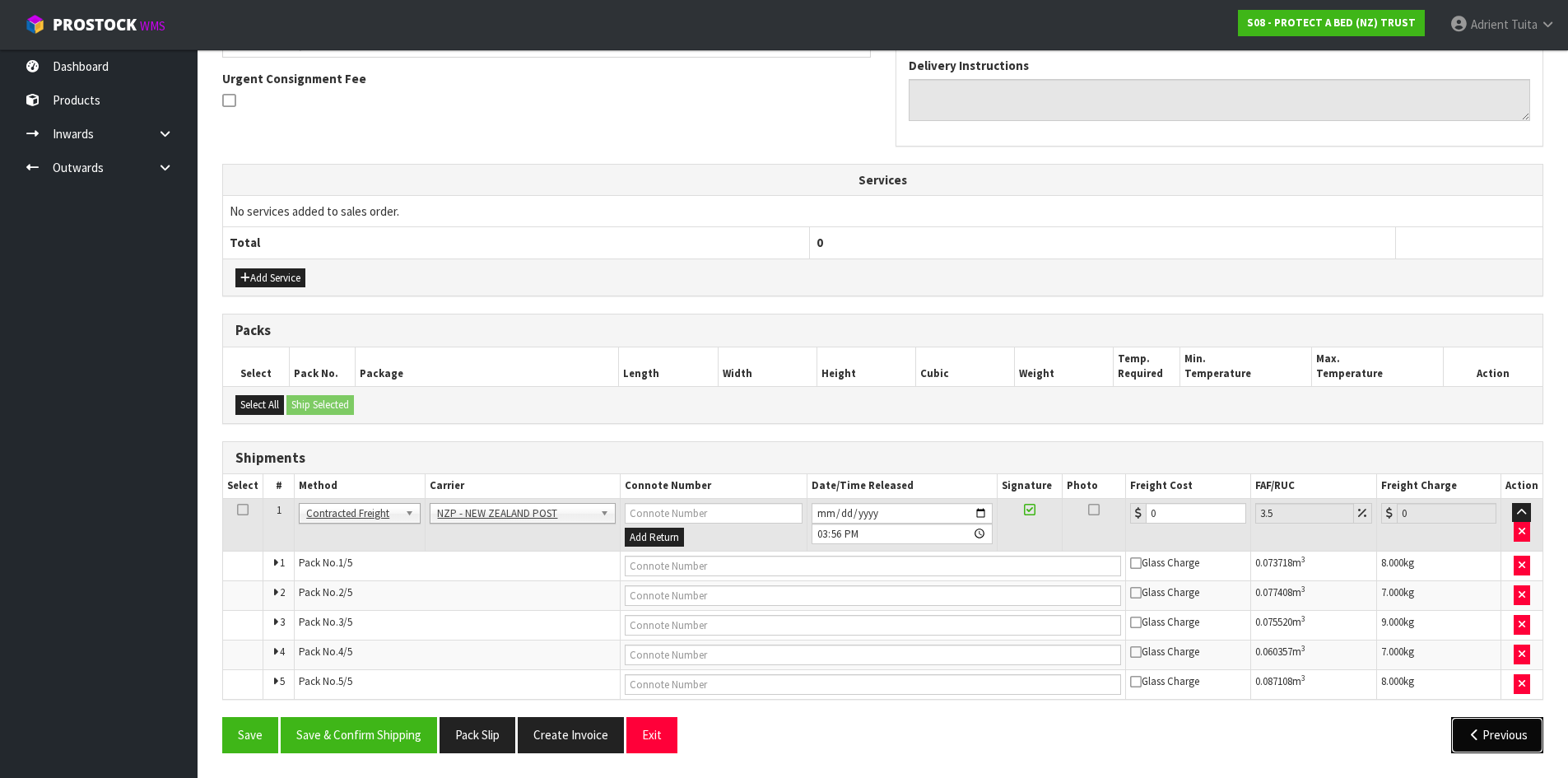
click at [1515, 740] on button "Previous" at bounding box center [1497, 735] width 92 height 35
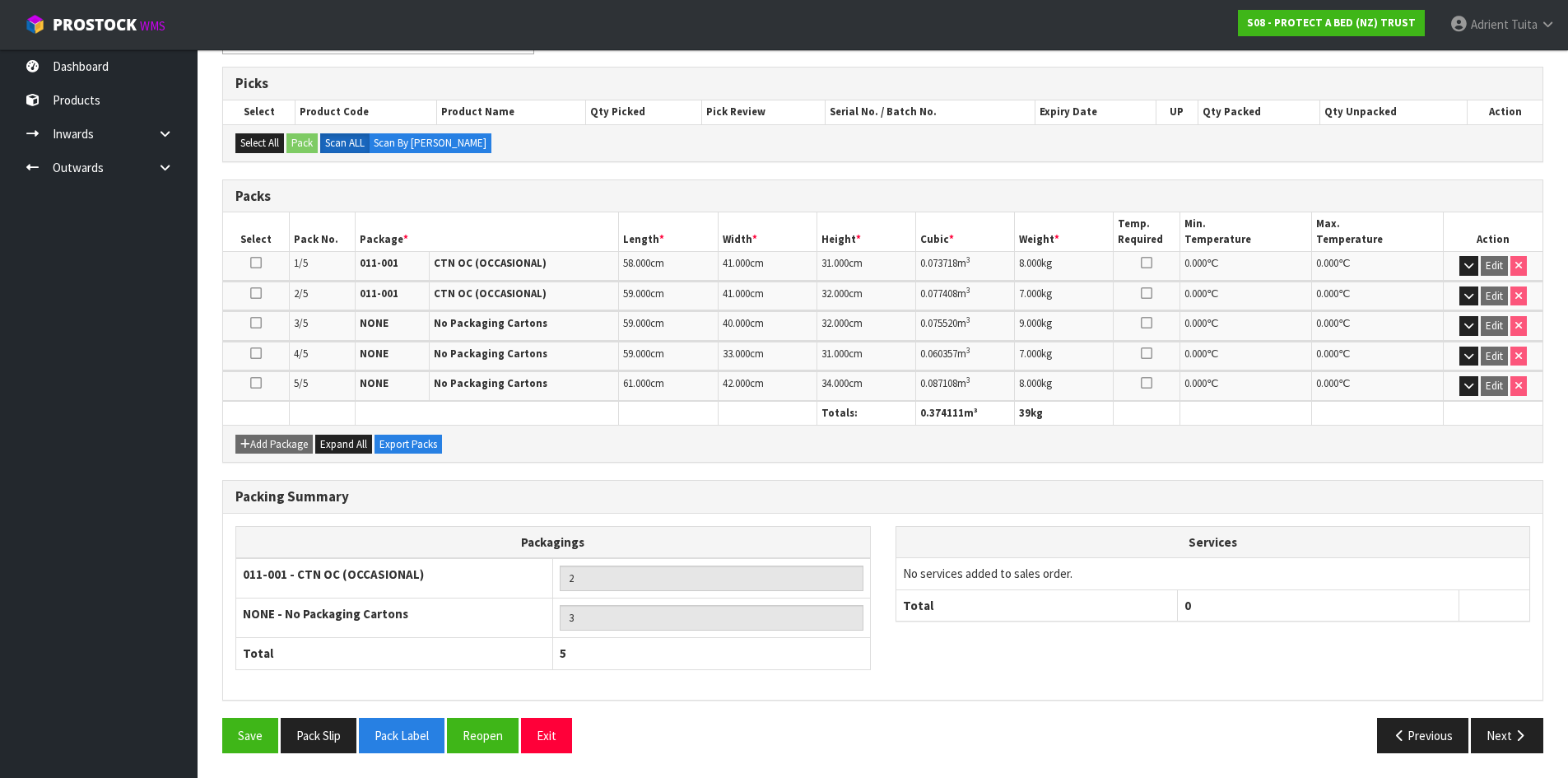
scroll to position [318, 0]
click at [502, 740] on button "Reopen" at bounding box center [482, 735] width 72 height 35
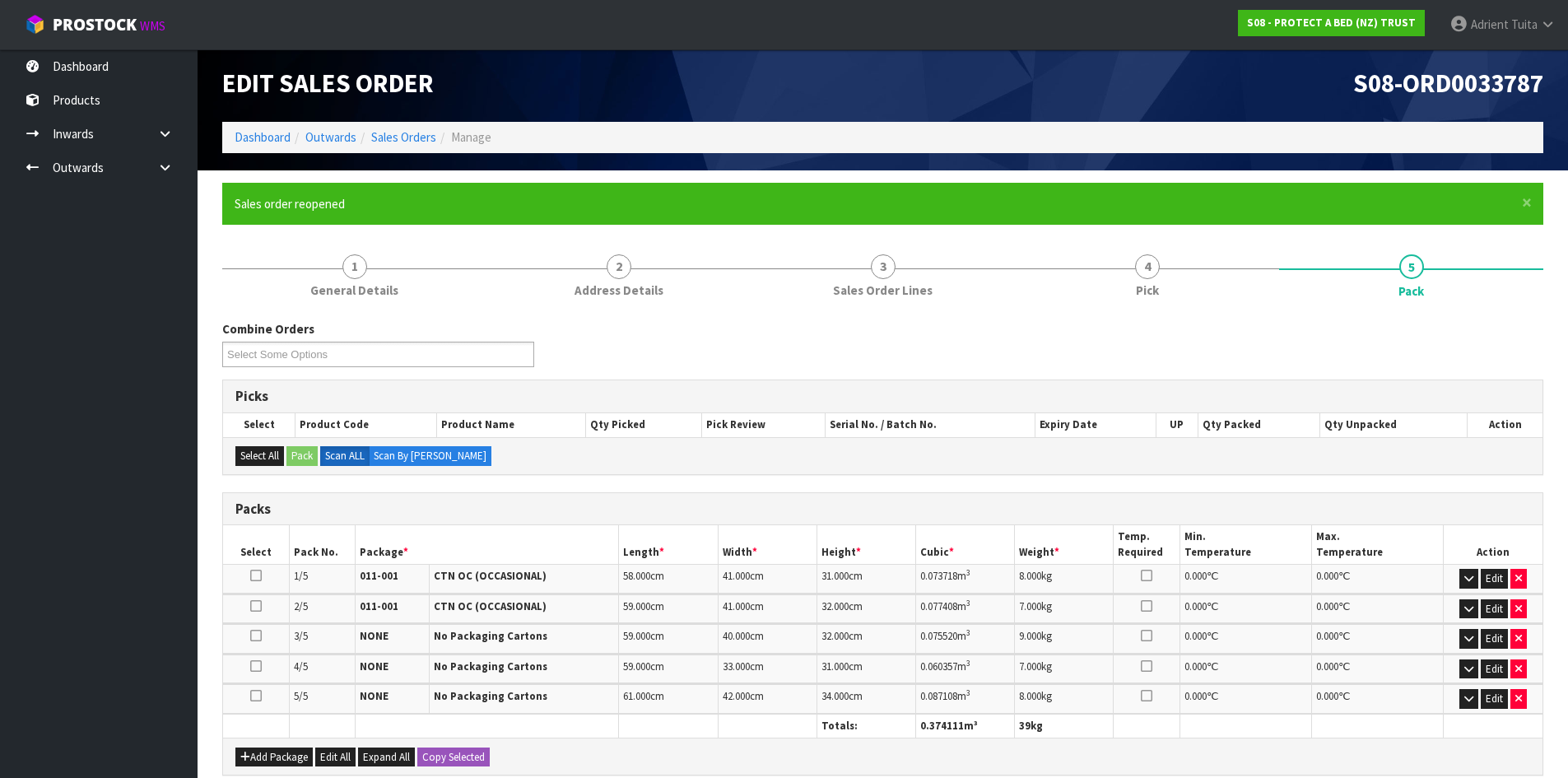
scroll to position [355, 0]
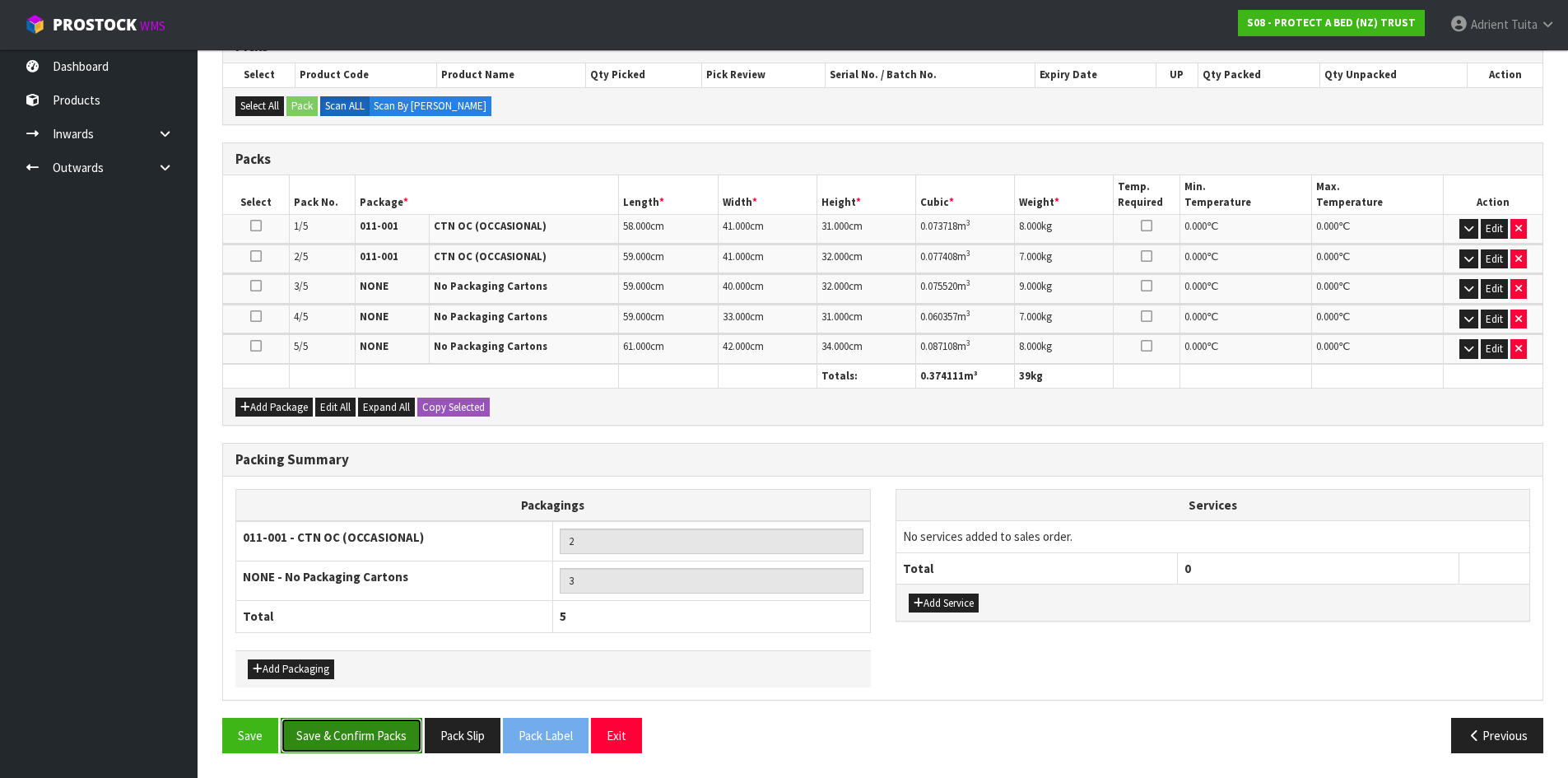
click at [377, 735] on button "Save & Confirm Packs" at bounding box center [351, 735] width 142 height 35
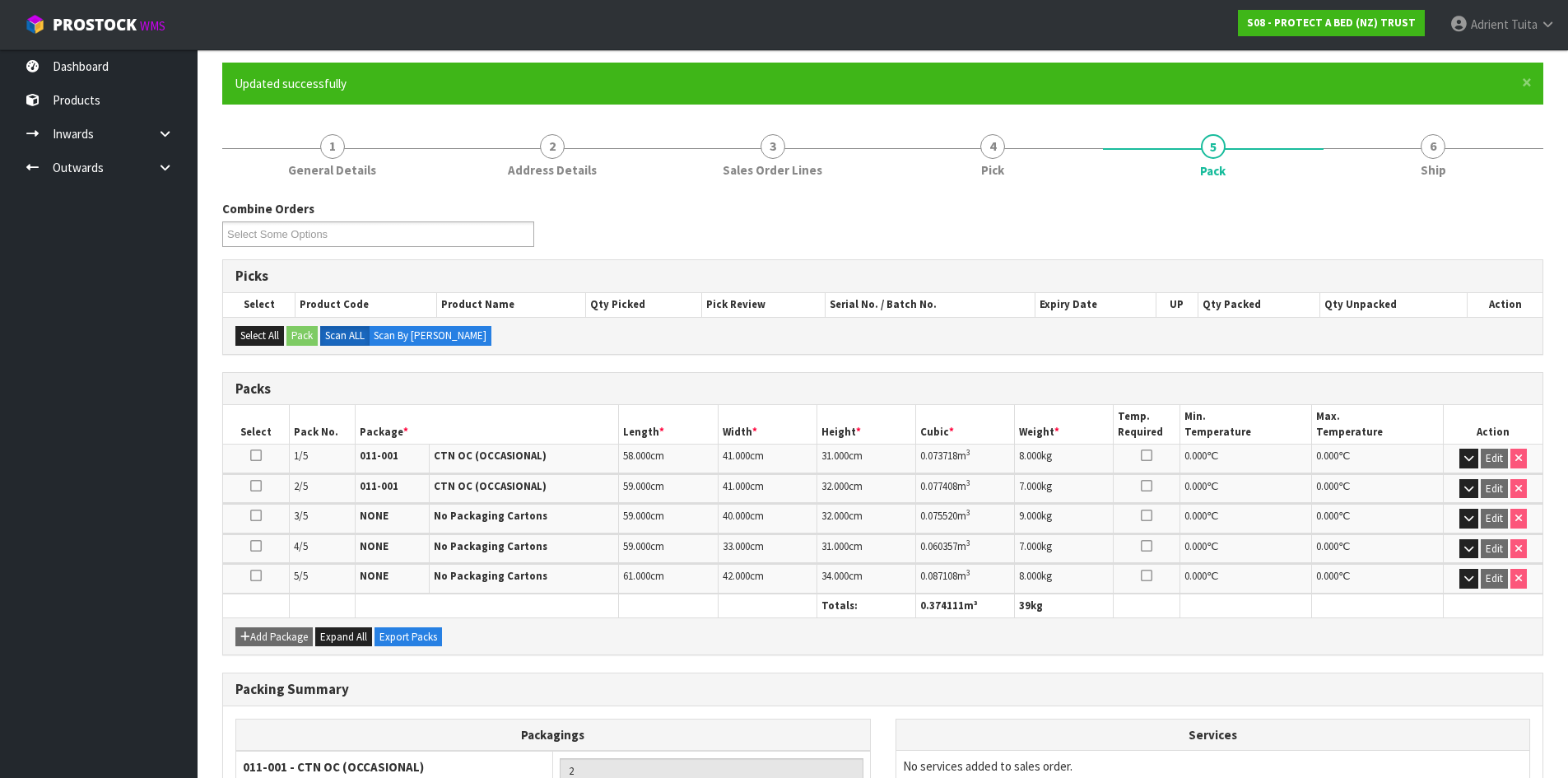
scroll to position [318, 0]
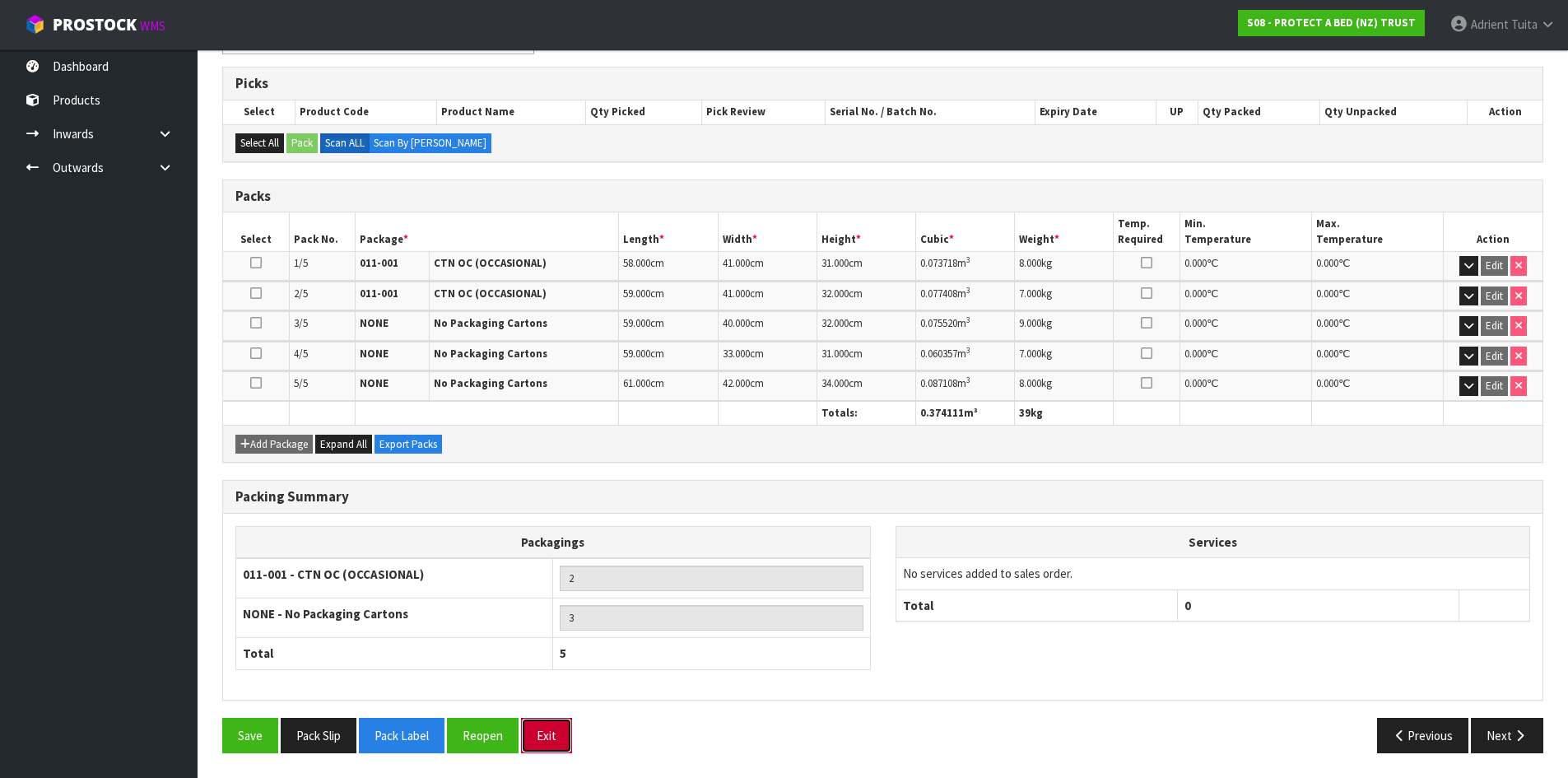
click at [542, 725] on button "Exit" at bounding box center [546, 735] width 51 height 35
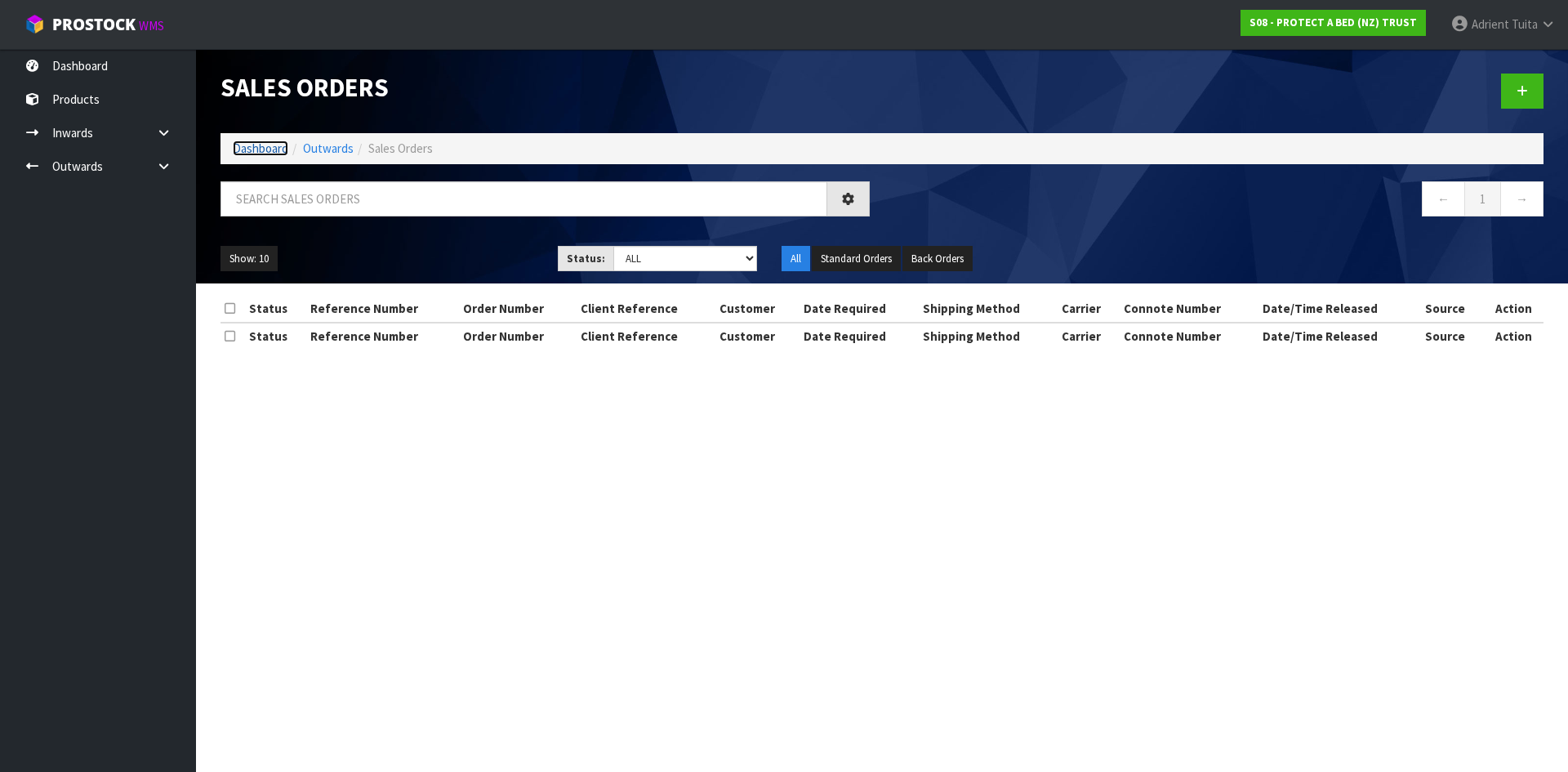
click at [263, 143] on link "Dashboard" at bounding box center [260, 148] width 55 height 16
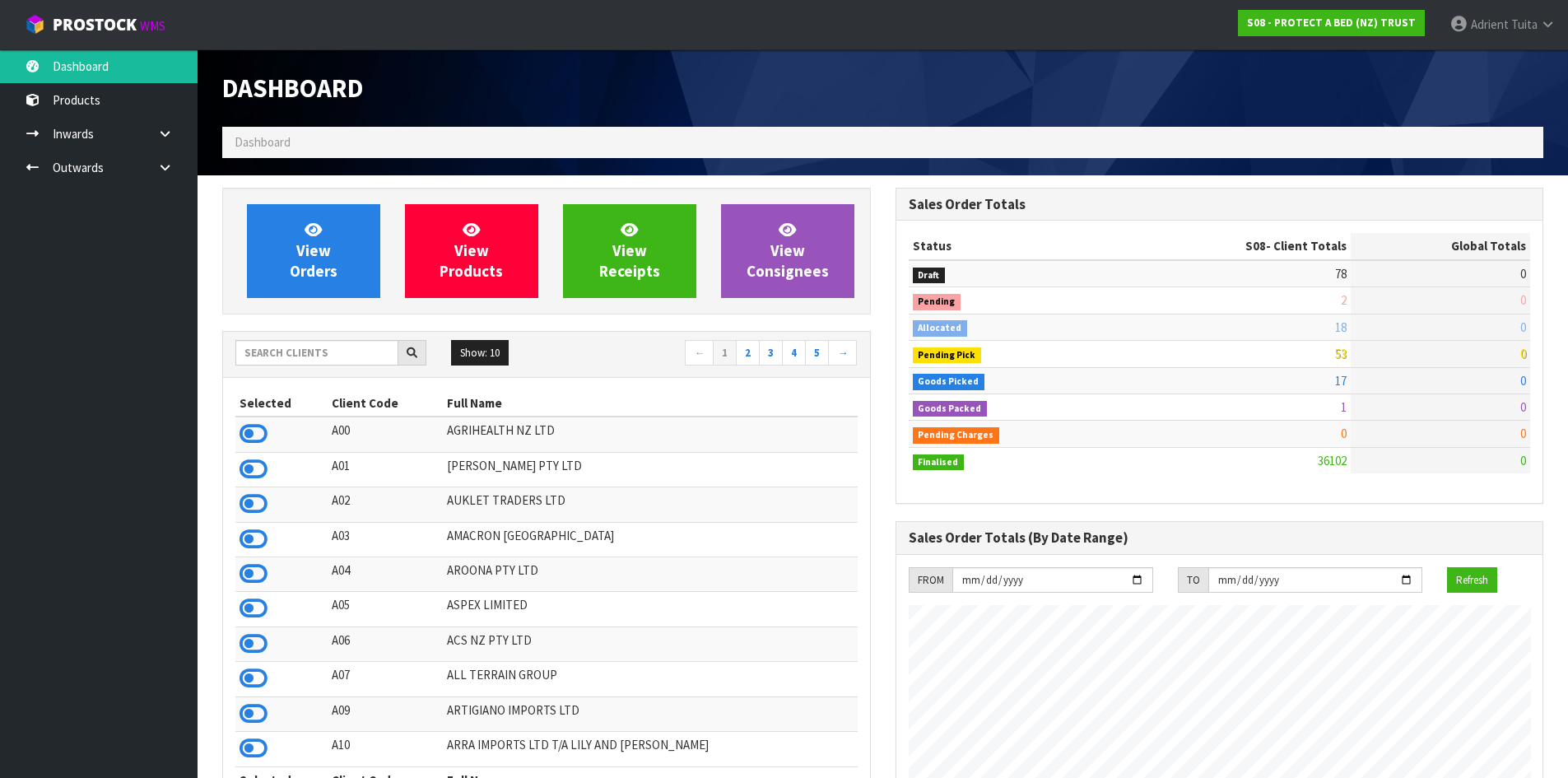
scroll to position [1247, 673]
click at [1456, 33] on link "Adrient Tuita" at bounding box center [1502, 24] width 131 height 49
click at [1455, 57] on link "Logout" at bounding box center [1502, 65] width 130 height 23
